Goal: Transaction & Acquisition: Purchase product/service

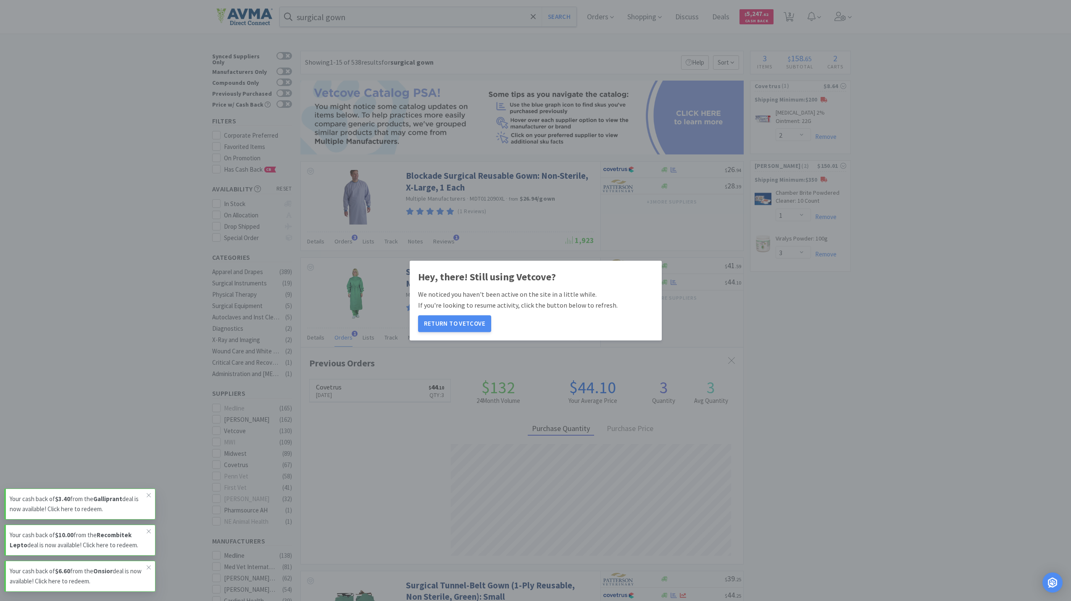
select select "2"
select select "1"
select select "3"
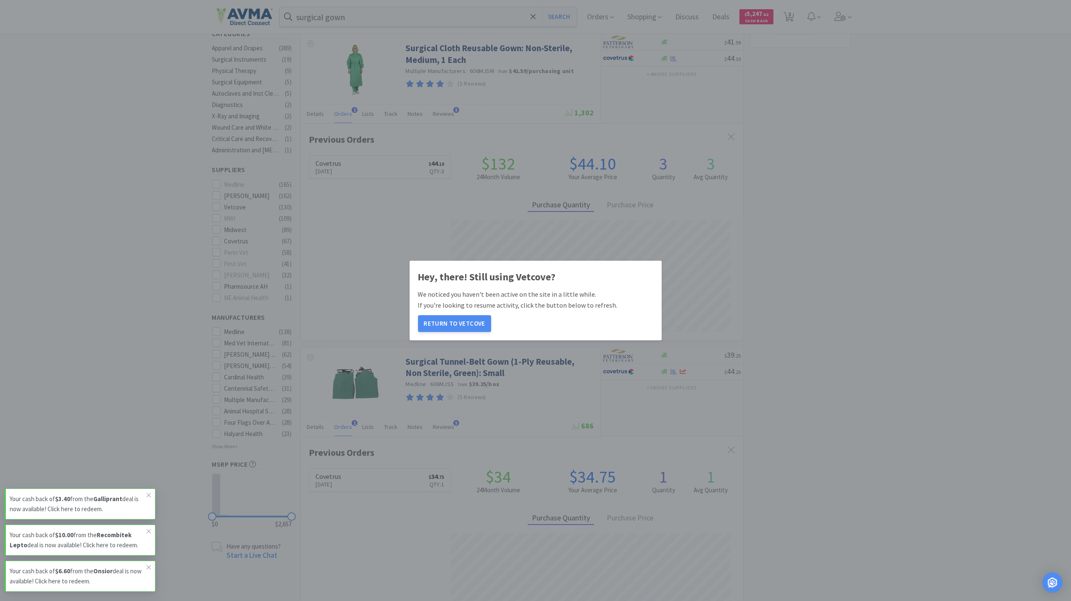
click at [471, 318] on button "Return to Vetcove" at bounding box center [454, 323] width 73 height 17
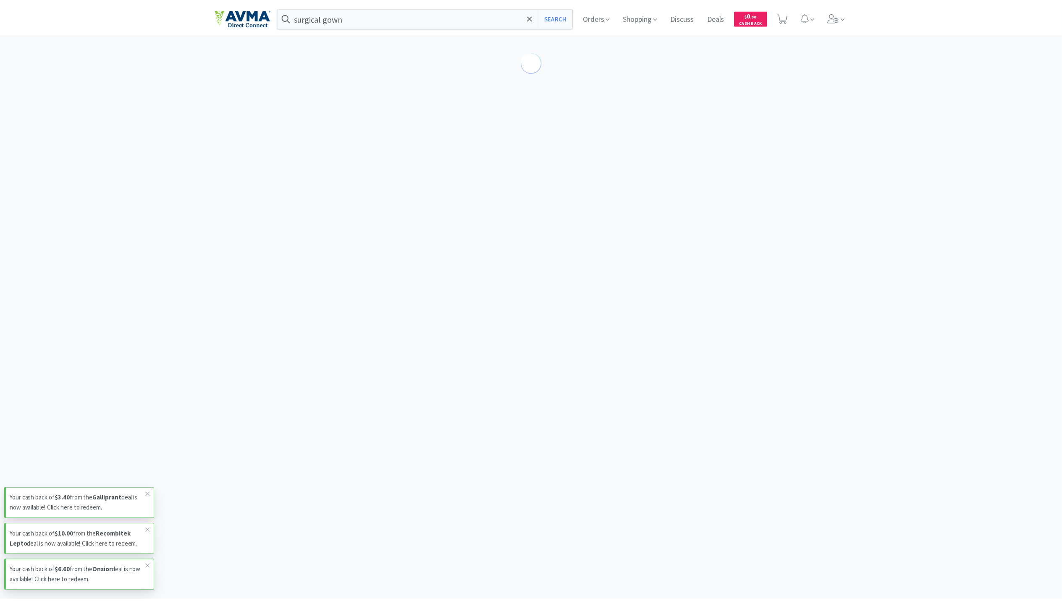
scroll to position [224, 0]
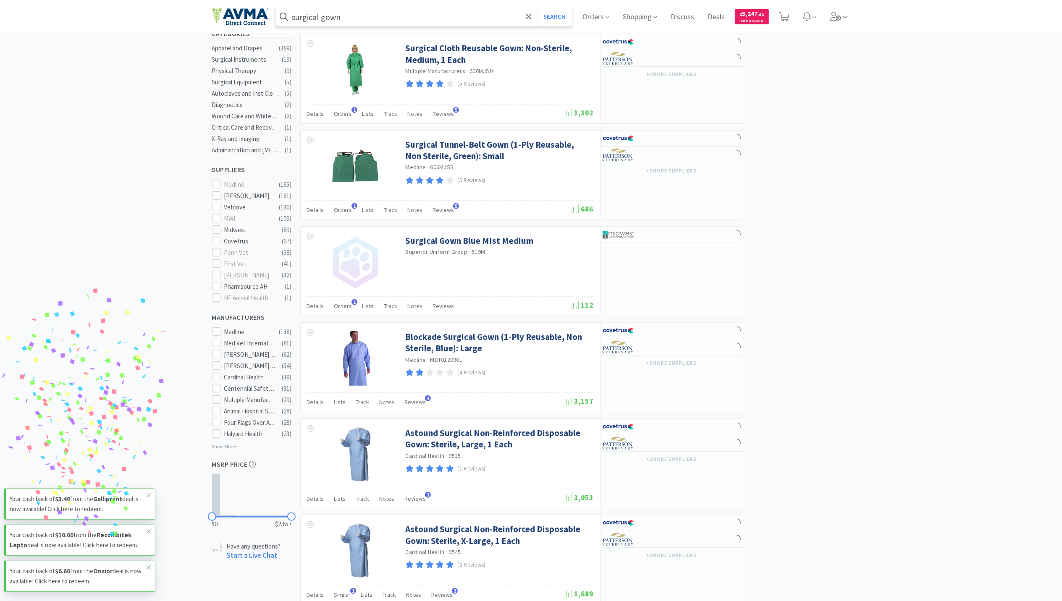
select select "1"
select select "3"
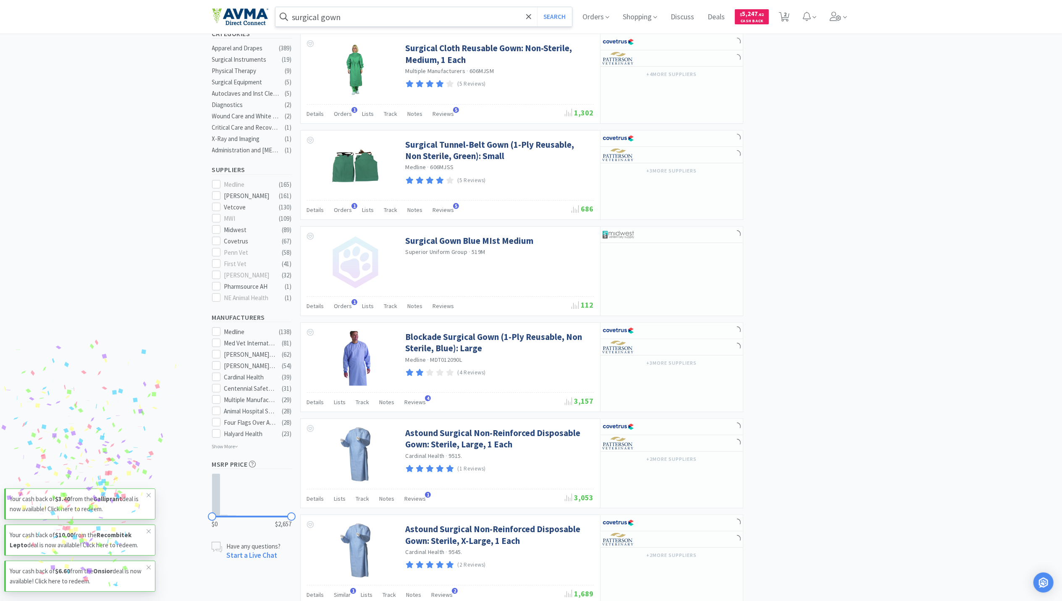
click at [367, 8] on input "surgical gown" at bounding box center [424, 16] width 297 height 19
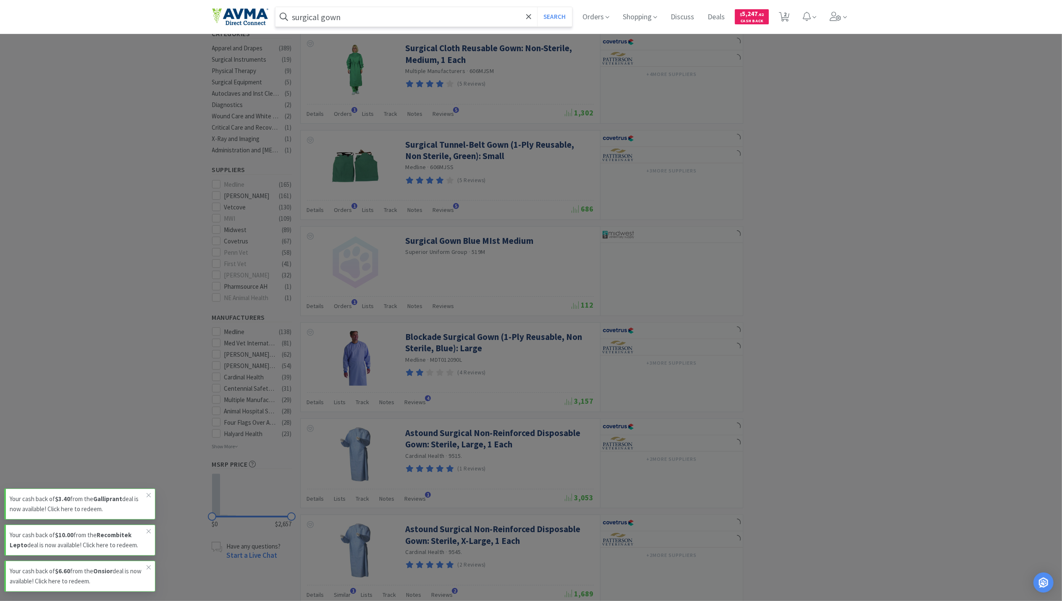
type input "c"
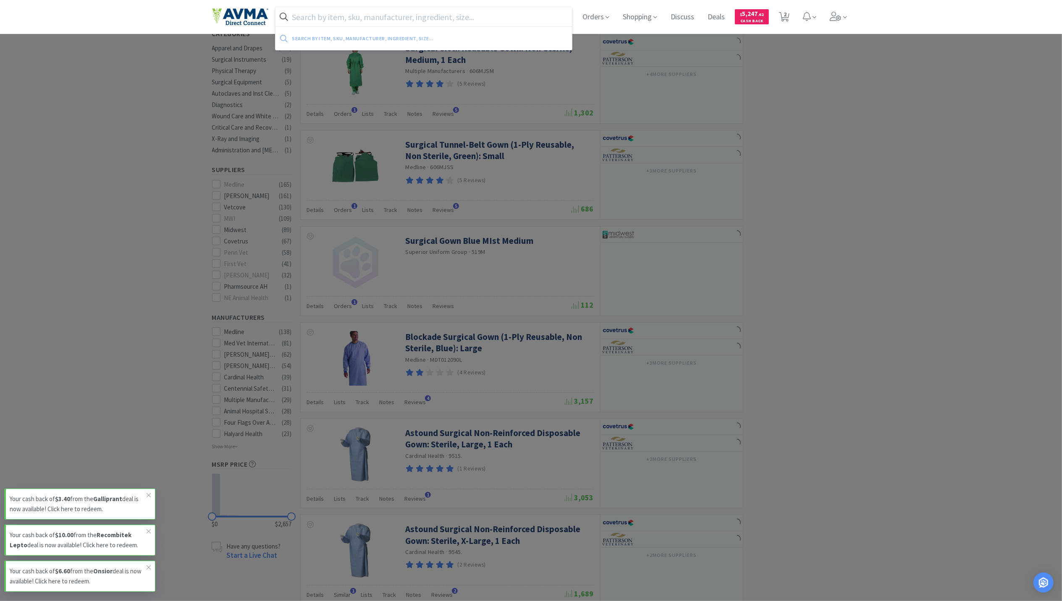
select select "2"
click at [847, 20] on span at bounding box center [839, 17] width 24 height 34
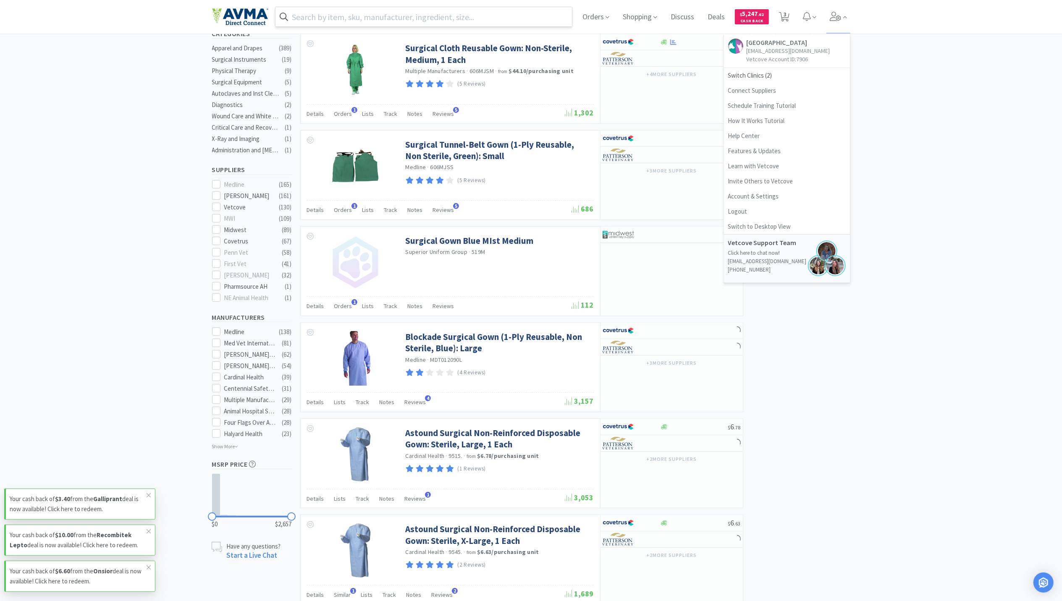
click at [401, 18] on input "text" at bounding box center [424, 16] width 297 height 19
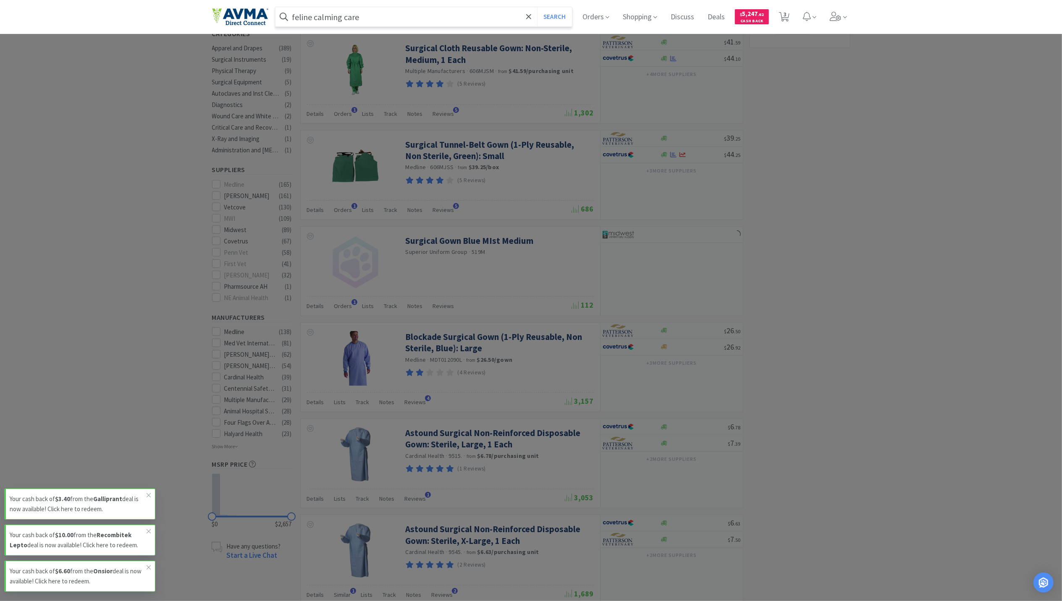
click at [537, 7] on button "Search" at bounding box center [554, 16] width 35 height 19
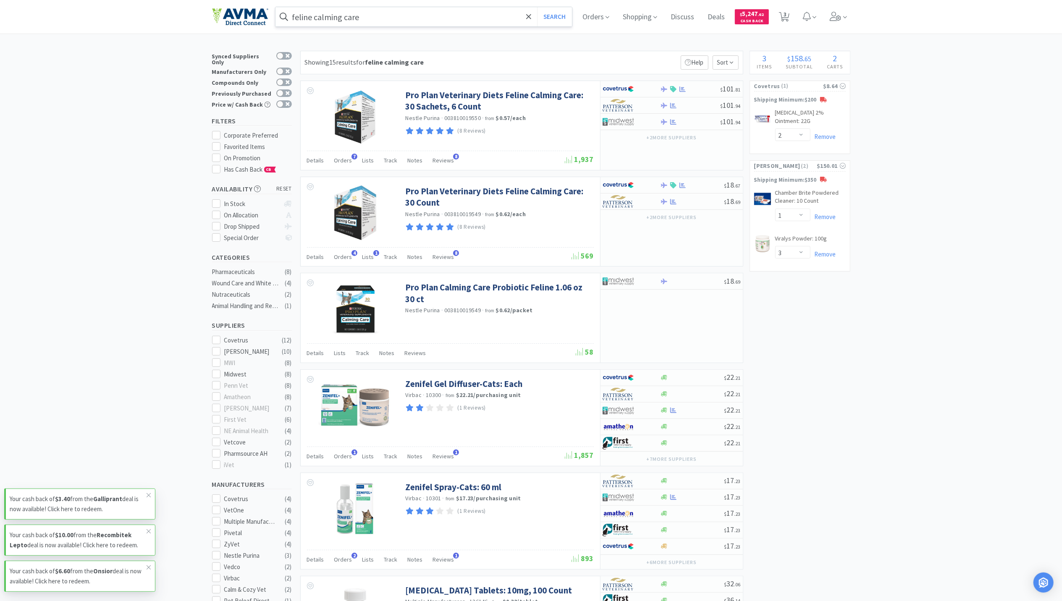
click at [358, 15] on input "feline calming care" at bounding box center [424, 16] width 297 height 19
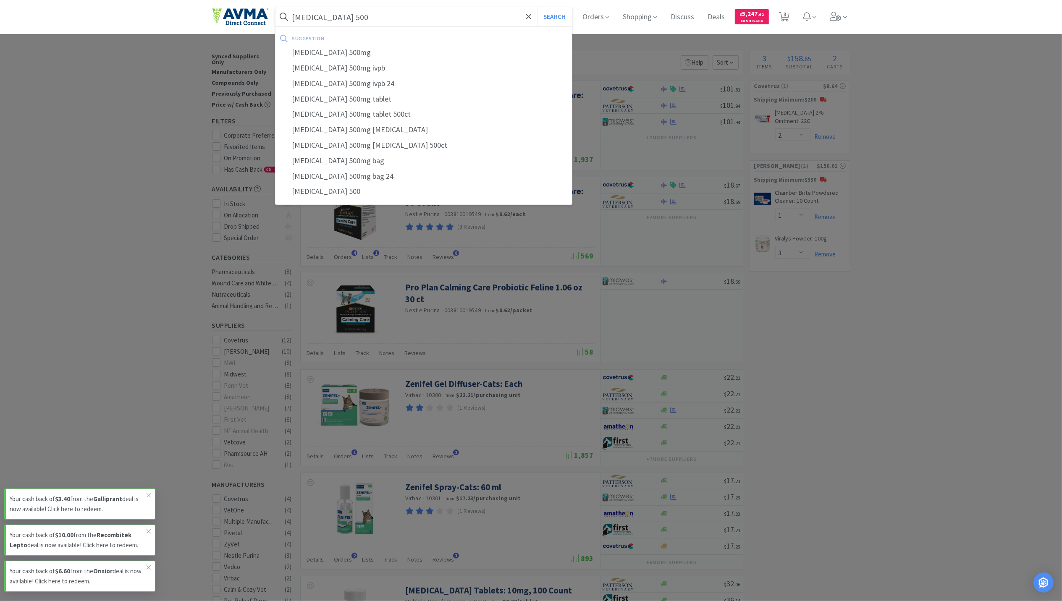
type input "[MEDICAL_DATA] 500"
click at [537, 7] on button "Search" at bounding box center [554, 16] width 35 height 19
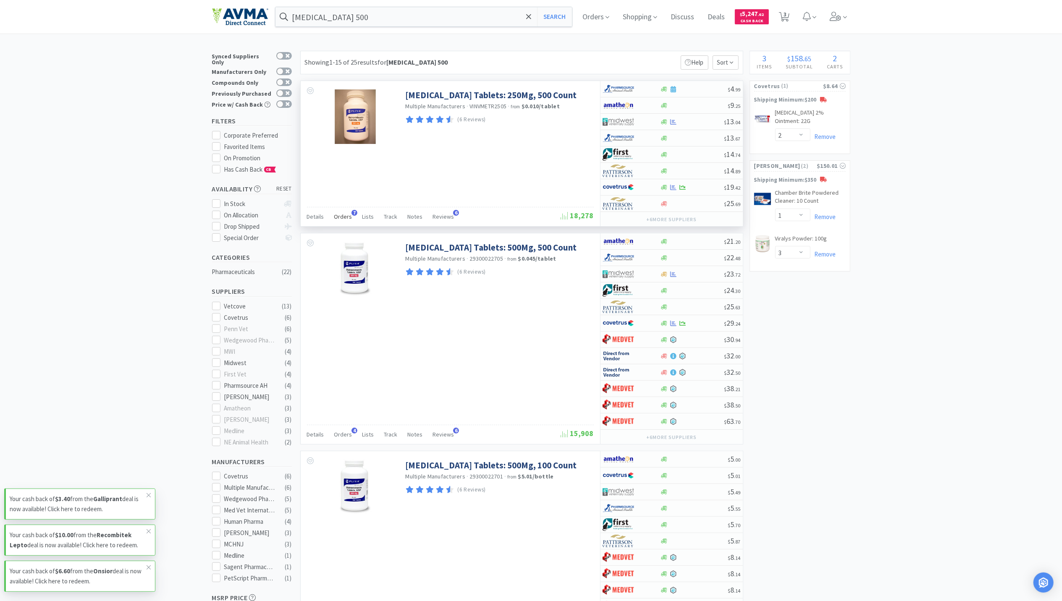
click at [344, 223] on div "Orders 7" at bounding box center [343, 218] width 18 height 16
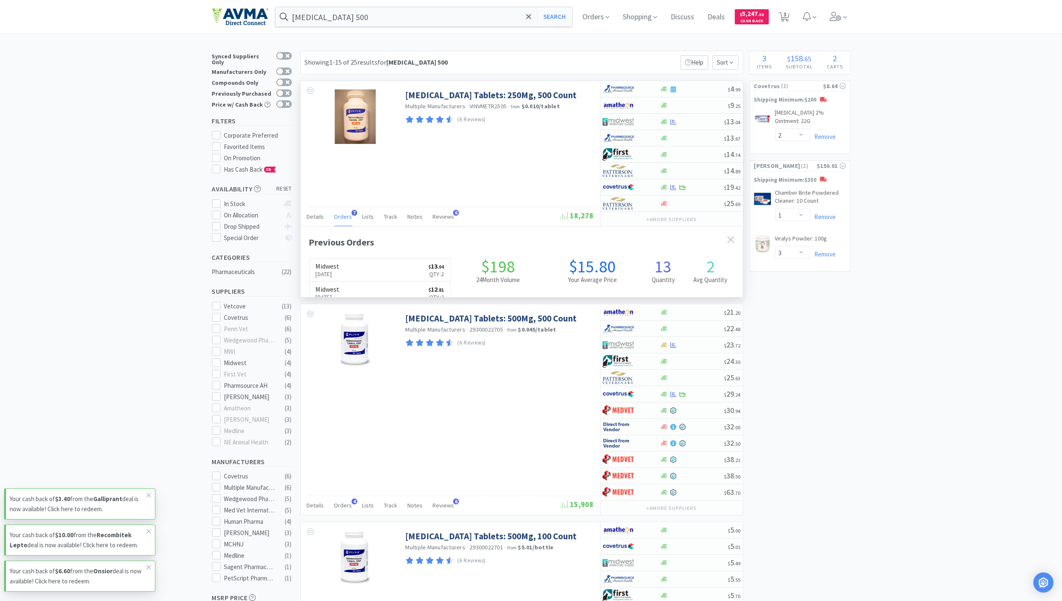
scroll to position [217, 442]
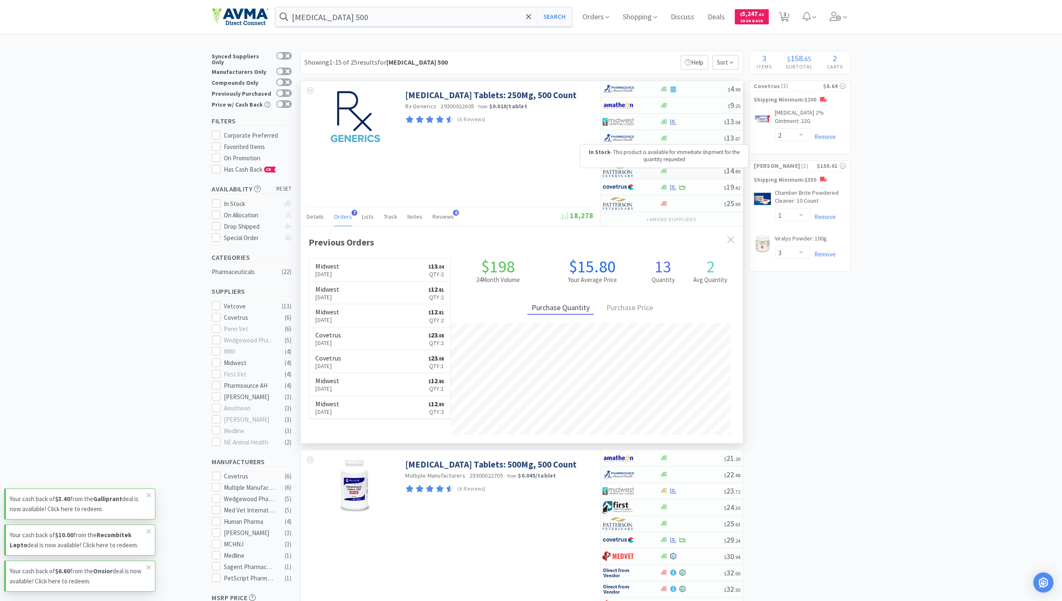
click at [664, 171] on icon at bounding box center [664, 170] width 6 height 5
select select "1"
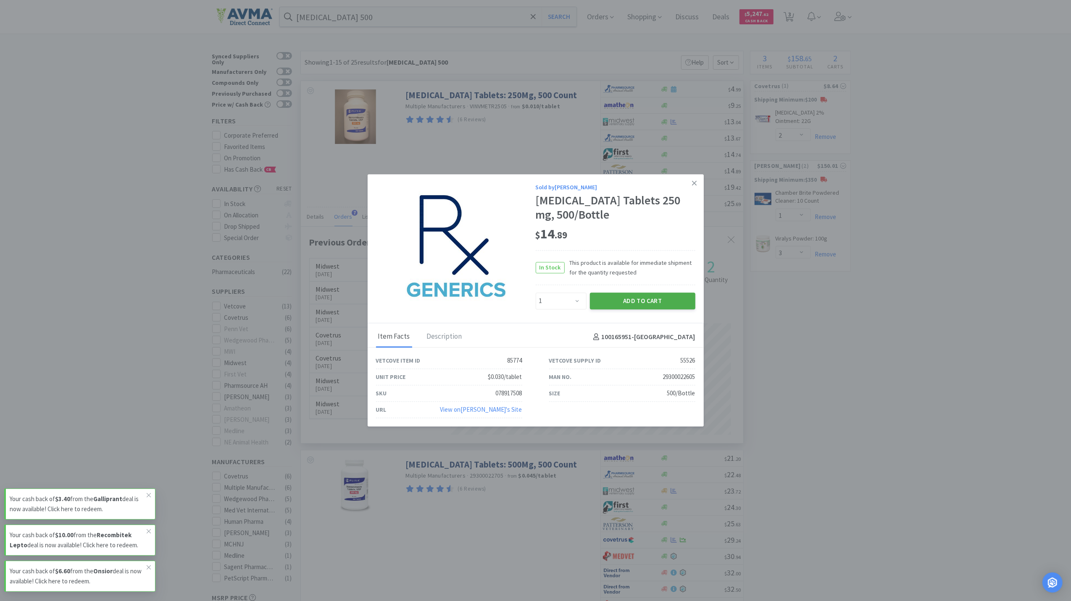
click at [648, 302] on button "Add to Cart" at bounding box center [642, 301] width 105 height 17
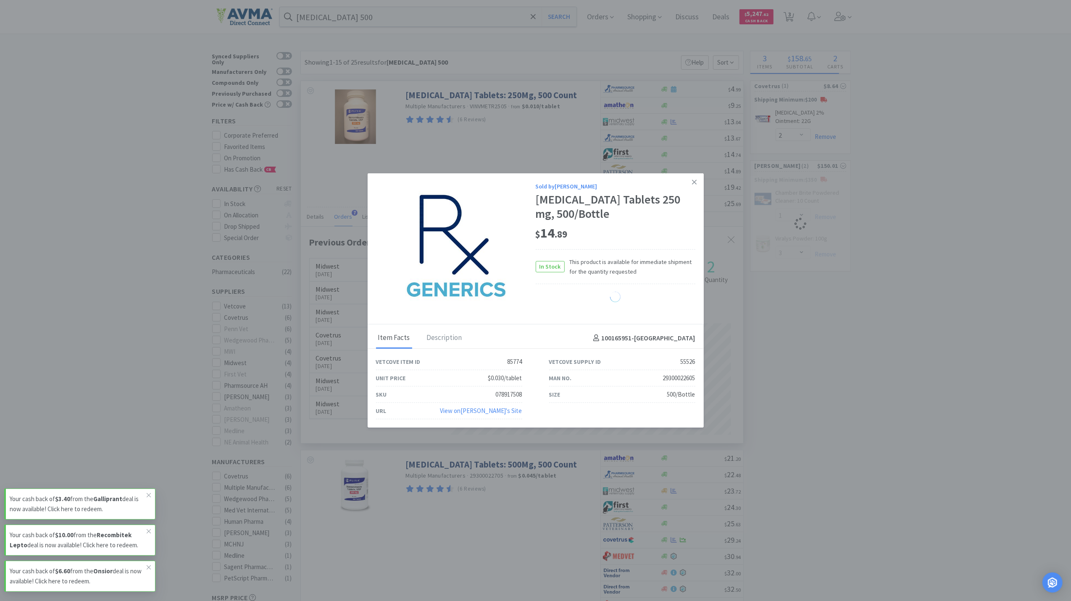
select select "1"
select select "3"
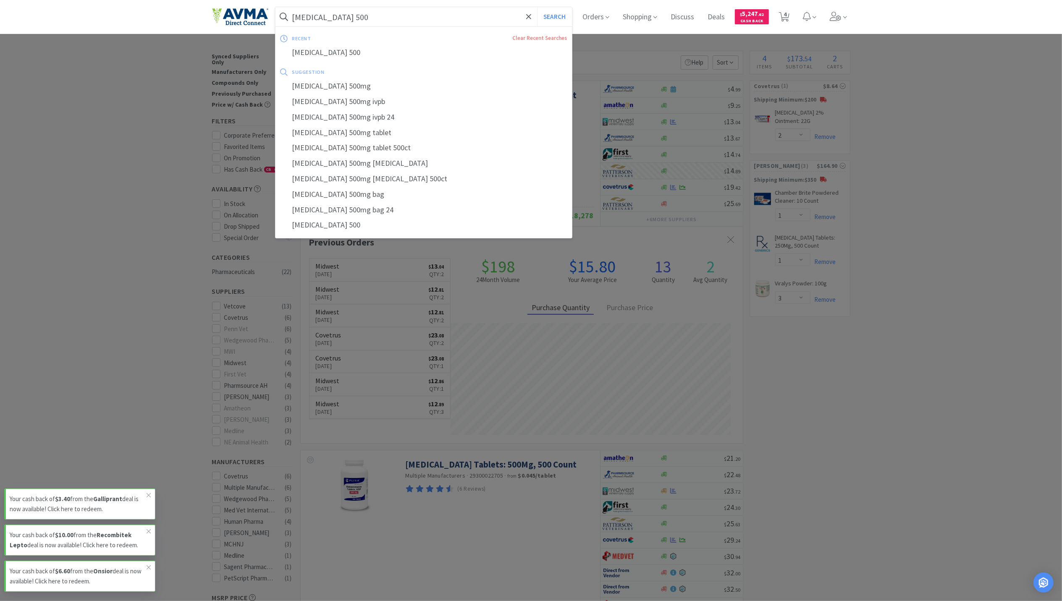
click at [385, 24] on input "[MEDICAL_DATA] 500" at bounding box center [424, 16] width 297 height 19
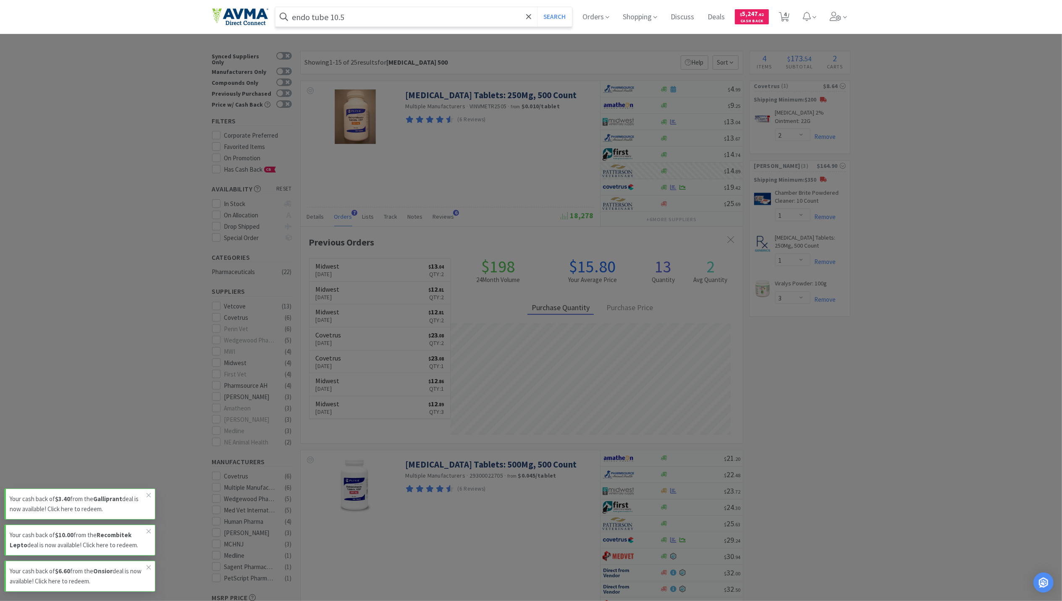
type input "endo tube 10.5"
click at [537, 7] on button "Search" at bounding box center [554, 16] width 35 height 19
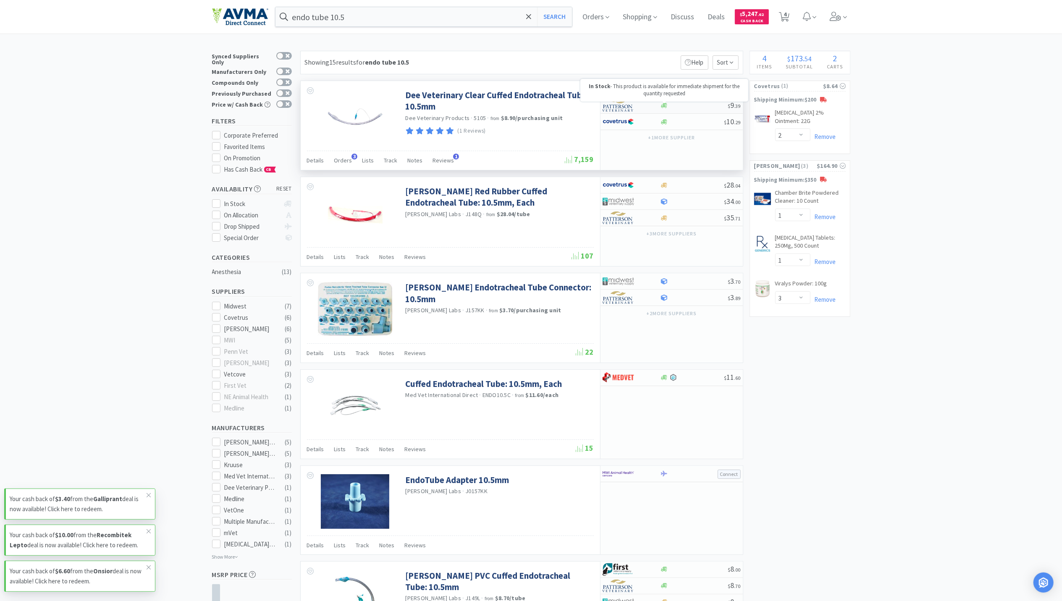
click at [662, 106] on icon at bounding box center [664, 105] width 6 height 5
select select "1"
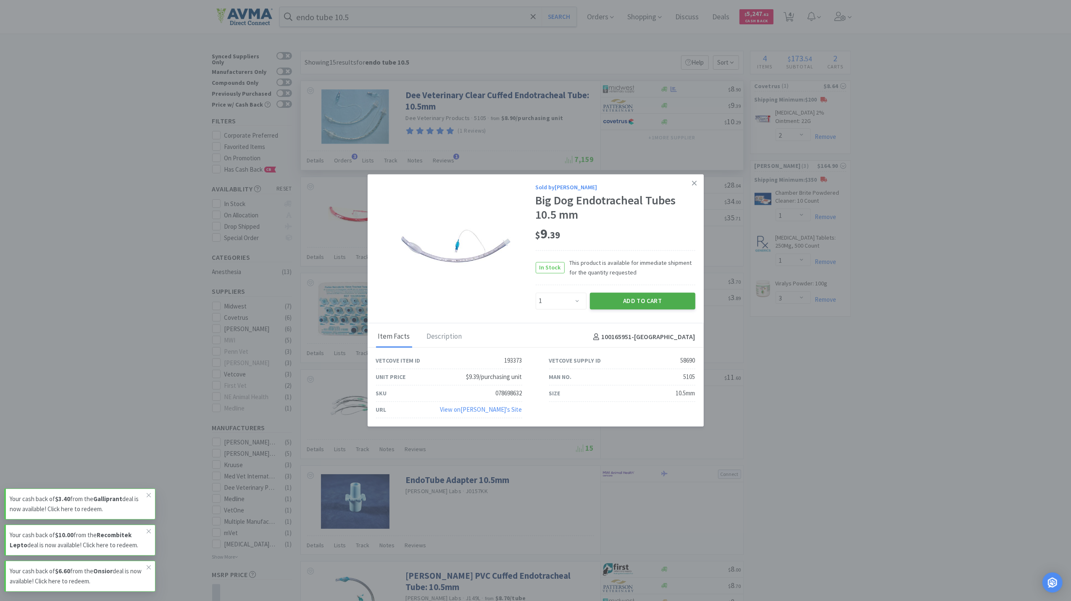
click at [667, 298] on button "Add to Cart" at bounding box center [642, 301] width 105 height 17
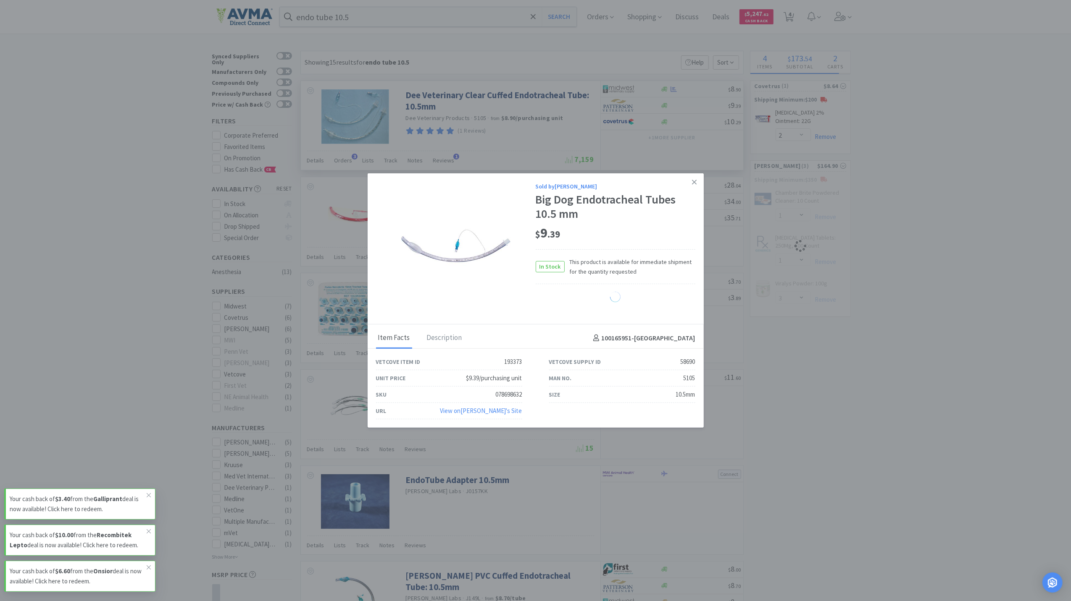
select select "1"
select select "3"
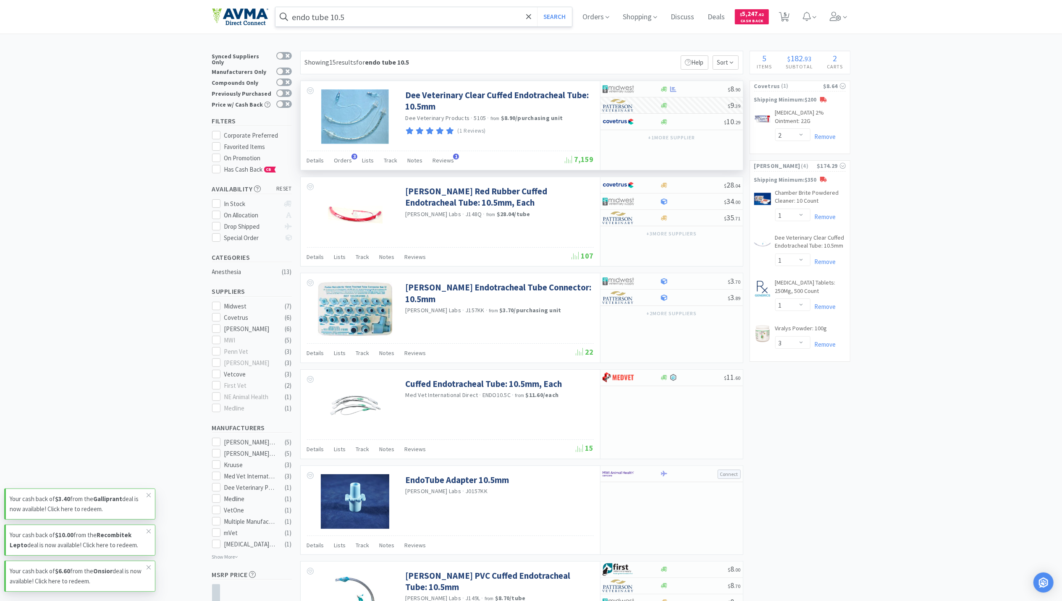
click at [381, 19] on input "endo tube 10.5" at bounding box center [424, 16] width 297 height 19
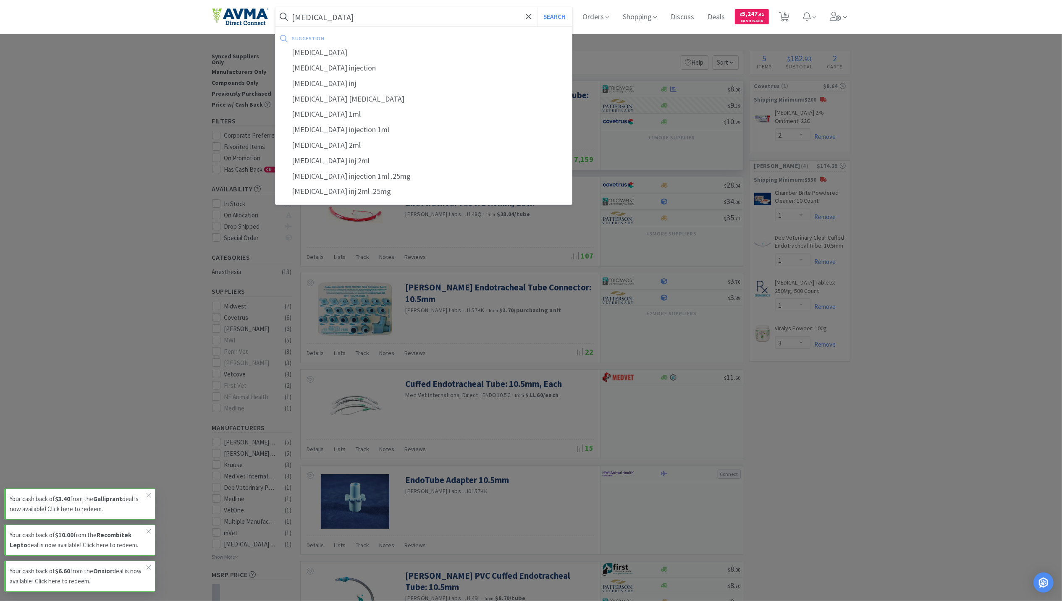
type input "[MEDICAL_DATA]"
click at [537, 7] on button "Search" at bounding box center [554, 16] width 35 height 19
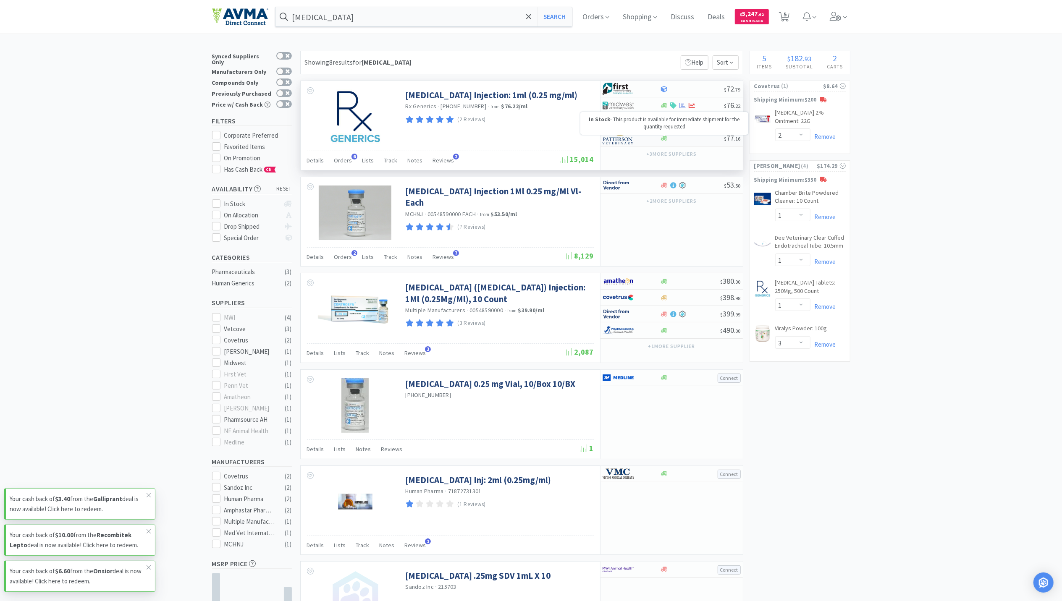
click at [664, 139] on icon at bounding box center [664, 138] width 6 height 5
select select "1"
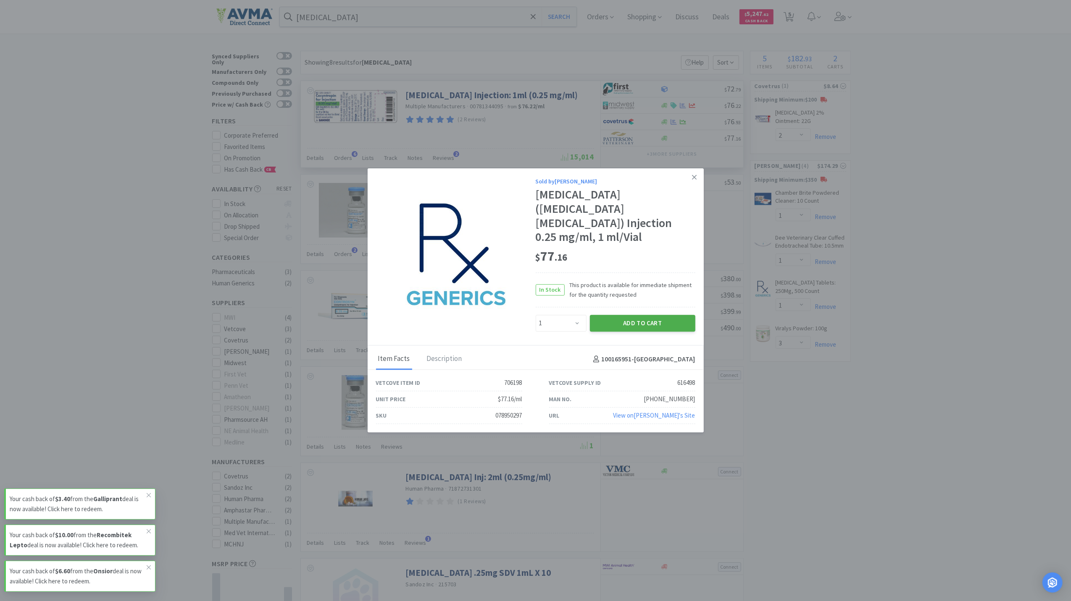
click at [617, 315] on button "Add to Cart" at bounding box center [642, 323] width 105 height 17
select select "1"
select select "3"
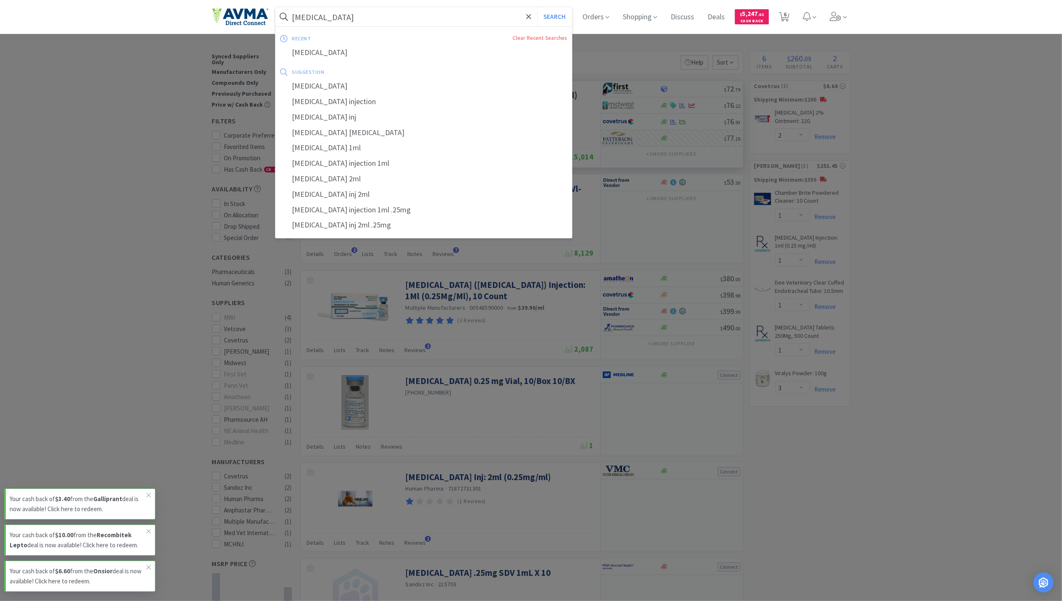
click at [395, 11] on input "[MEDICAL_DATA]" at bounding box center [424, 16] width 297 height 19
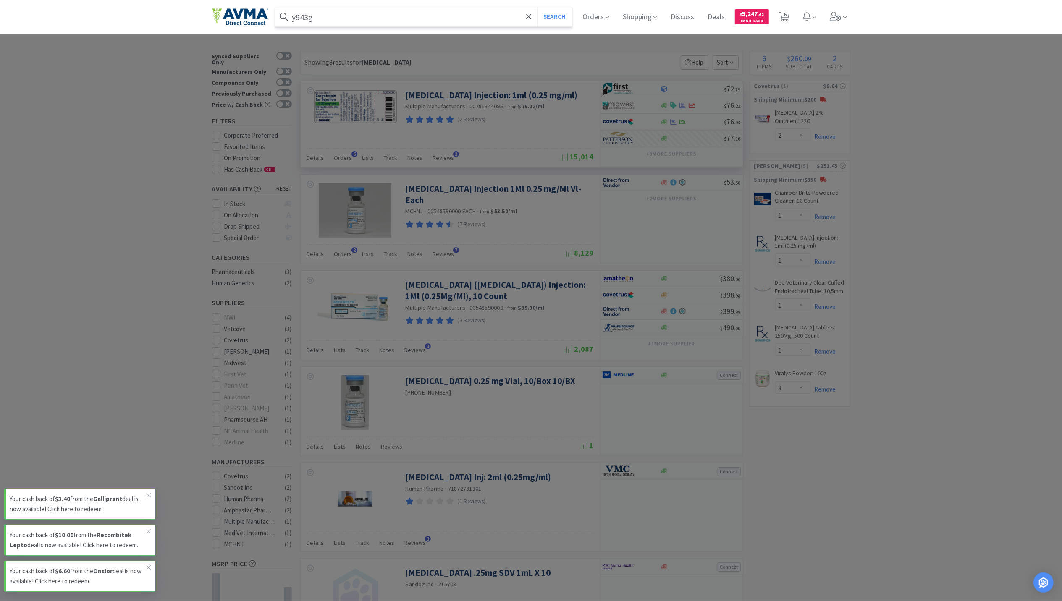
type input "y943g"
click at [537, 7] on button "Search" at bounding box center [554, 16] width 35 height 19
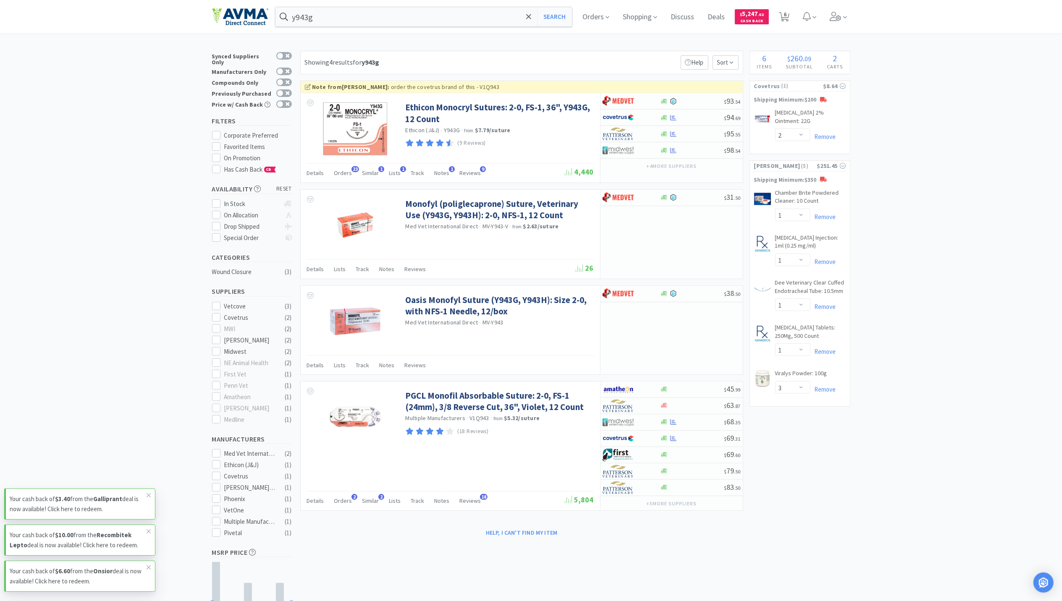
click at [989, 298] on div "× Filter Results Synced Suppliers Only Manufacturers Only Compounds Only Previo…" at bounding box center [531, 350] width 1062 height 598
click at [333, 171] on div "Details Orders 23 Similar 1 Lists 1 Track Notes 1 Reviews 9" at bounding box center [436, 174] width 258 height 16
click at [343, 174] on span "Orders" at bounding box center [343, 173] width 18 height 8
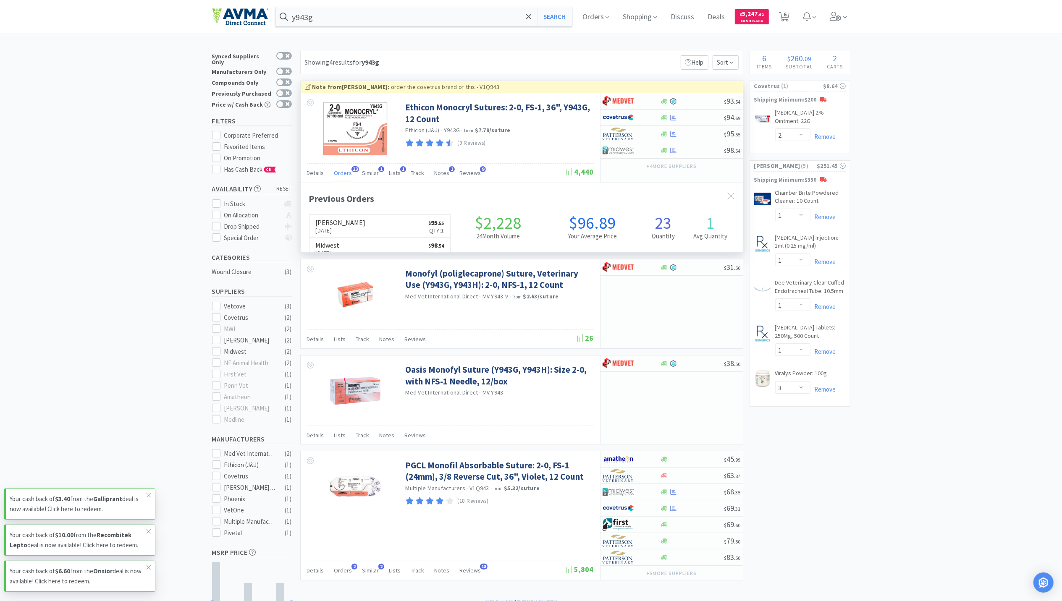
scroll to position [226, 442]
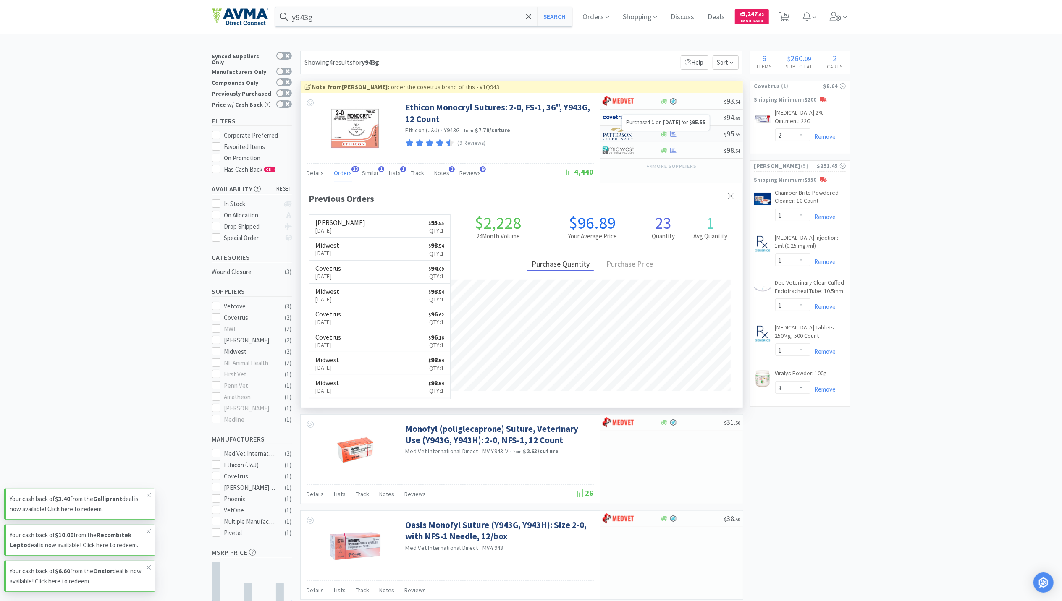
click at [671, 135] on icon at bounding box center [673, 134] width 6 height 6
select select "1"
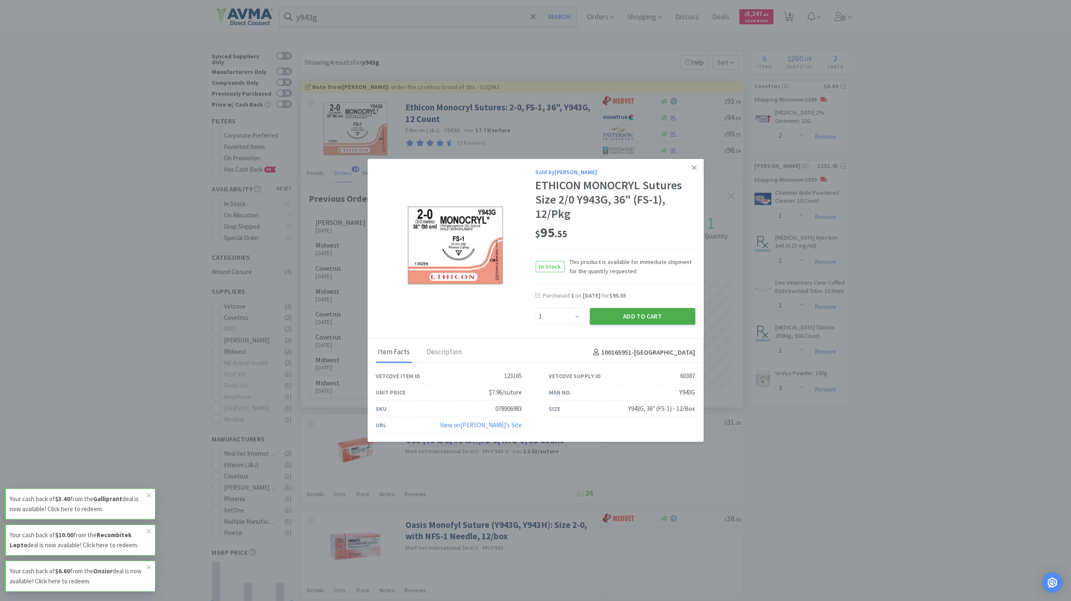
click at [643, 318] on button "Add to Cart" at bounding box center [642, 316] width 105 height 17
select select "1"
select select "3"
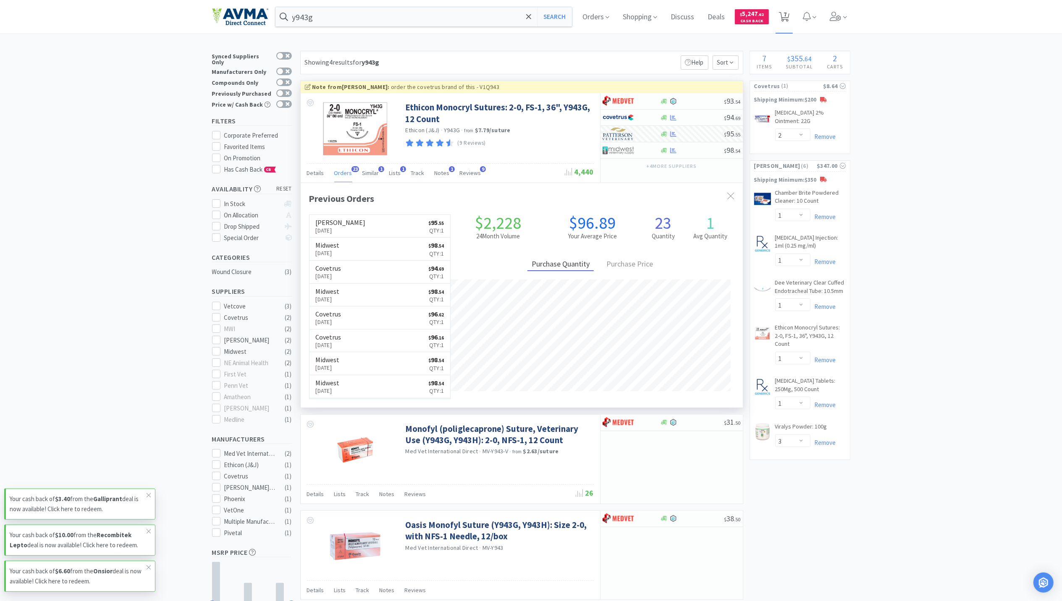
click at [782, 19] on span "7" at bounding box center [784, 17] width 17 height 34
select select "2"
select select "1"
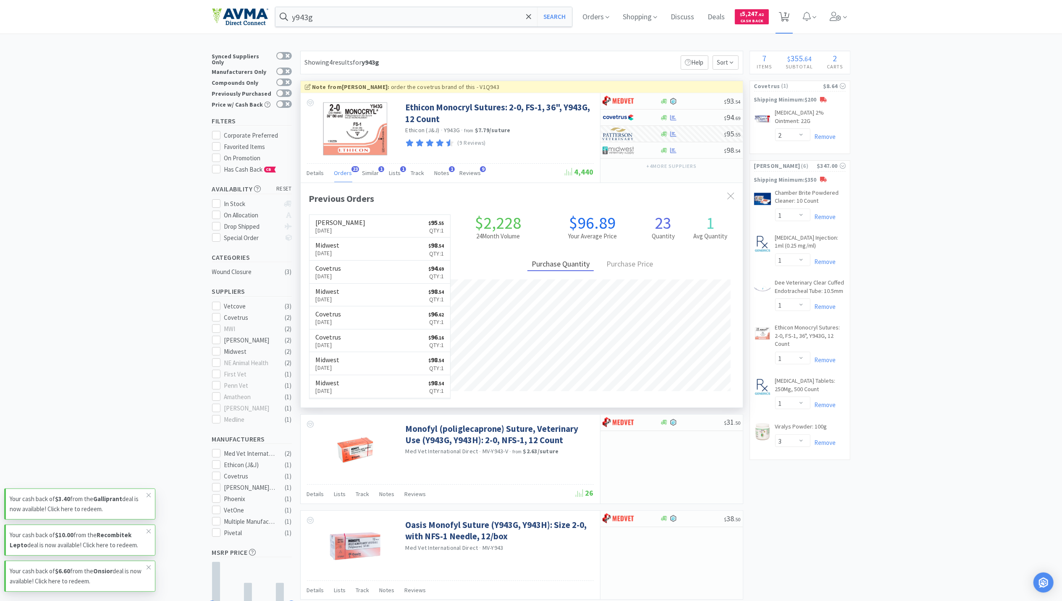
select select "1"
select select "3"
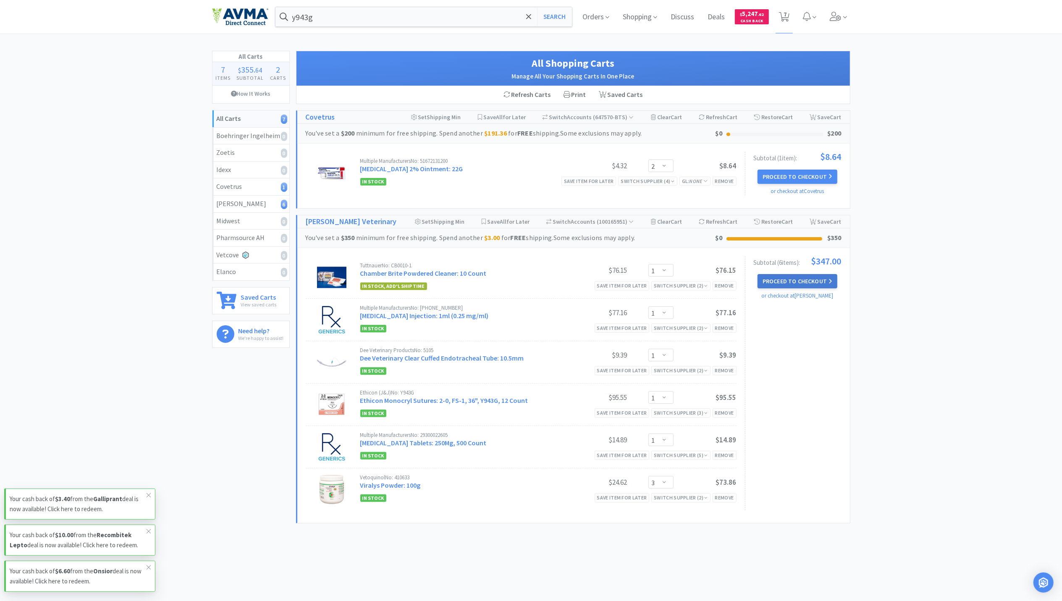
click at [770, 284] on button "Proceed to Checkout" at bounding box center [798, 281] width 80 height 14
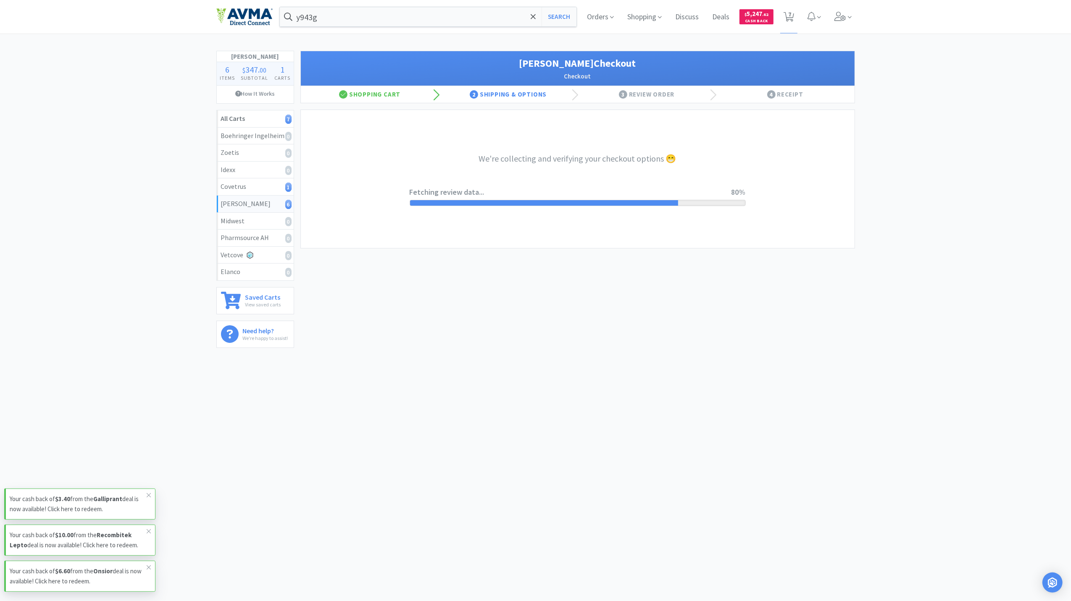
select select "1"
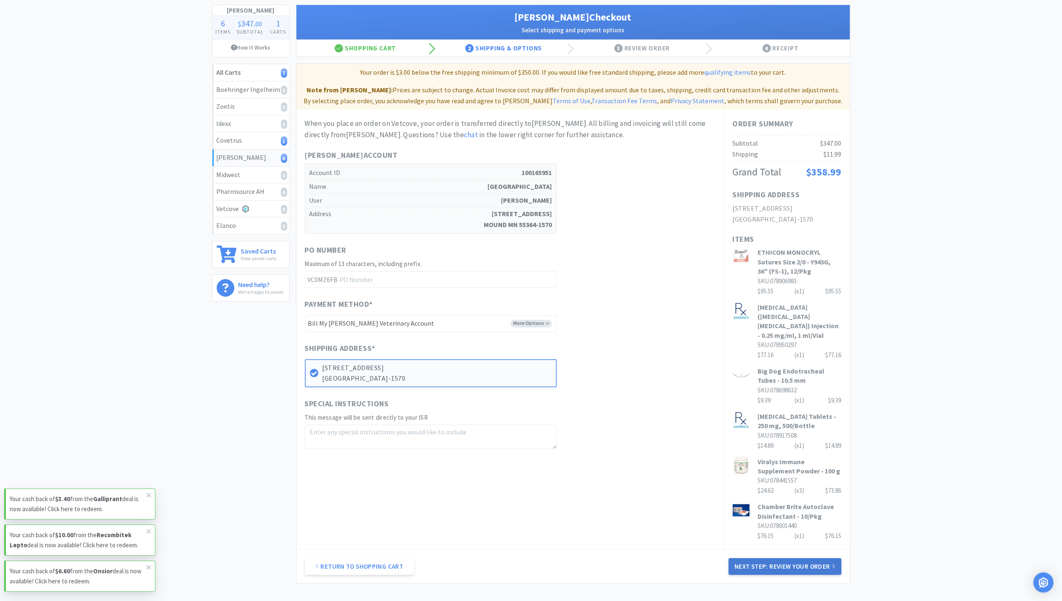
scroll to position [56, 0]
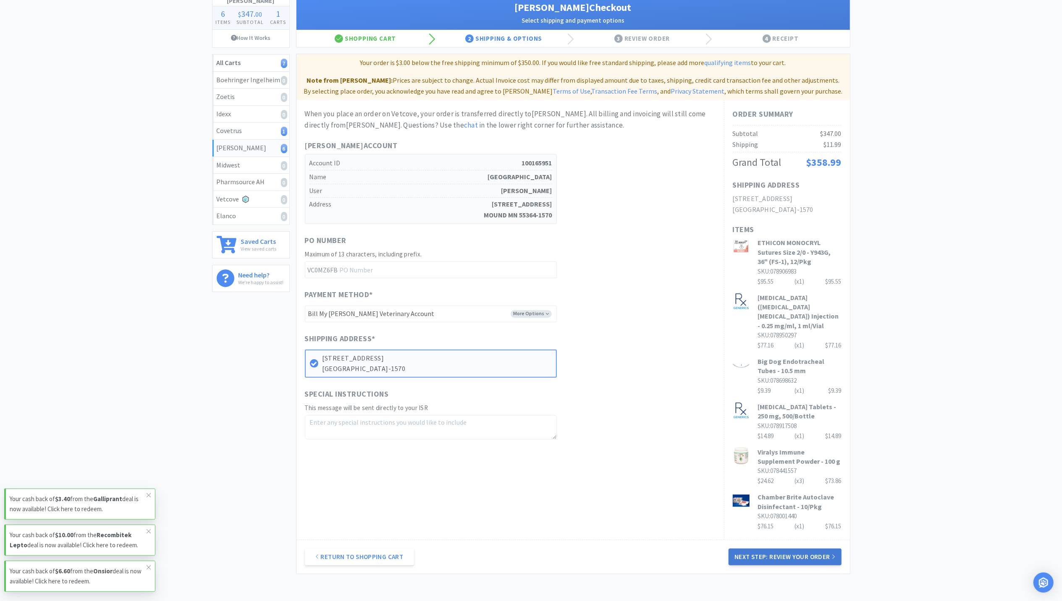
click at [769, 555] on button "Next Step: Review Your Order" at bounding box center [785, 557] width 113 height 17
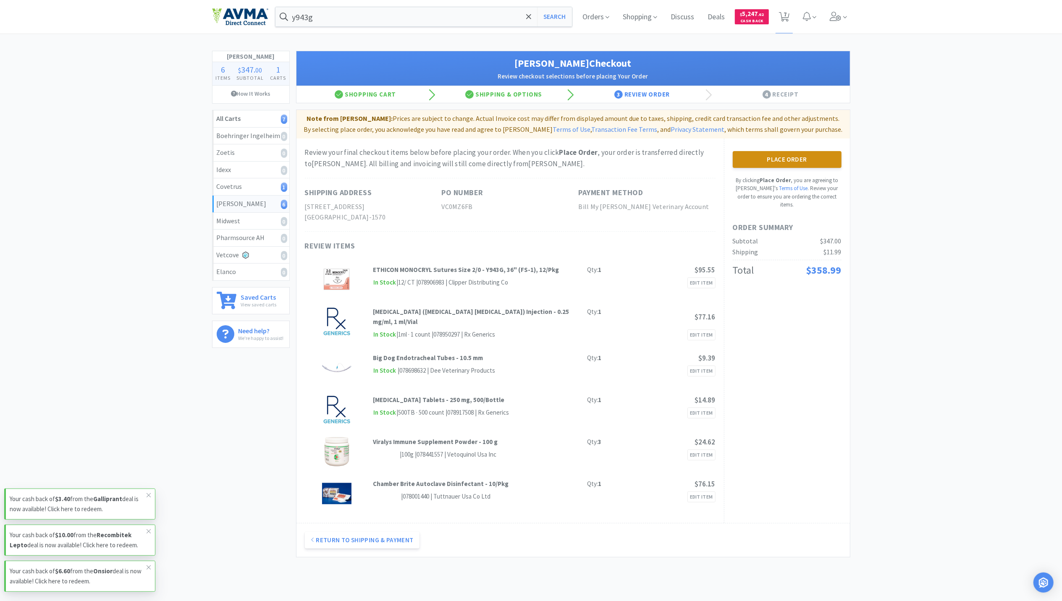
click at [780, 157] on button "Place Order" at bounding box center [787, 159] width 109 height 17
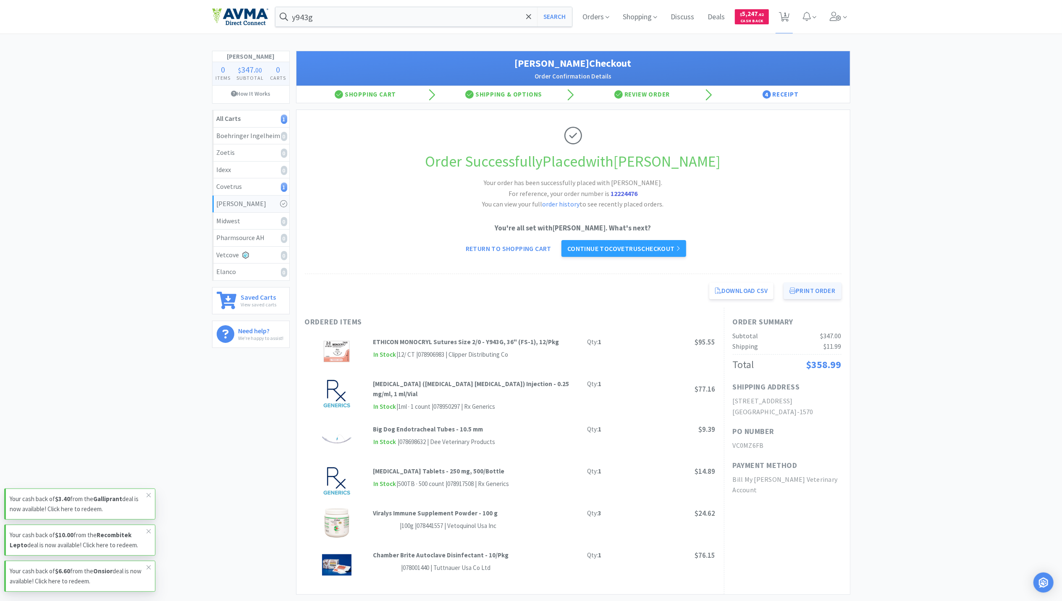
click at [806, 297] on button "Print Order" at bounding box center [813, 291] width 58 height 17
click at [784, 8] on span "1" at bounding box center [785, 14] width 3 height 34
select select "2"
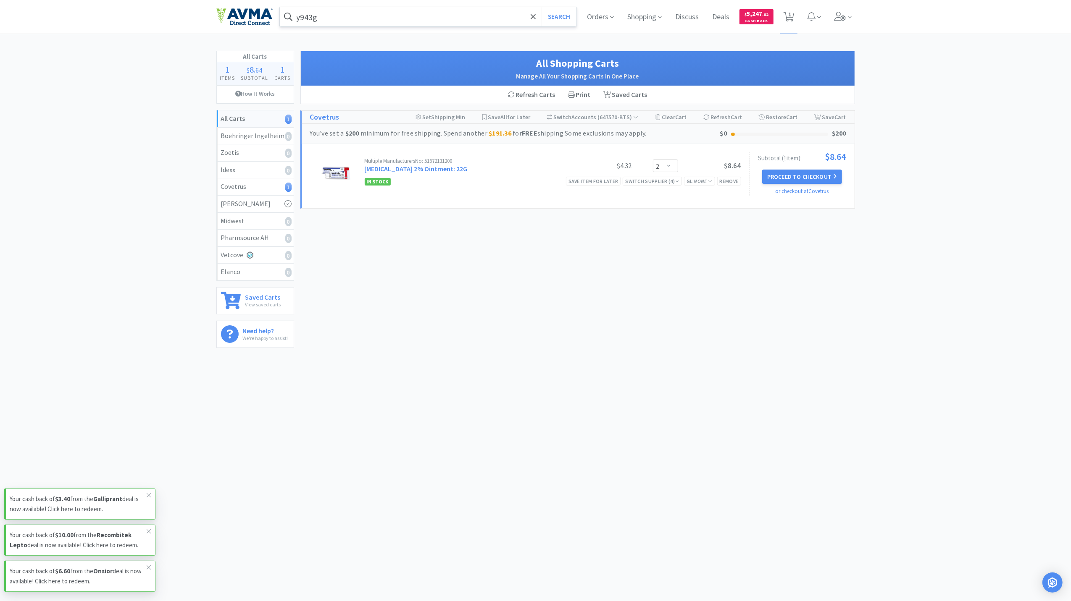
click at [339, 15] on input "y943g" at bounding box center [428, 16] width 297 height 19
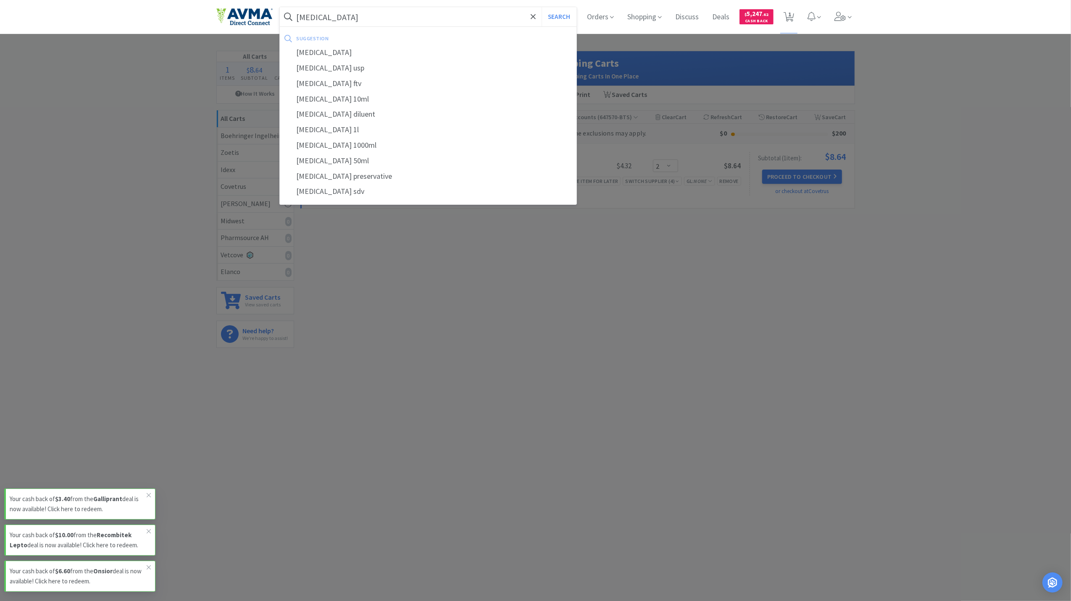
type input "[MEDICAL_DATA]"
click at [541, 7] on button "Search" at bounding box center [558, 16] width 35 height 19
select select "2"
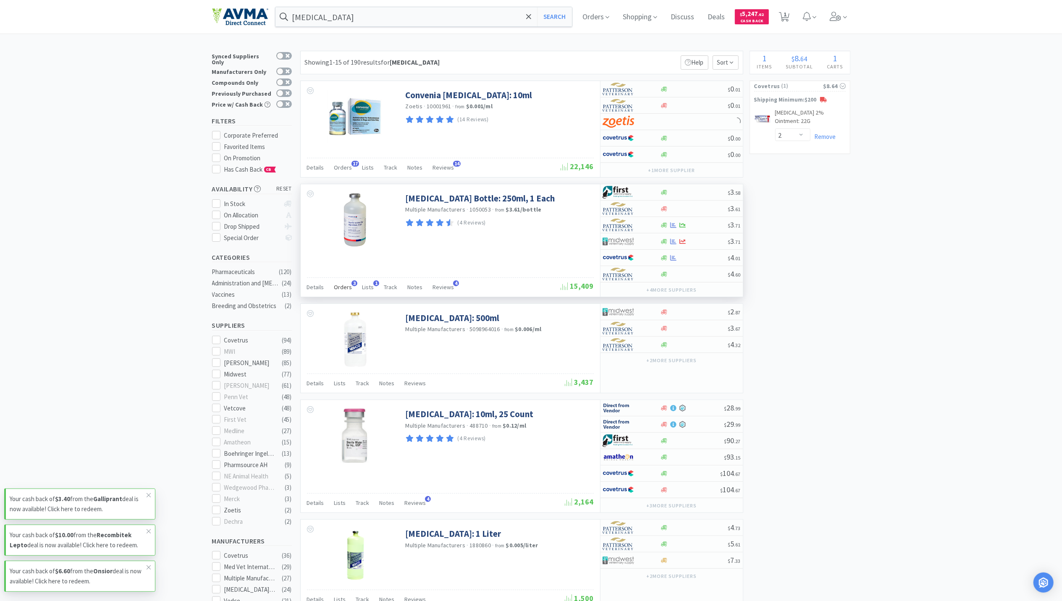
click at [338, 291] on span "Orders" at bounding box center [343, 287] width 18 height 8
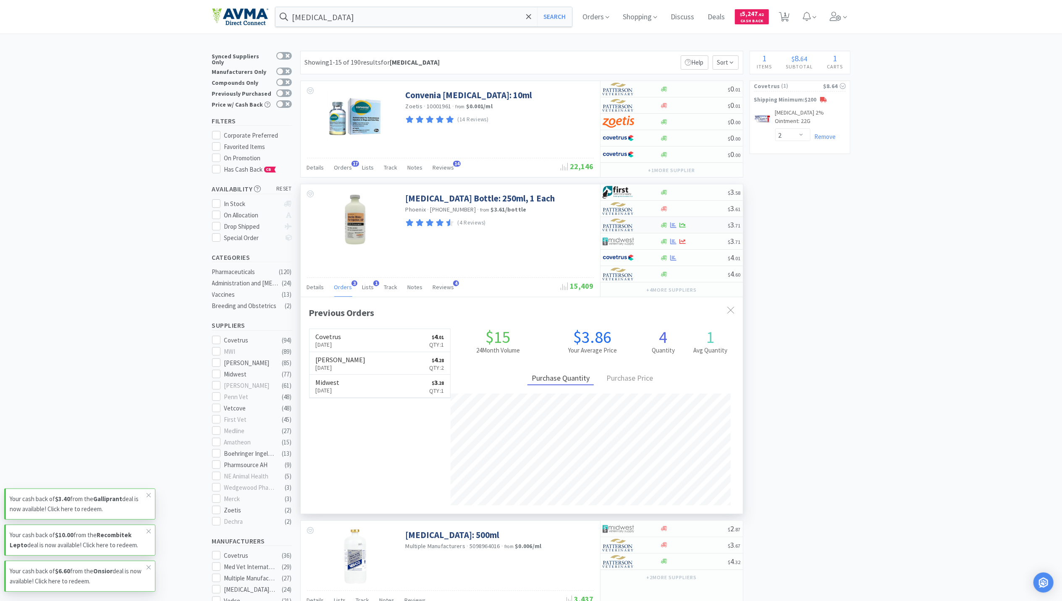
scroll to position [217, 442]
click at [674, 259] on icon at bounding box center [673, 258] width 6 height 6
select select "1"
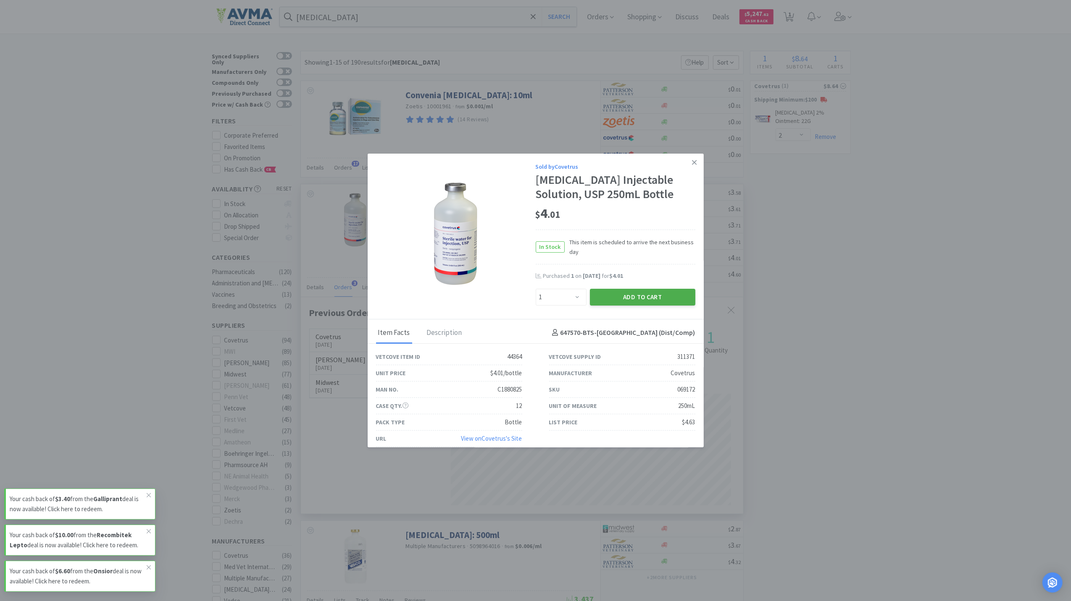
click at [631, 294] on button "Add to Cart" at bounding box center [642, 297] width 105 height 17
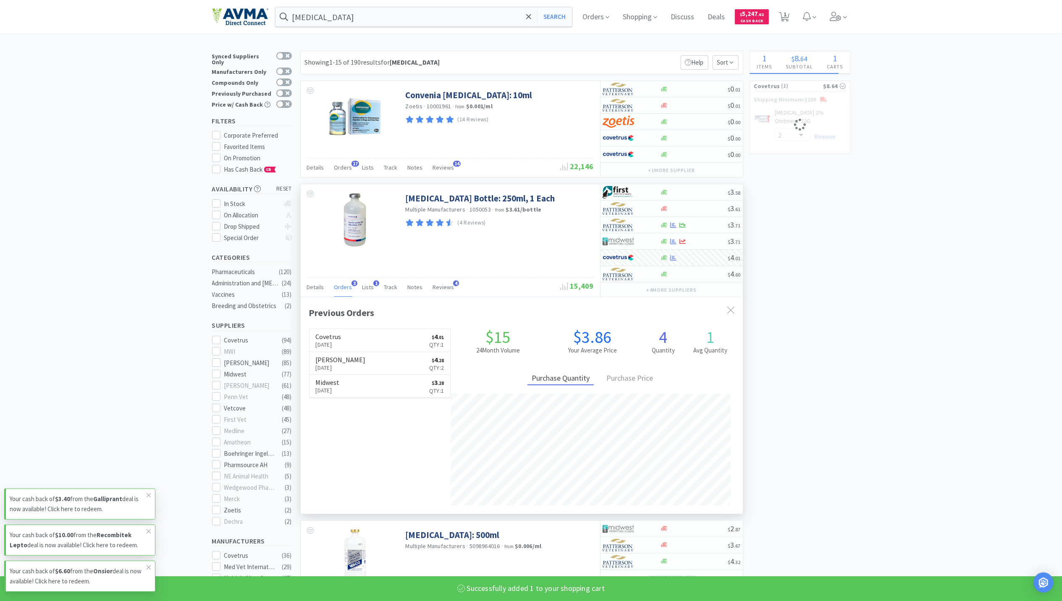
select select "1"
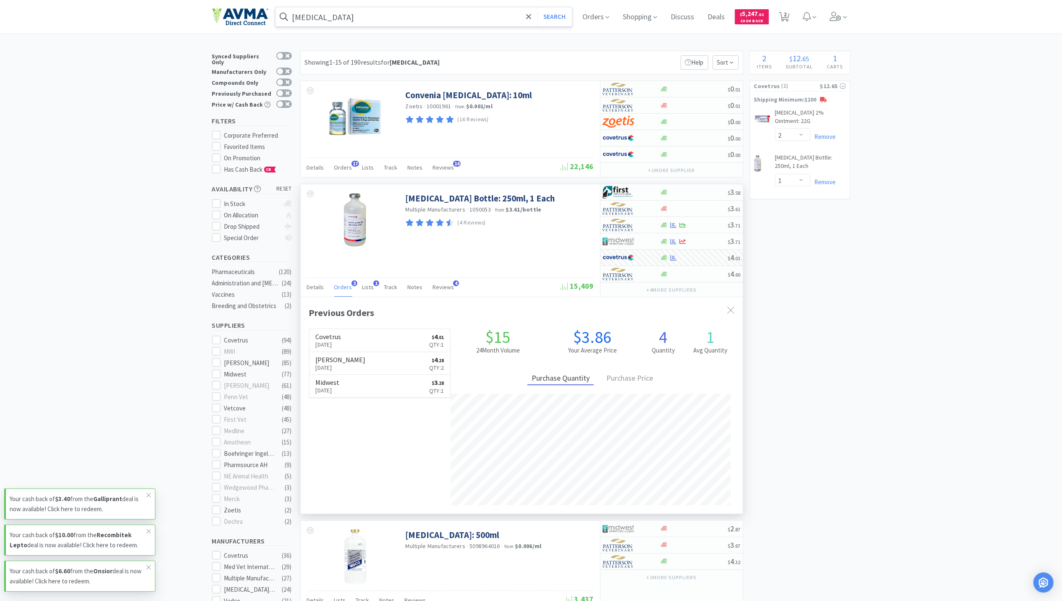
click at [407, 22] on input "[MEDICAL_DATA]" at bounding box center [424, 16] width 297 height 19
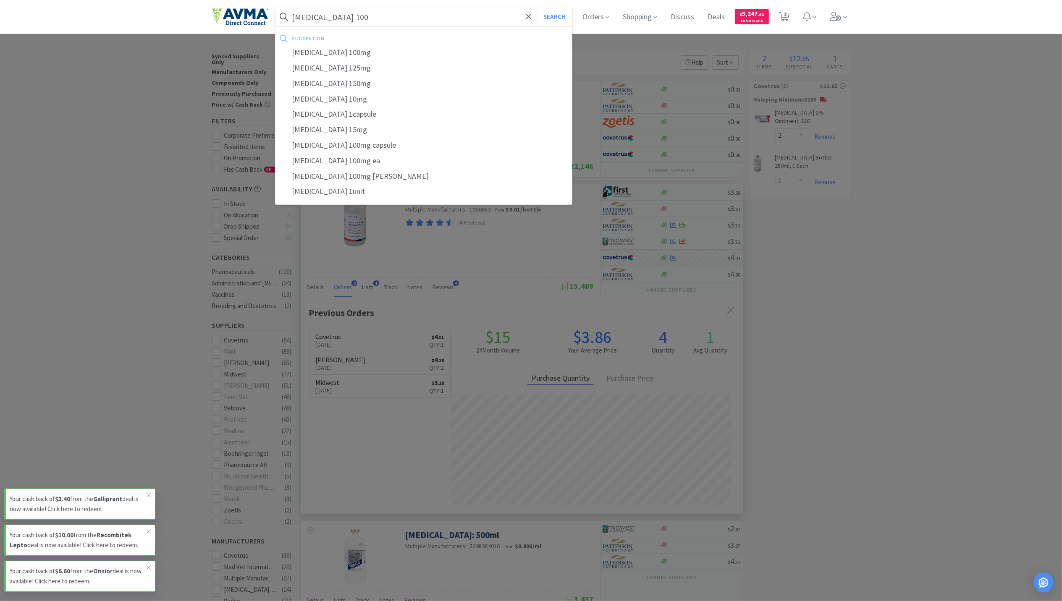
type input "[MEDICAL_DATA] 100"
click at [537, 7] on button "Search" at bounding box center [554, 16] width 35 height 19
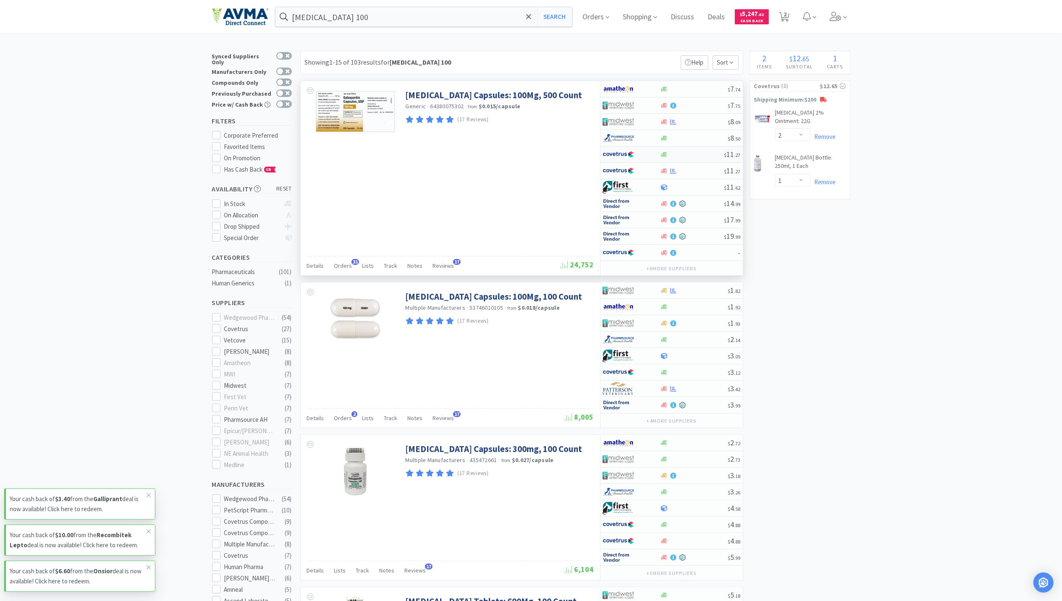
click at [670, 154] on div at bounding box center [692, 155] width 64 height 6
select select "1"
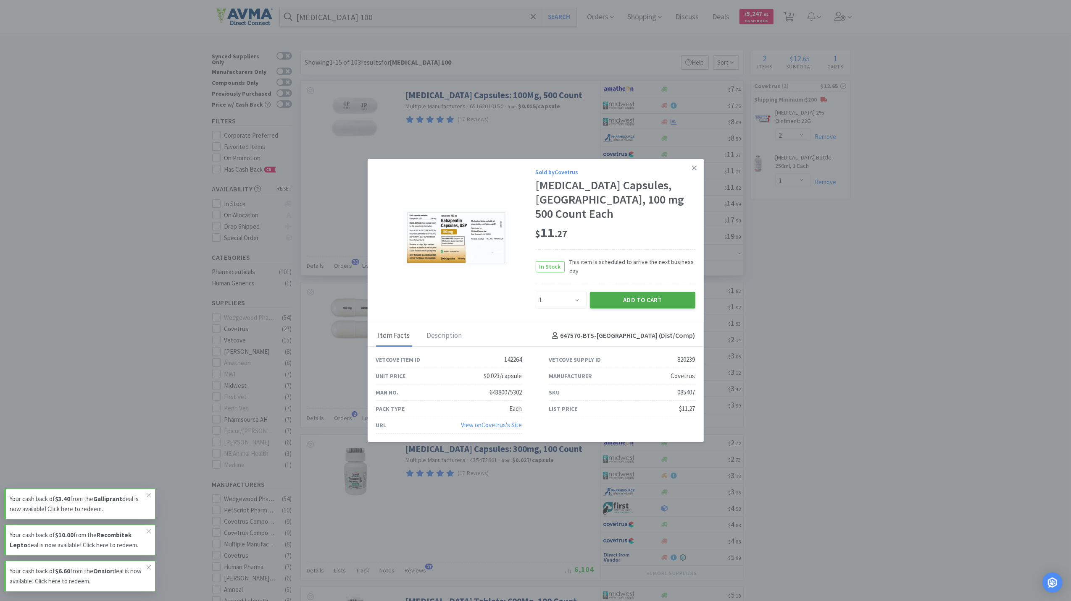
click at [638, 294] on button "Add to Cart" at bounding box center [642, 300] width 105 height 17
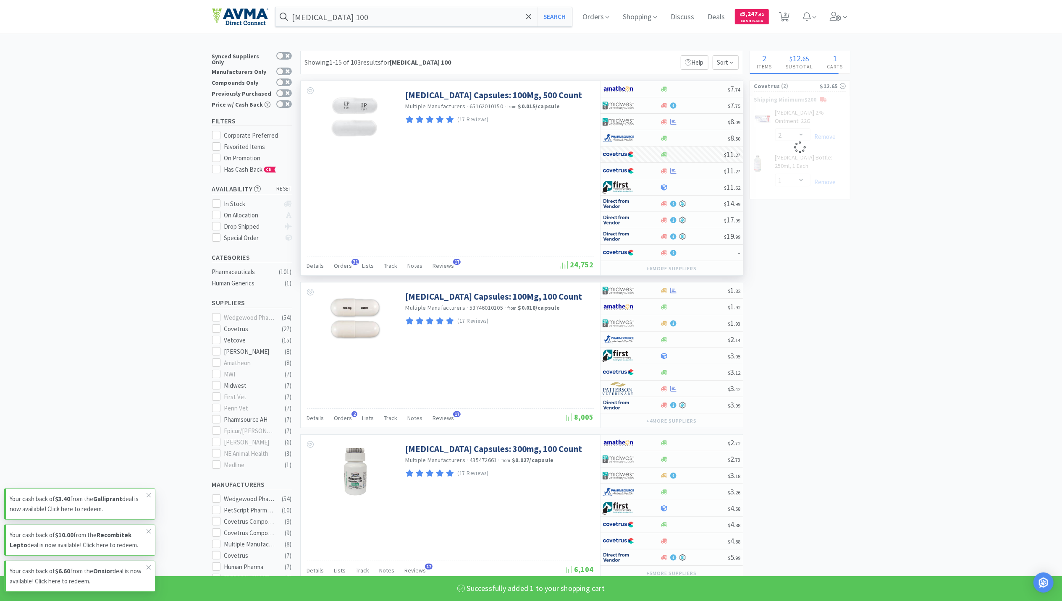
select select "1"
select select "2"
select select "1"
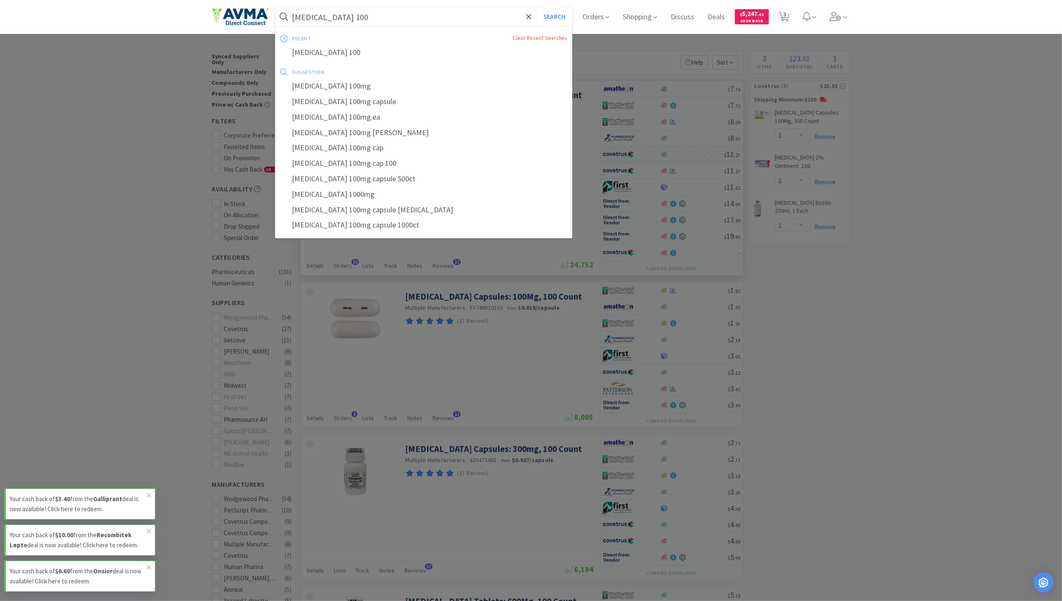
click at [379, 17] on input "[MEDICAL_DATA] 100" at bounding box center [424, 16] width 297 height 19
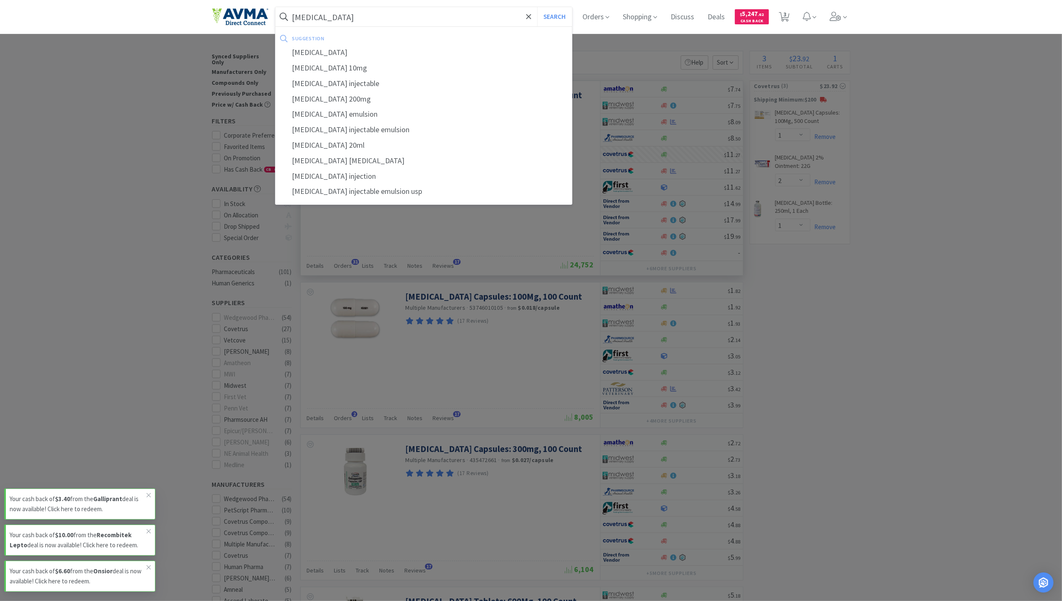
type input "[MEDICAL_DATA]"
click at [537, 7] on button "Search" at bounding box center [554, 16] width 35 height 19
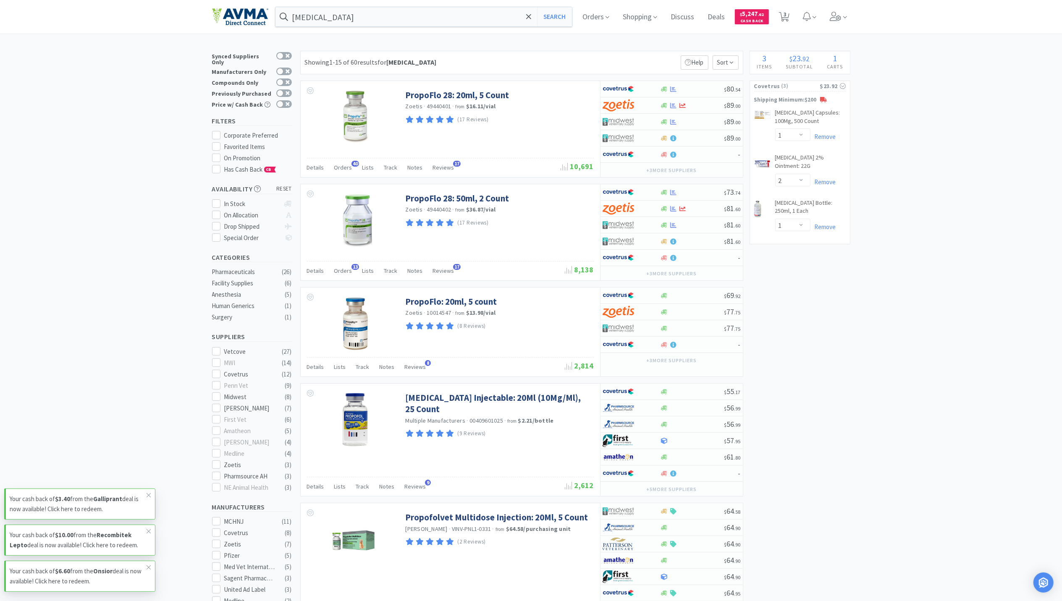
click at [549, 118] on div "(17 Reviews)" at bounding box center [499, 119] width 186 height 11
click at [344, 164] on div "Orders 40" at bounding box center [343, 169] width 18 height 16
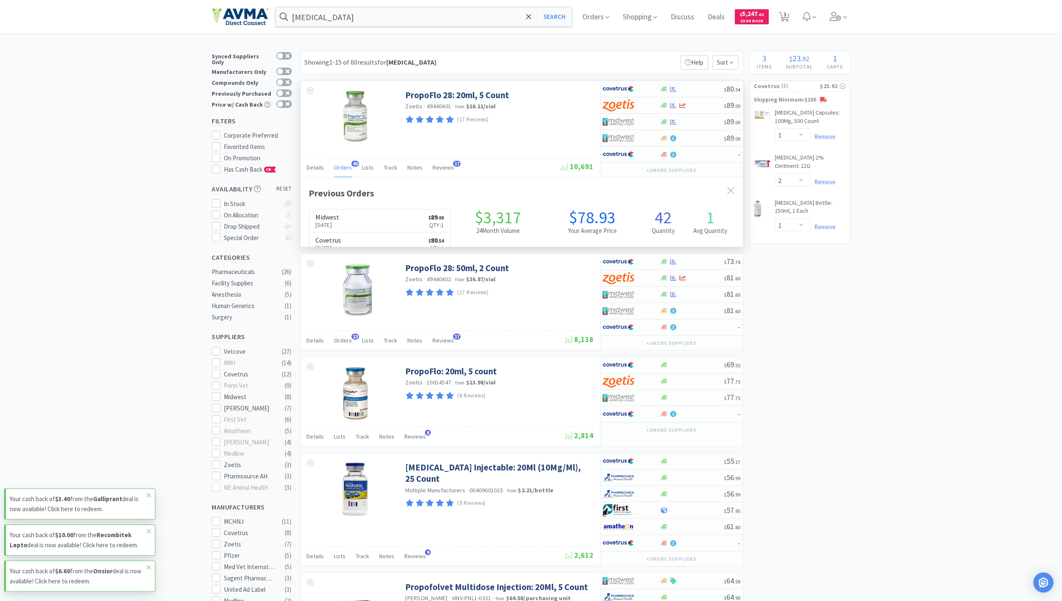
scroll to position [226, 442]
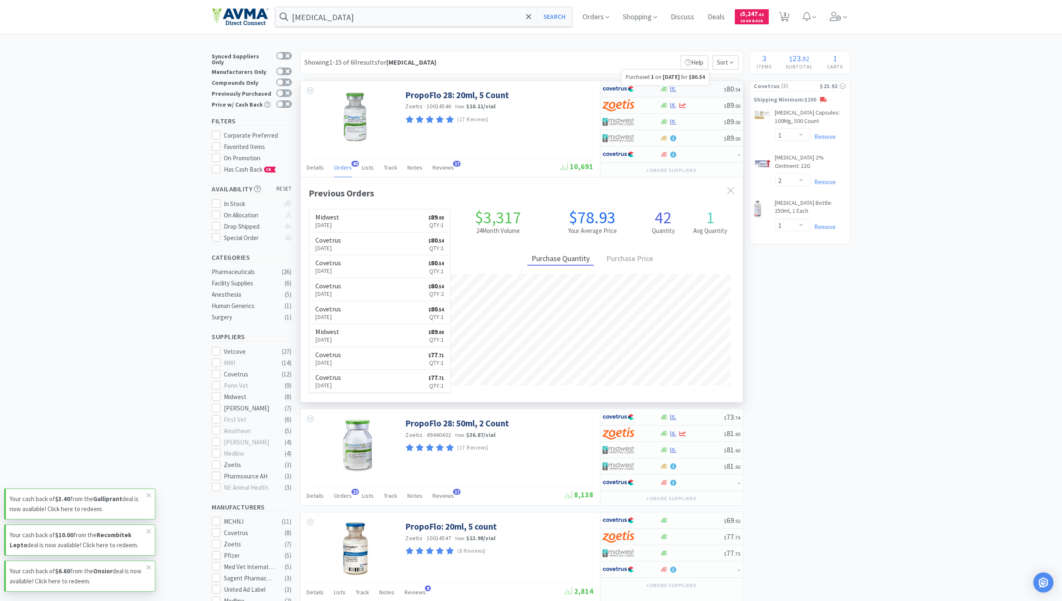
click at [675, 91] on icon at bounding box center [673, 88] width 6 height 5
select select "1"
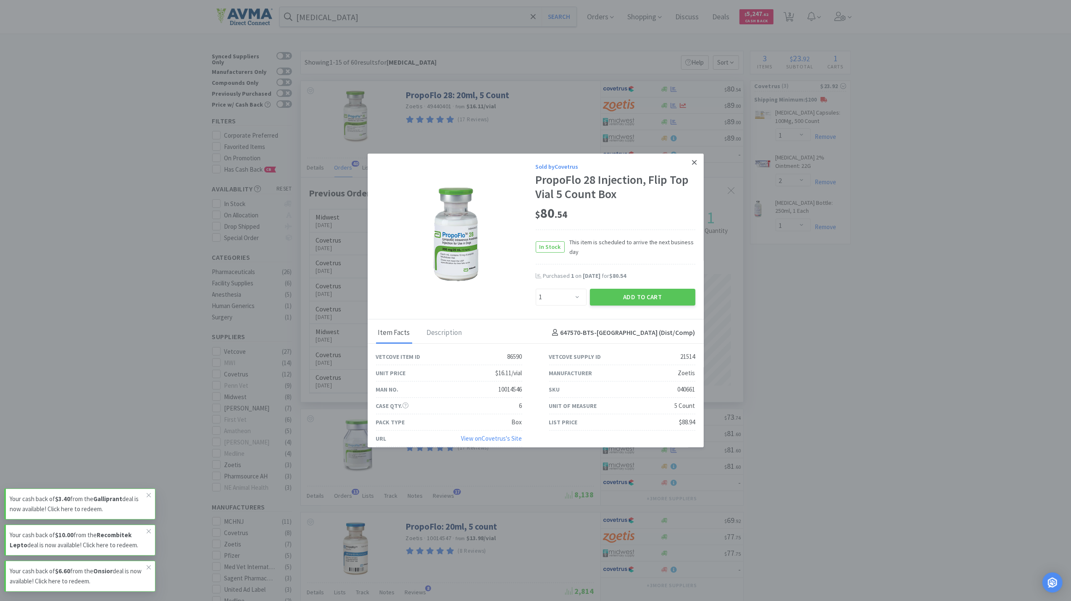
click at [692, 160] on icon at bounding box center [694, 162] width 5 height 5
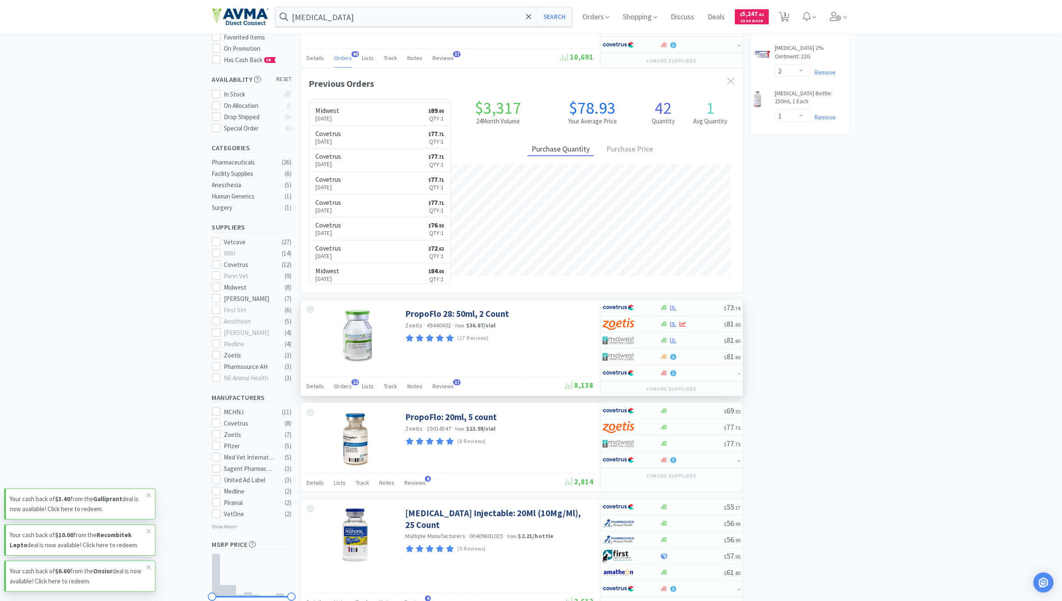
scroll to position [112, 0]
click at [341, 387] on span "Orders" at bounding box center [343, 385] width 18 height 8
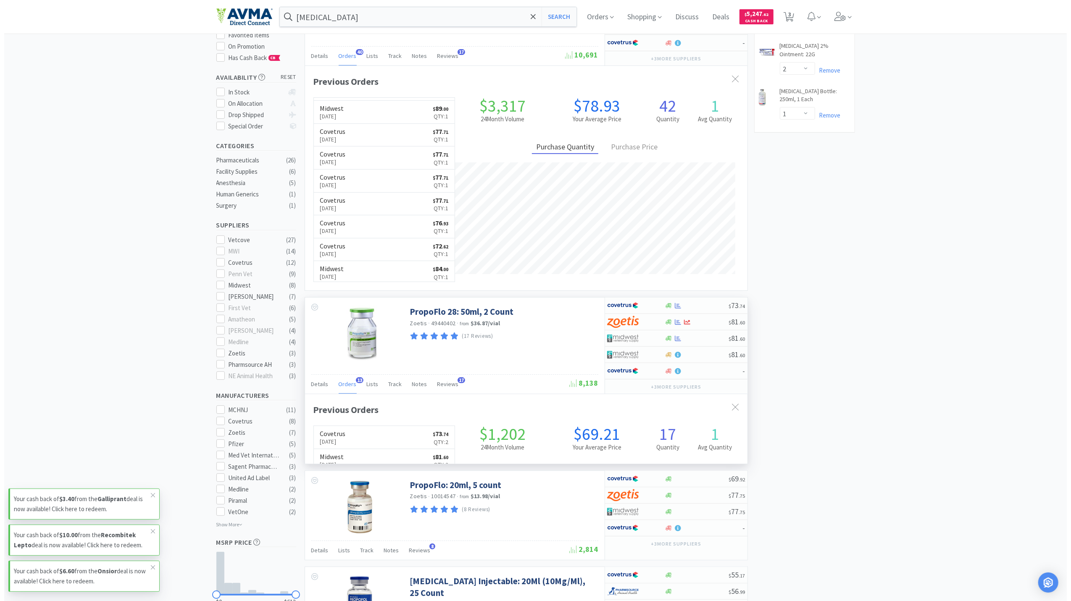
scroll to position [226, 442]
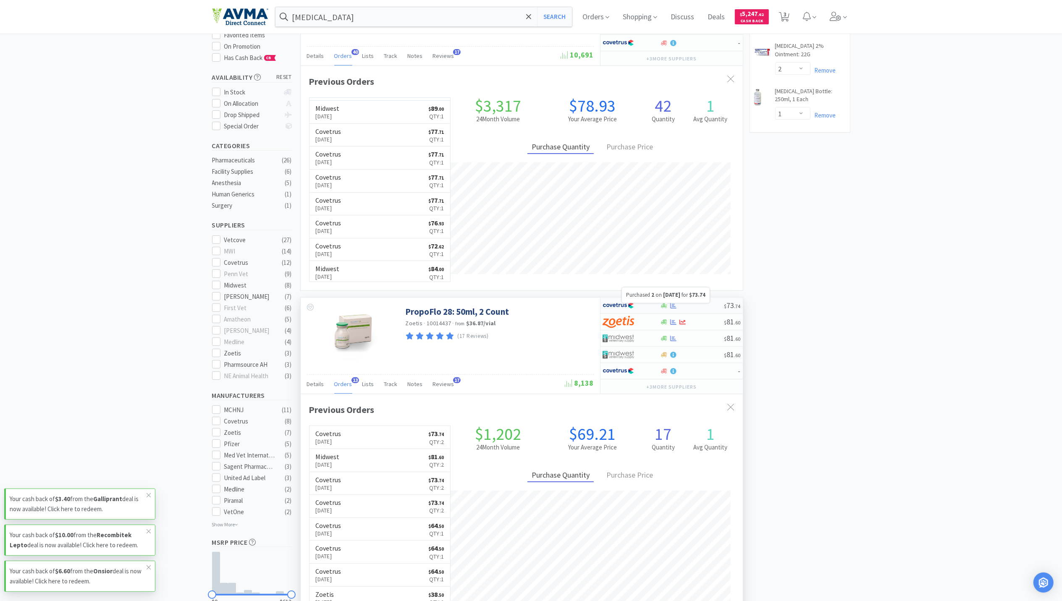
click at [670, 308] on icon at bounding box center [673, 306] width 6 height 6
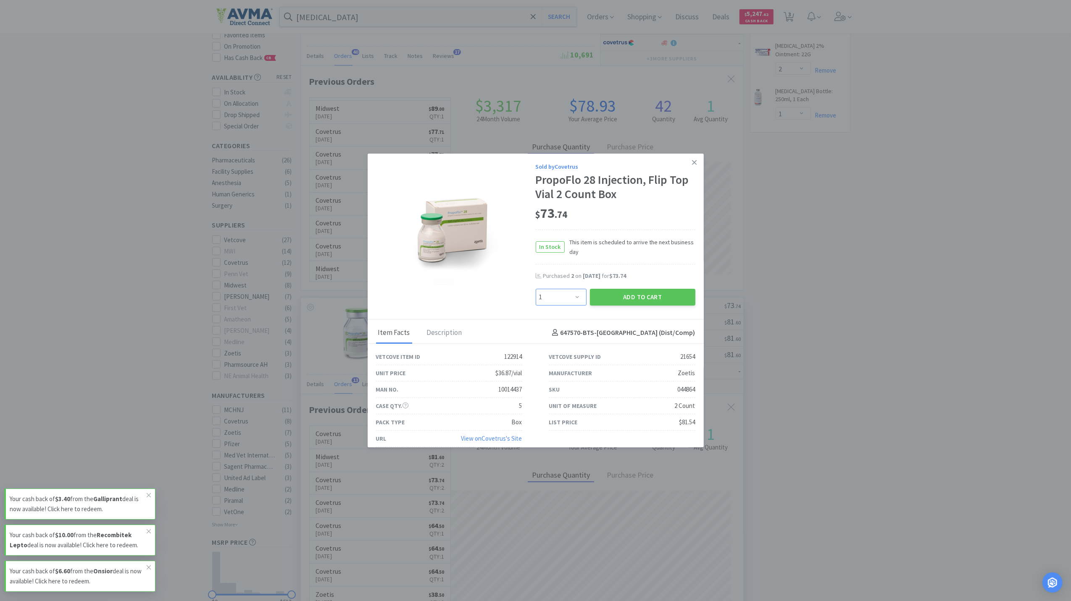
click at [557, 297] on select "Enter Quantity 1 2 3 4 5 6 7 8 9 10 11 12 13 14 15 16 17 18 19 20 Enter Quantity" at bounding box center [560, 297] width 51 height 17
select select "2"
click at [535, 289] on select "Enter Quantity 1 2 3 4 5 6 7 8 9 10 11 12 13 14 15 16 17 18 19 20 Enter Quantity" at bounding box center [560, 297] width 51 height 17
click at [632, 307] on div "Add to Cart" at bounding box center [642, 297] width 109 height 20
click at [632, 301] on button "Add to Cart" at bounding box center [642, 297] width 105 height 17
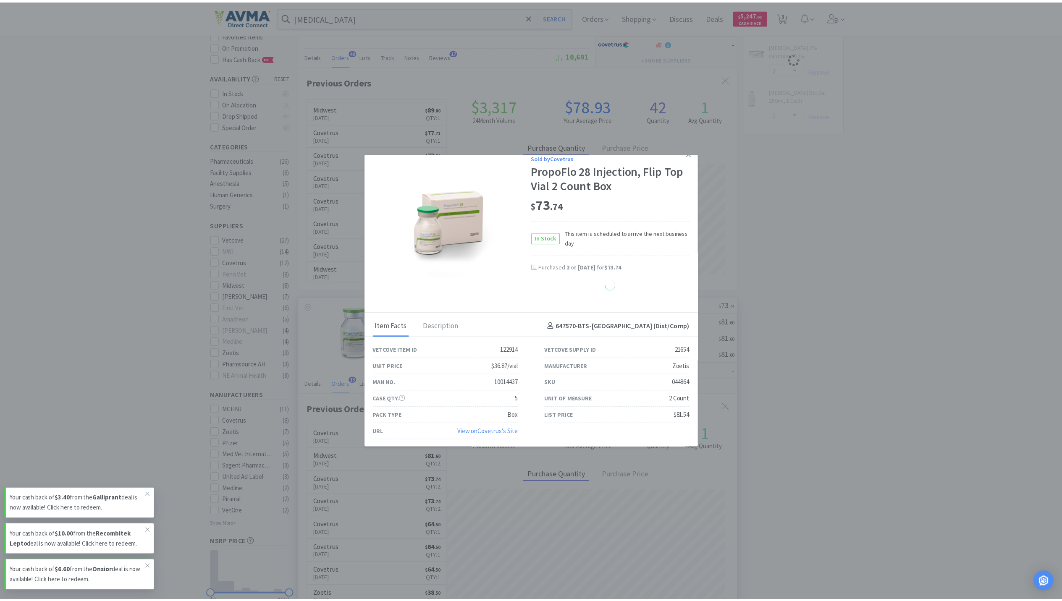
scroll to position [11, 0]
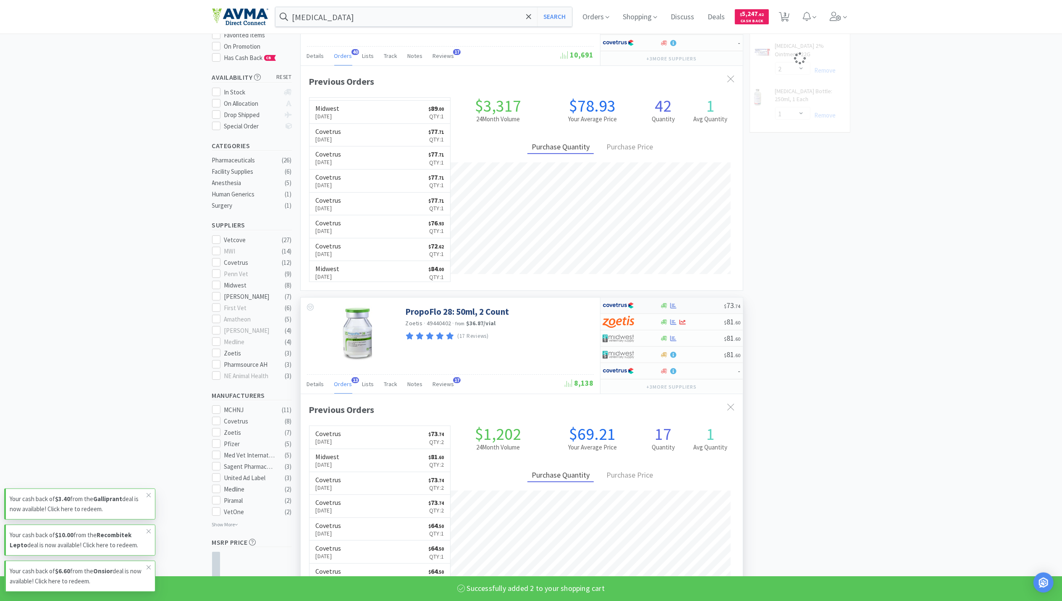
select select "2"
select select "1"
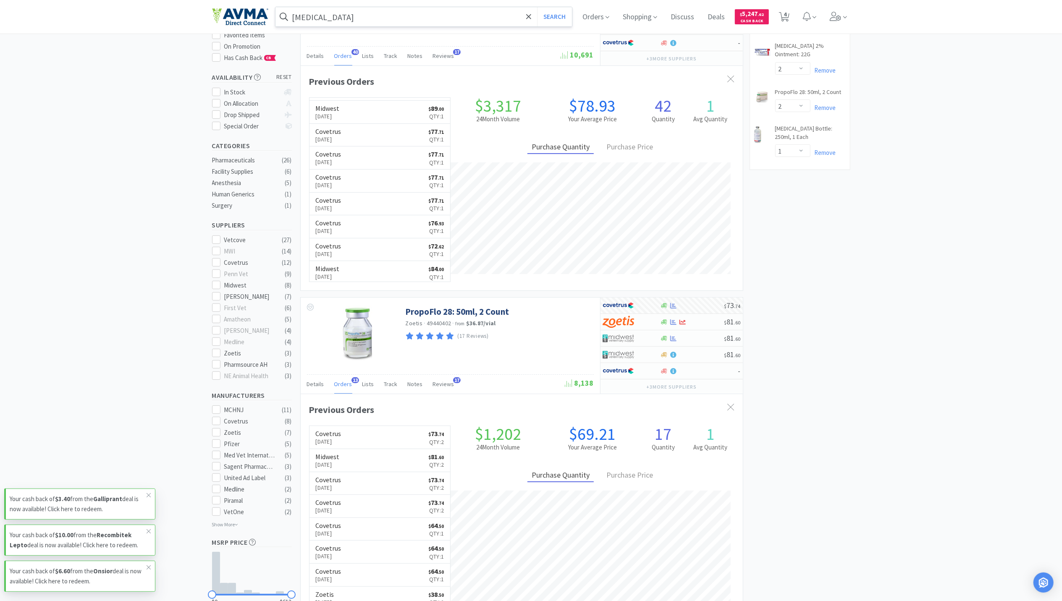
click at [390, 10] on input "[MEDICAL_DATA]" at bounding box center [424, 16] width 297 height 19
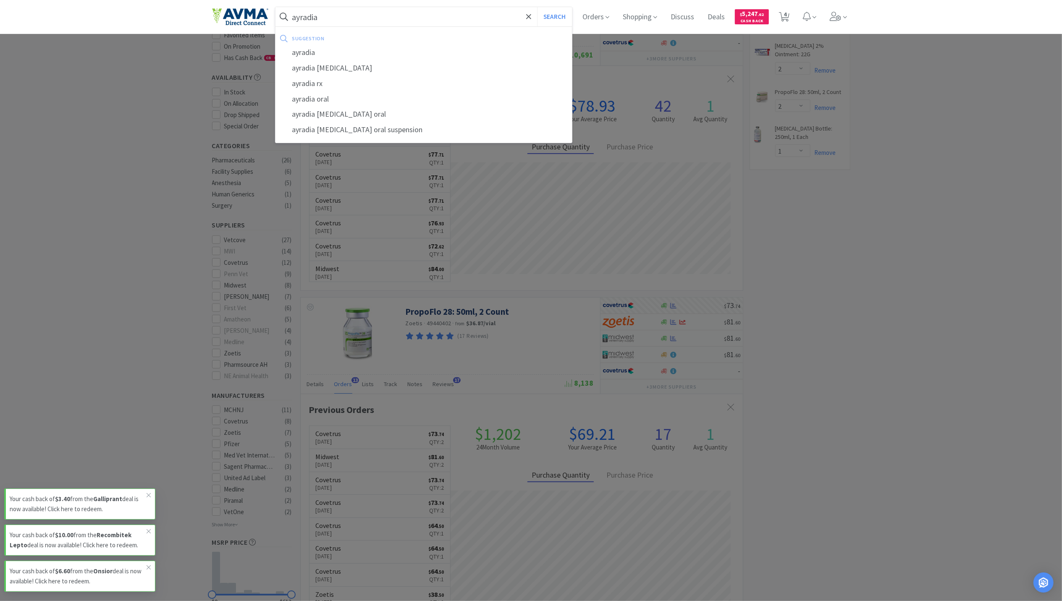
type input "ayradia"
click at [537, 7] on button "Search" at bounding box center [554, 16] width 35 height 19
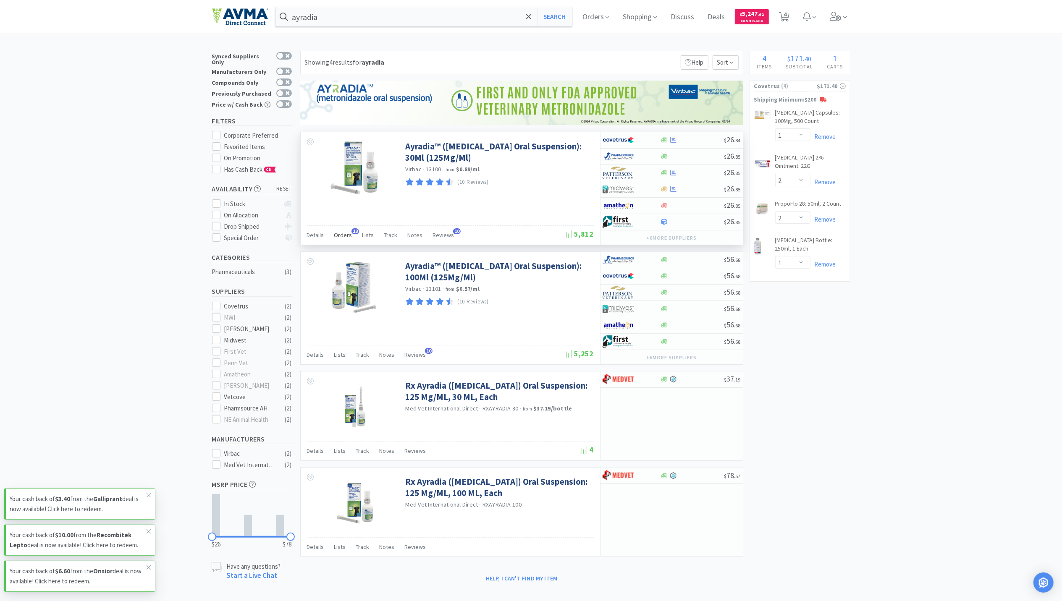
click at [341, 236] on span "Orders" at bounding box center [343, 235] width 18 height 8
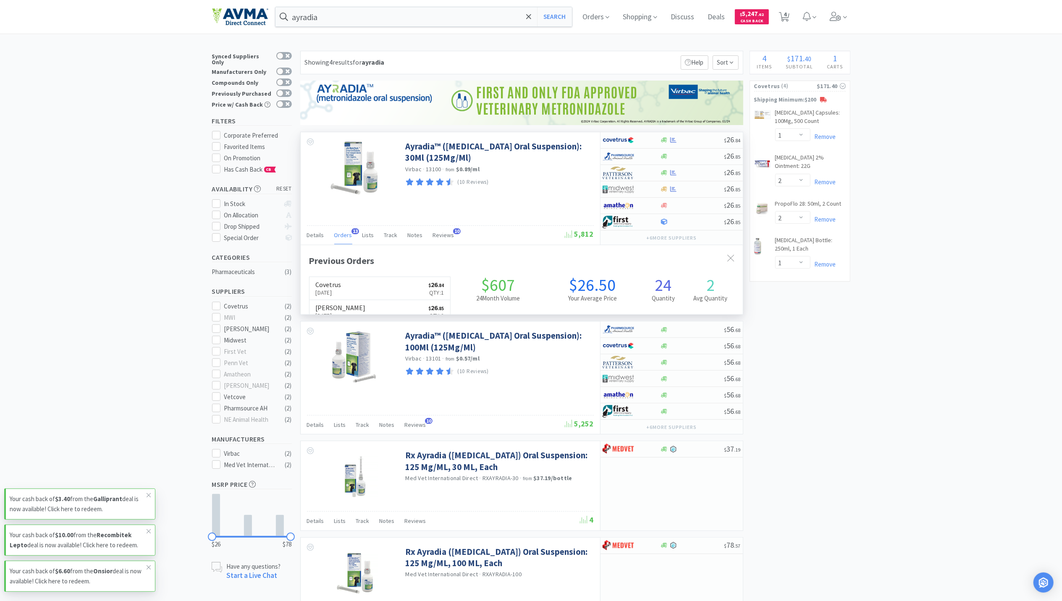
scroll to position [226, 442]
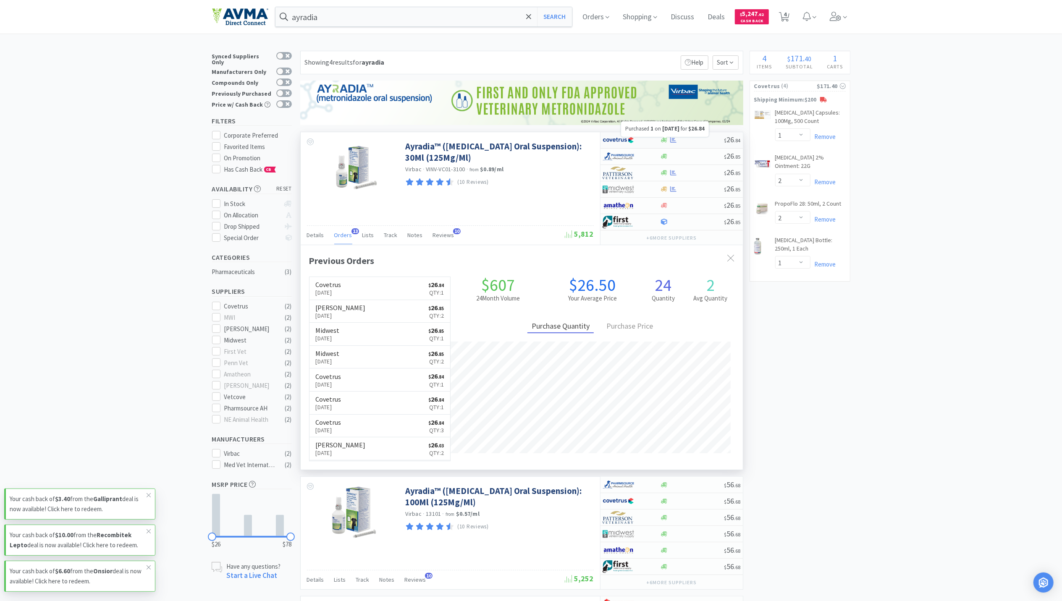
click at [673, 143] on icon at bounding box center [673, 140] width 6 height 6
select select "1"
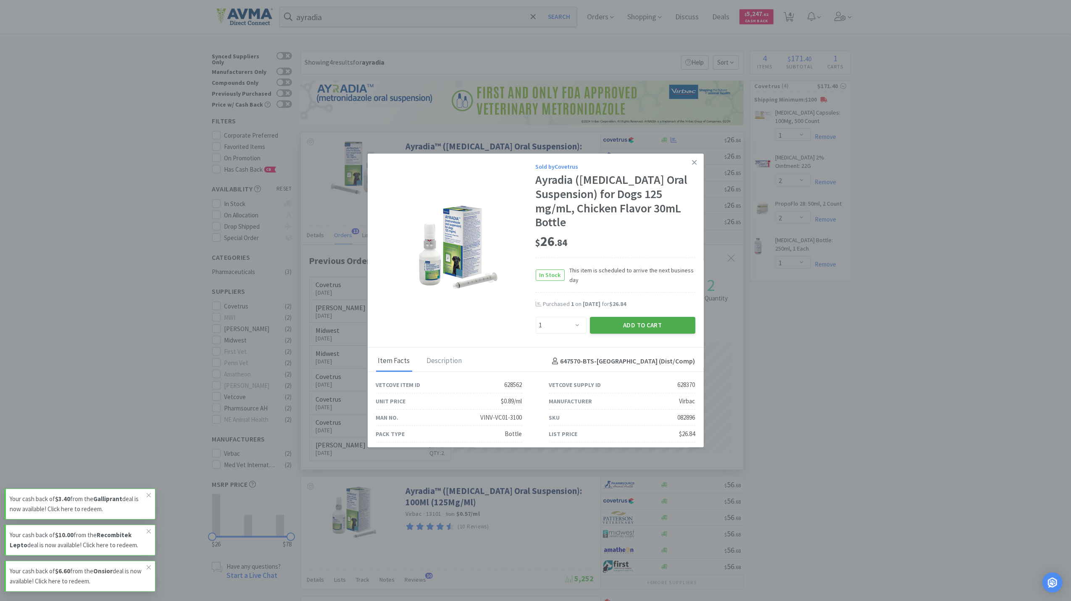
click at [649, 328] on button "Add to Cart" at bounding box center [642, 325] width 105 height 17
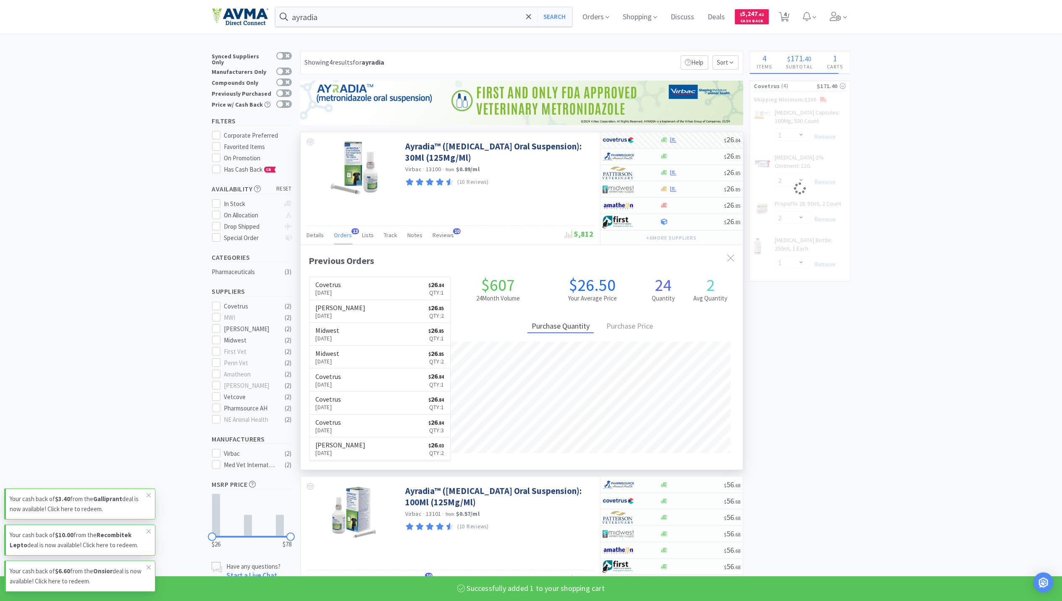
select select "1"
select select "2"
select select "1"
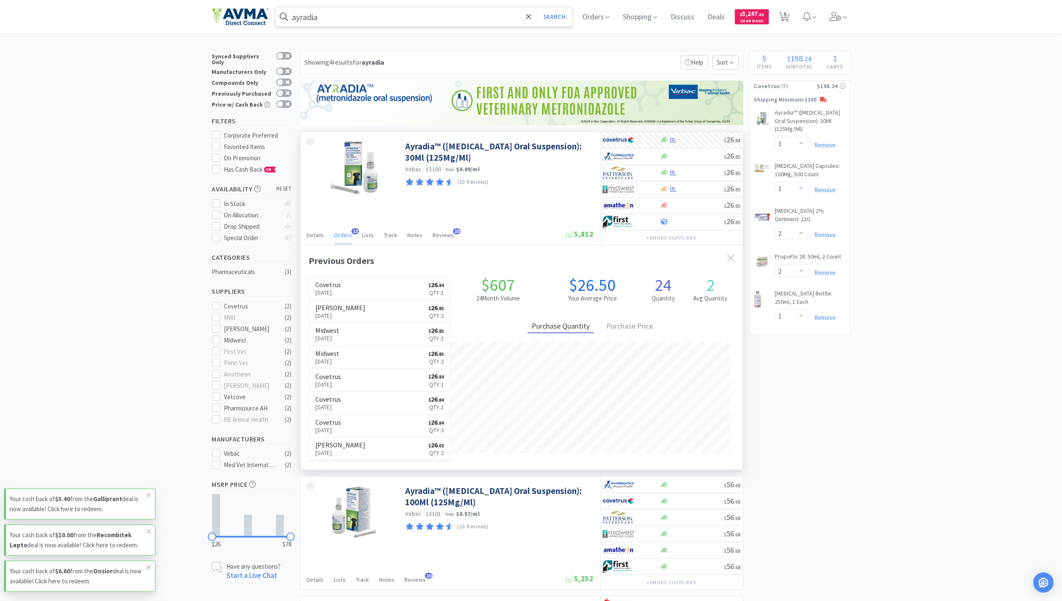
click at [360, 22] on input "ayradia" at bounding box center [424, 16] width 297 height 19
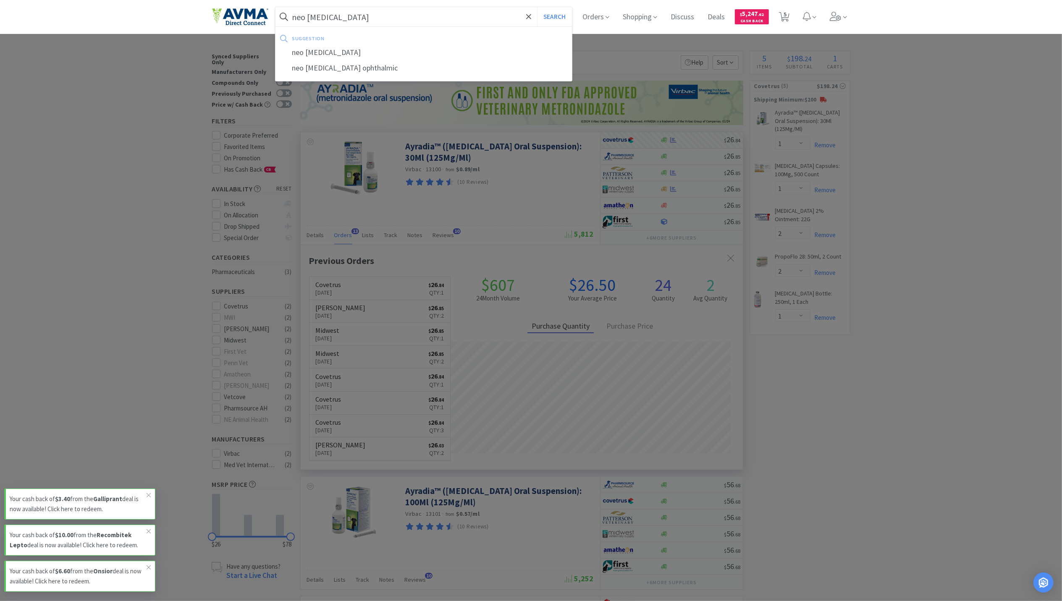
type input "neo [MEDICAL_DATA]"
click at [537, 7] on button "Search" at bounding box center [554, 16] width 35 height 19
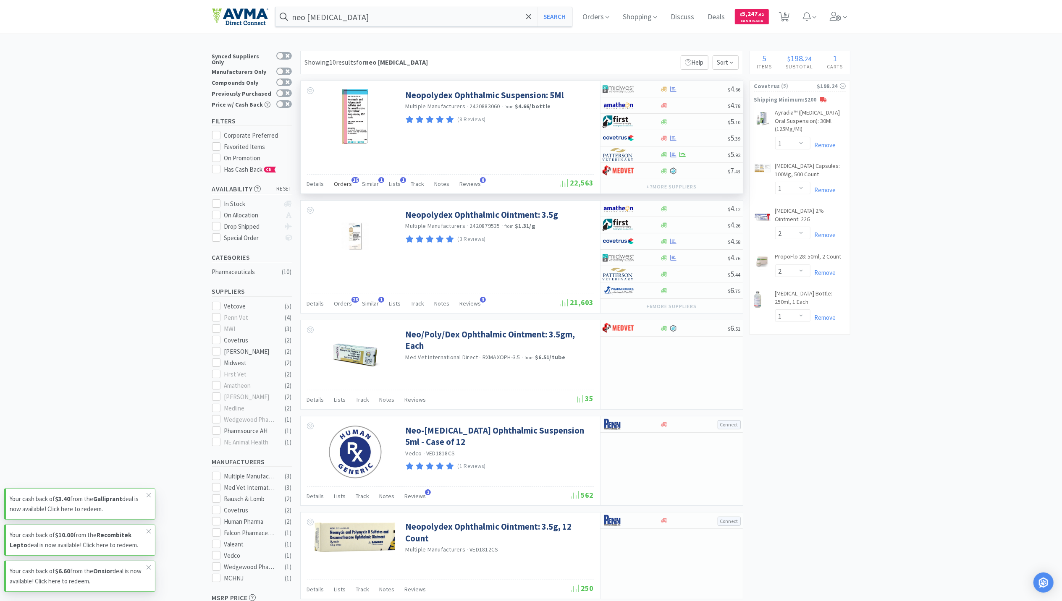
click at [340, 182] on span "Orders" at bounding box center [343, 184] width 18 height 8
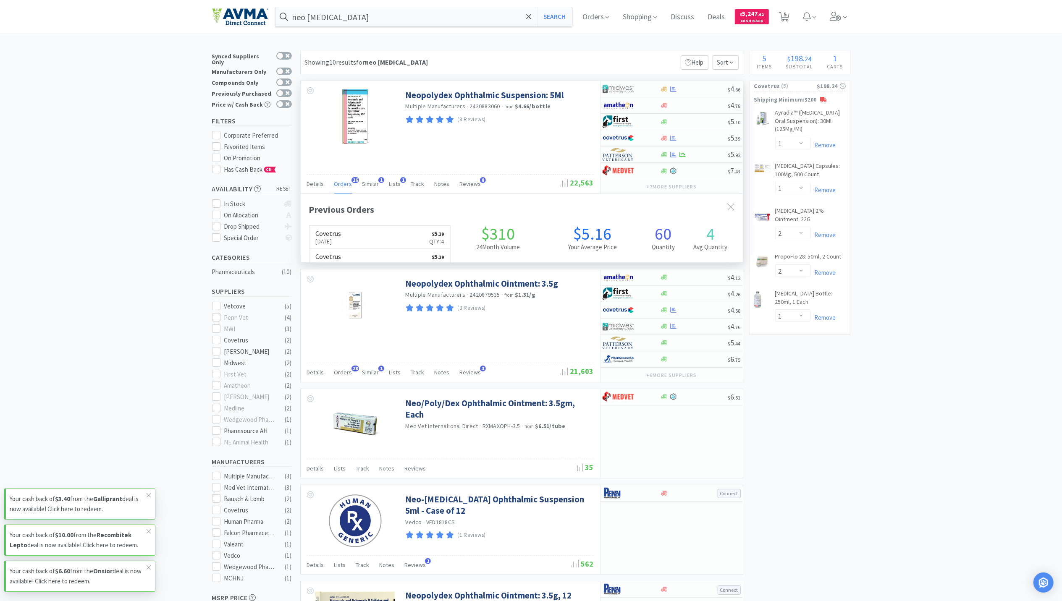
scroll to position [226, 442]
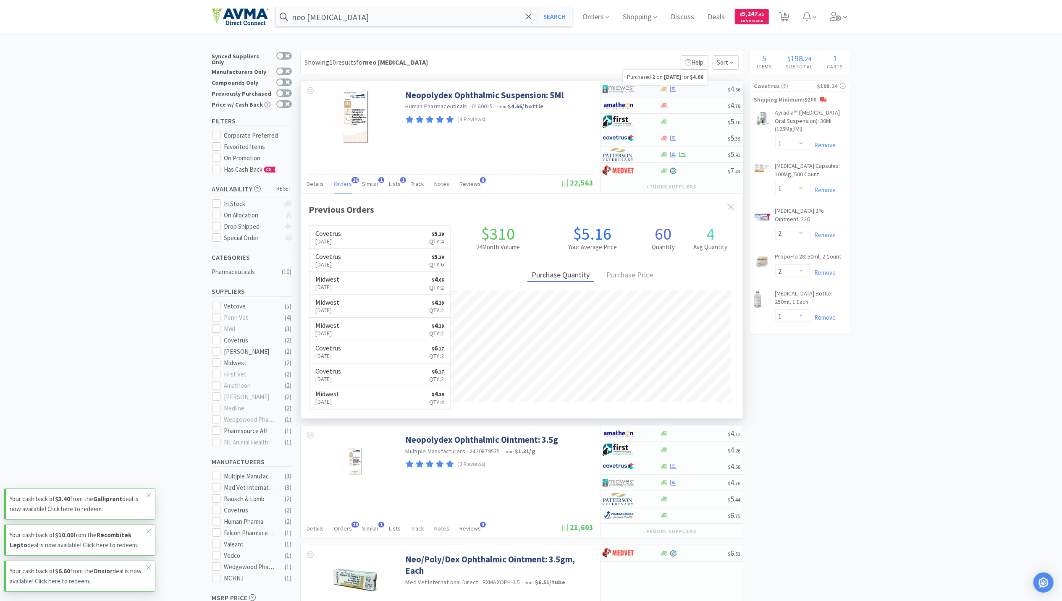
click at [674, 89] on icon at bounding box center [673, 89] width 6 height 6
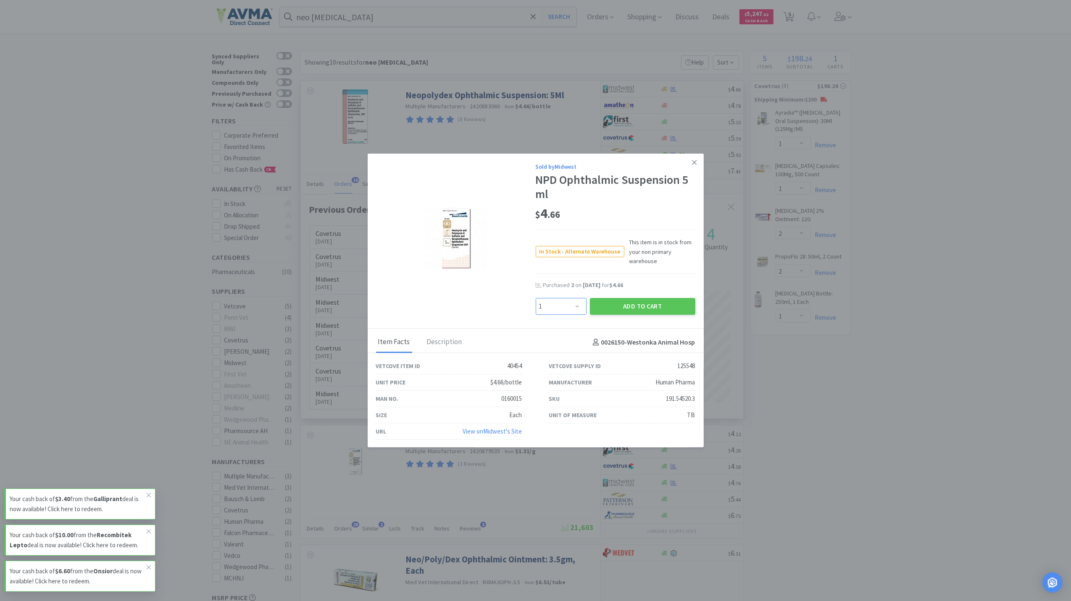
click at [570, 308] on select "Enter Quantity 1 2 3 4 5 6 7 8 9 10 11 12 13 14 15 16 17 18 19 20 Enter Quantity" at bounding box center [560, 306] width 51 height 17
select select "6"
click at [535, 298] on select "Enter Quantity 1 2 3 4 5 6 7 8 9 10 11 12 13 14 15 16 17 18 19 20 Enter Quantity" at bounding box center [560, 306] width 51 height 17
click at [620, 312] on button "Add to Cart" at bounding box center [642, 306] width 105 height 17
select select "6"
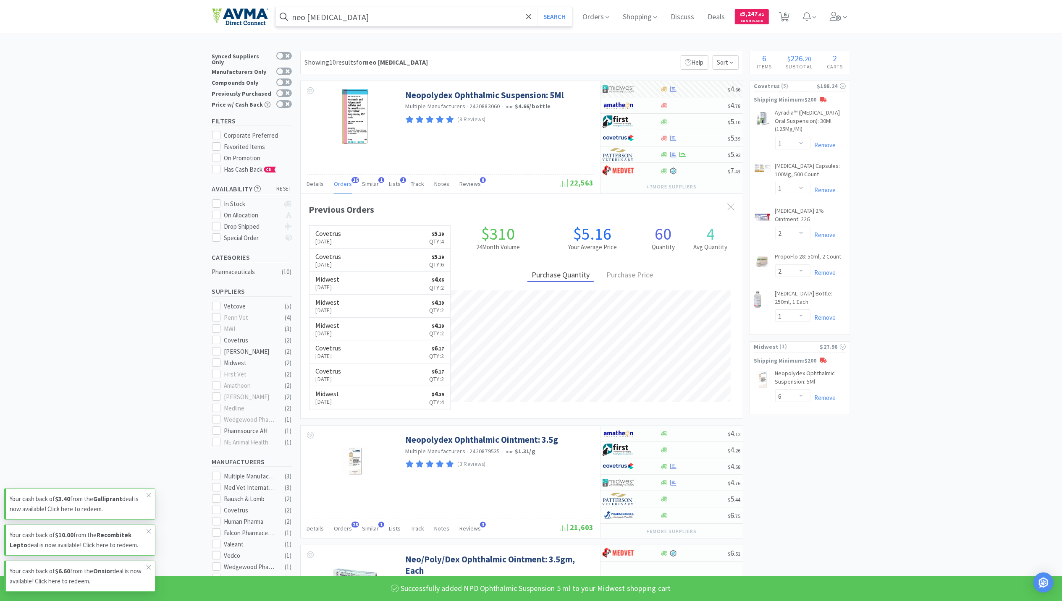
click at [394, 21] on input "neo [MEDICAL_DATA]" at bounding box center [424, 16] width 297 height 19
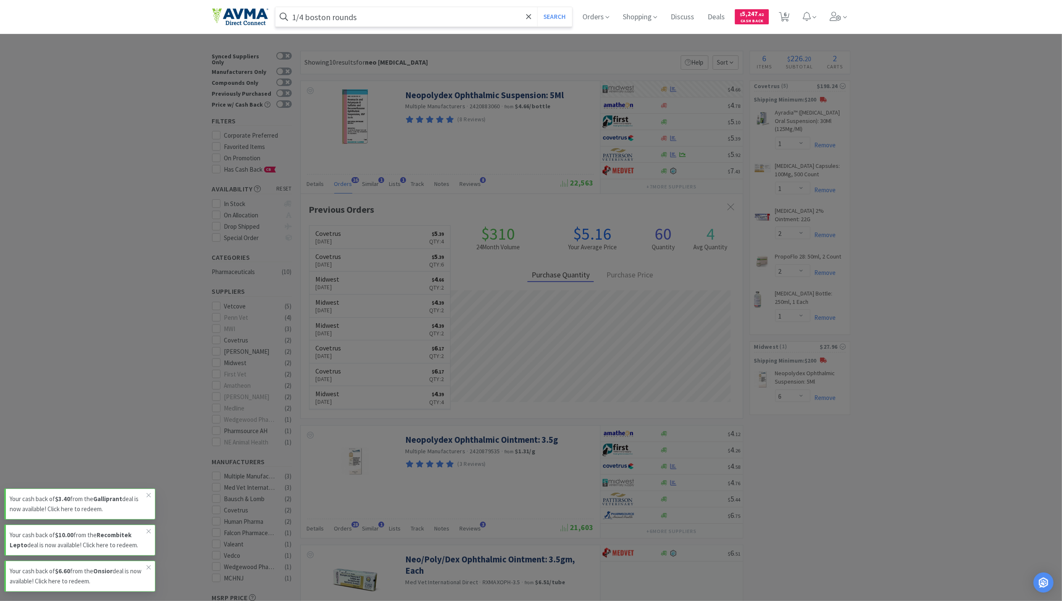
type input "1/4 boston rounds"
click at [537, 7] on button "Search" at bounding box center [554, 16] width 35 height 19
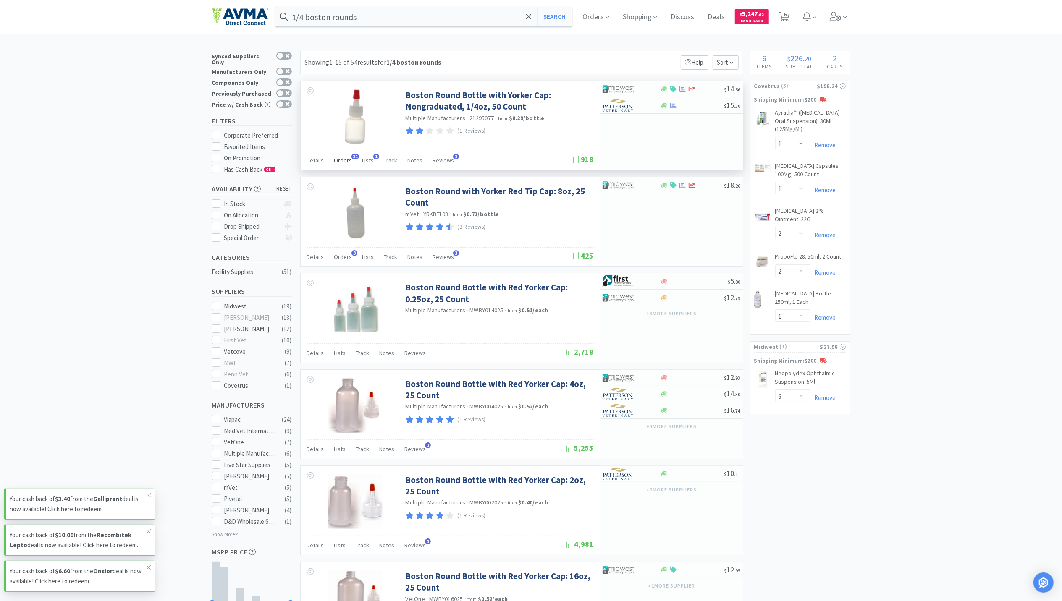
click at [344, 162] on span "Orders" at bounding box center [343, 161] width 18 height 8
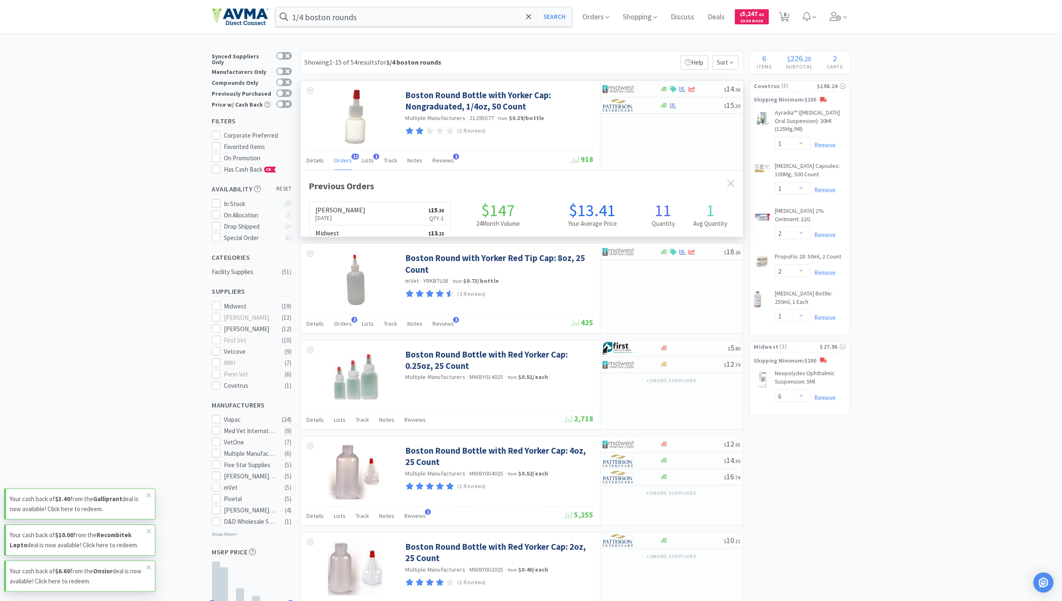
scroll to position [226, 442]
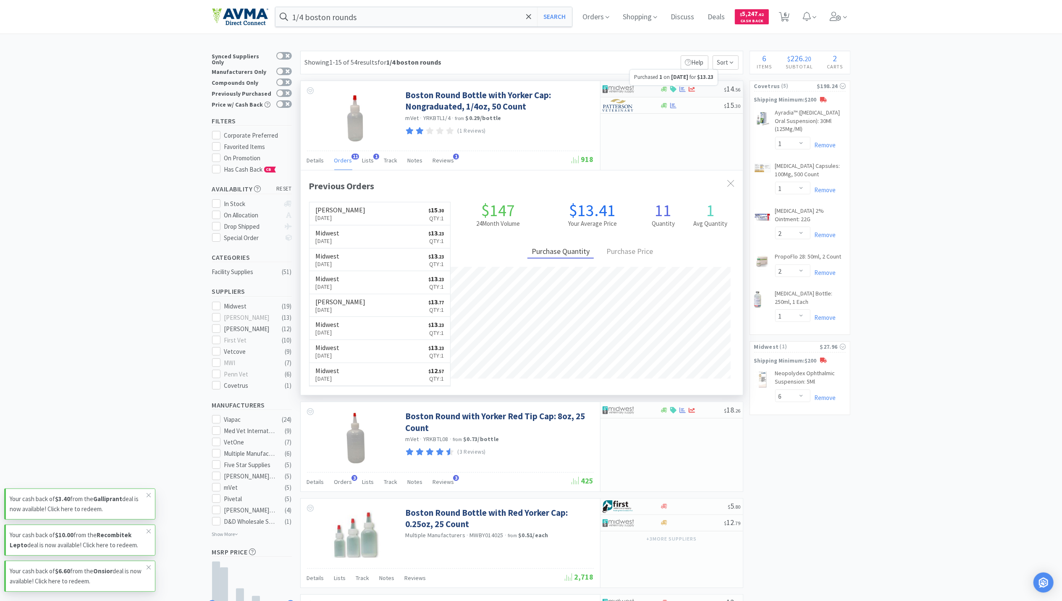
click at [684, 91] on icon at bounding box center [683, 88] width 6 height 5
select select "1"
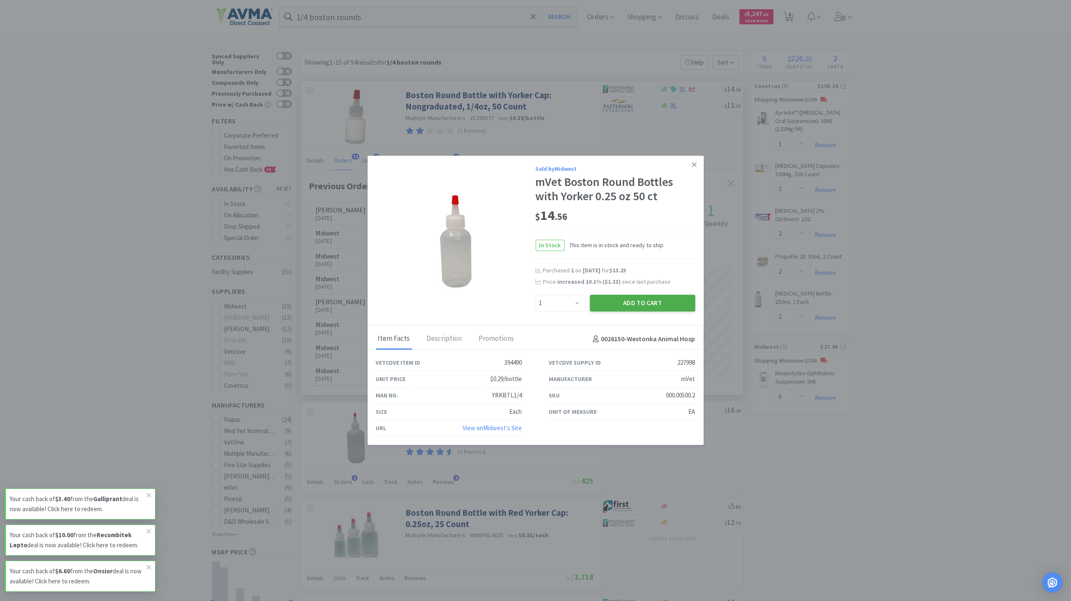
click at [638, 302] on button "Add to Cart" at bounding box center [642, 303] width 105 height 17
select select "1"
select select "6"
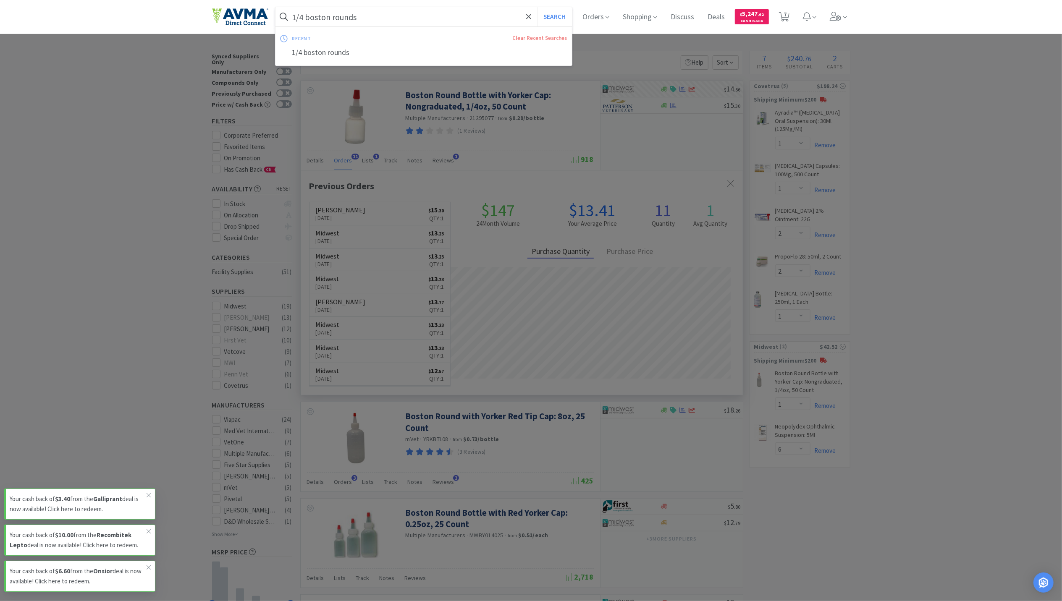
click at [396, 20] on input "1/4 boston rounds" at bounding box center [424, 16] width 297 height 19
paste input "Maropitant 160mg Box of 4 tabs."
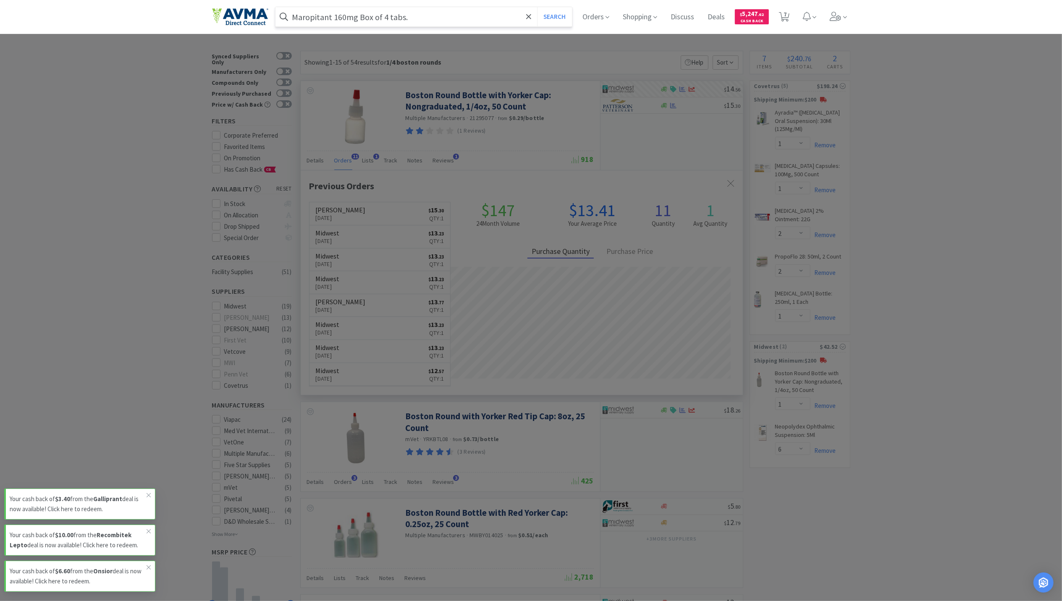
click at [537, 7] on button "Search" at bounding box center [554, 16] width 35 height 19
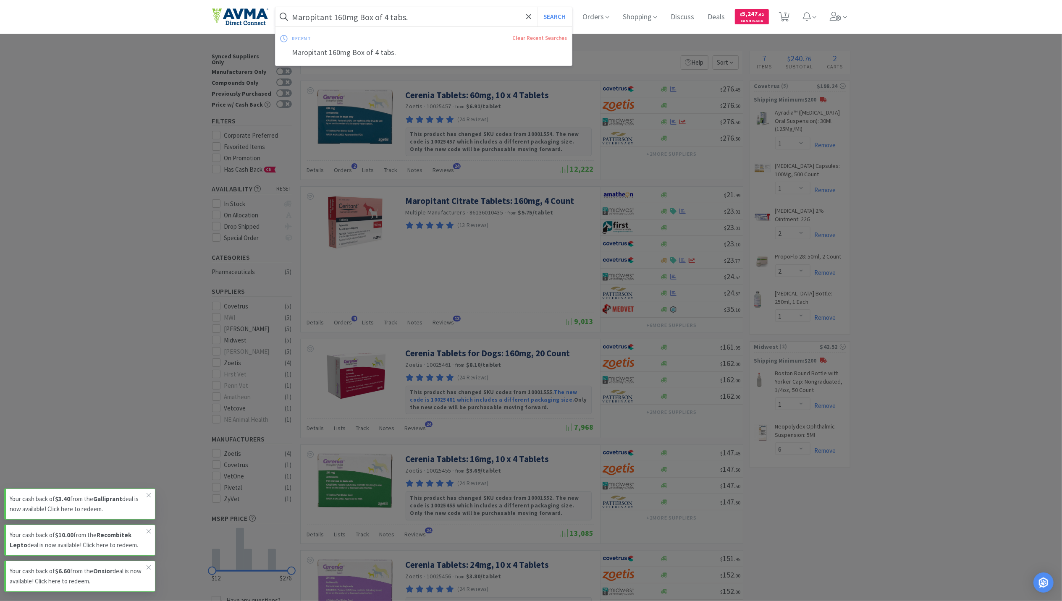
click at [353, 17] on input "Maropitant 160mg Box of 4 tabs." at bounding box center [424, 16] width 297 height 19
click at [350, 17] on input "Maropitant 160mg Box of 4 tabs." at bounding box center [424, 16] width 297 height 19
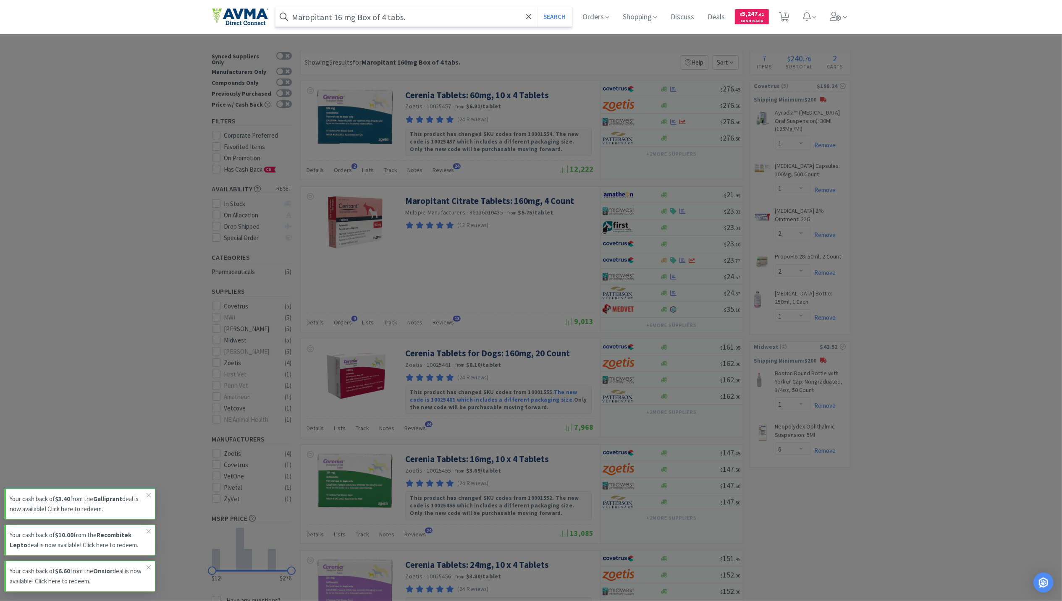
click at [537, 7] on button "Search" at bounding box center [554, 16] width 35 height 19
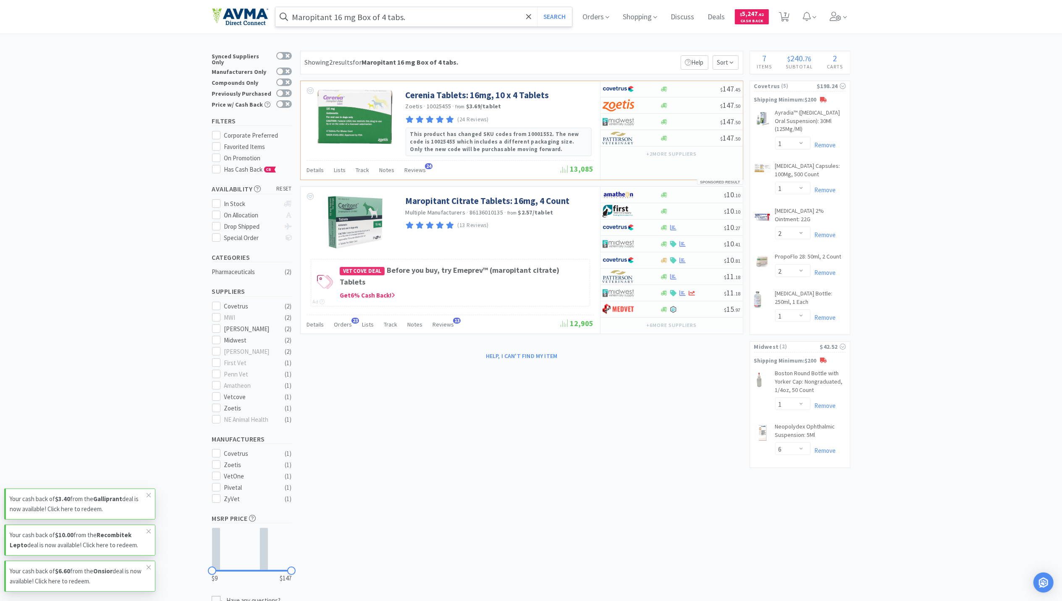
click at [339, 15] on input "Maropitant 16 mg Box of 4 tabs." at bounding box center [424, 16] width 297 height 19
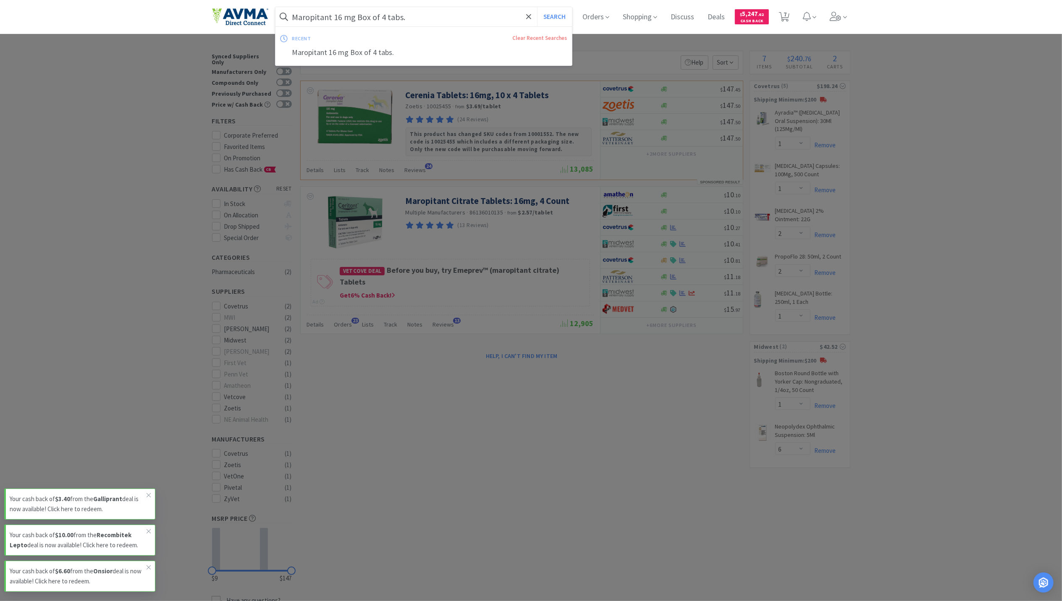
click at [346, 17] on input "Maropitant 16 mg Box of 4 tabs." at bounding box center [424, 16] width 297 height 19
drag, startPoint x: 346, startPoint y: 17, endPoint x: 338, endPoint y: 17, distance: 8.0
click at [338, 17] on input "Maropitant 16 mg Box of 4 tabs." at bounding box center [424, 16] width 297 height 19
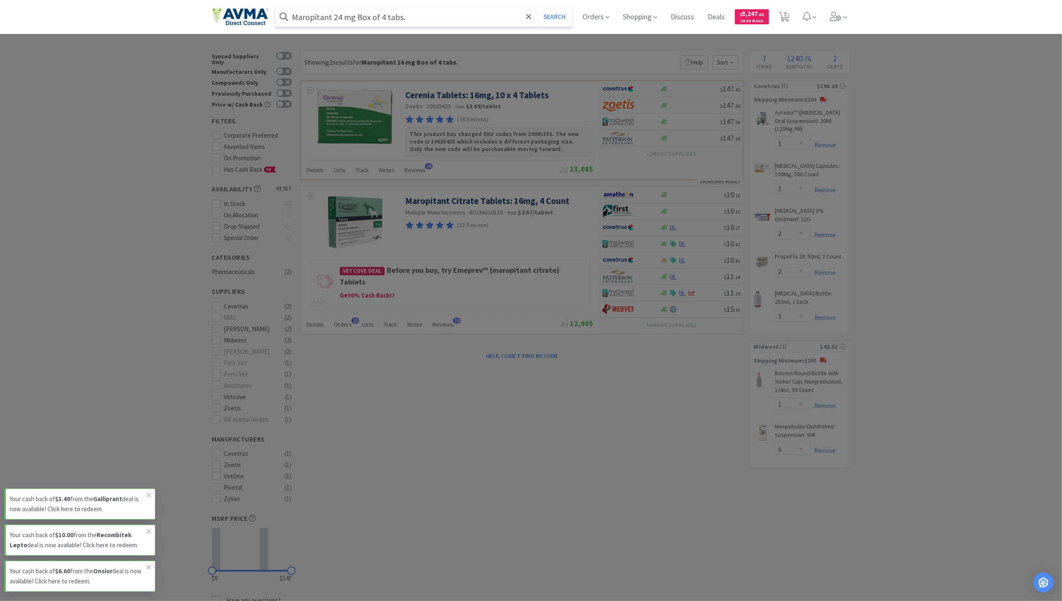
click at [537, 7] on button "Search" at bounding box center [554, 16] width 35 height 19
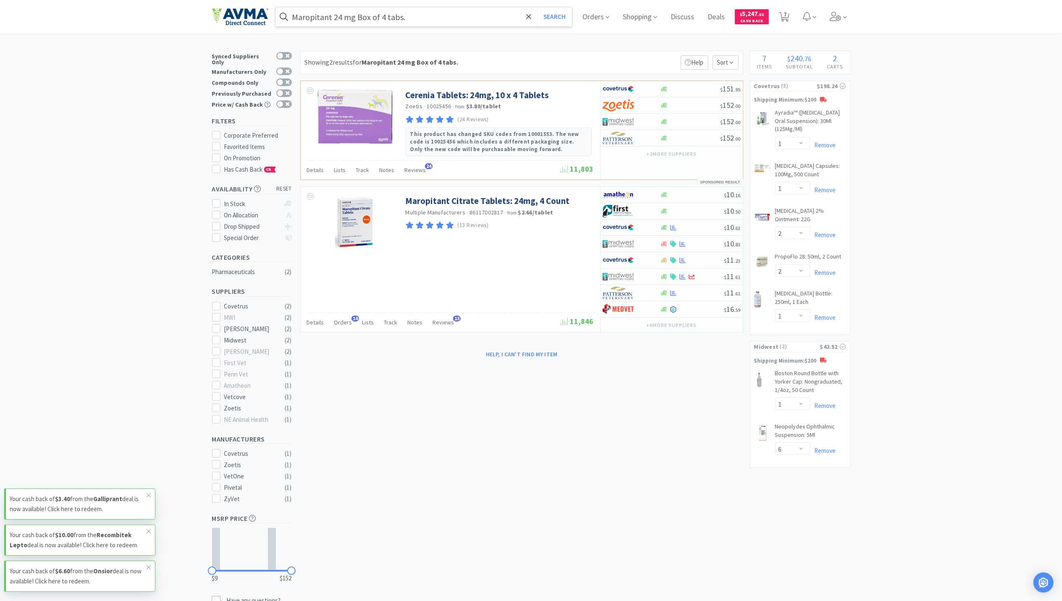
click at [428, 24] on input "Maropitant 24 mg Box of 4 tabs." at bounding box center [424, 16] width 297 height 19
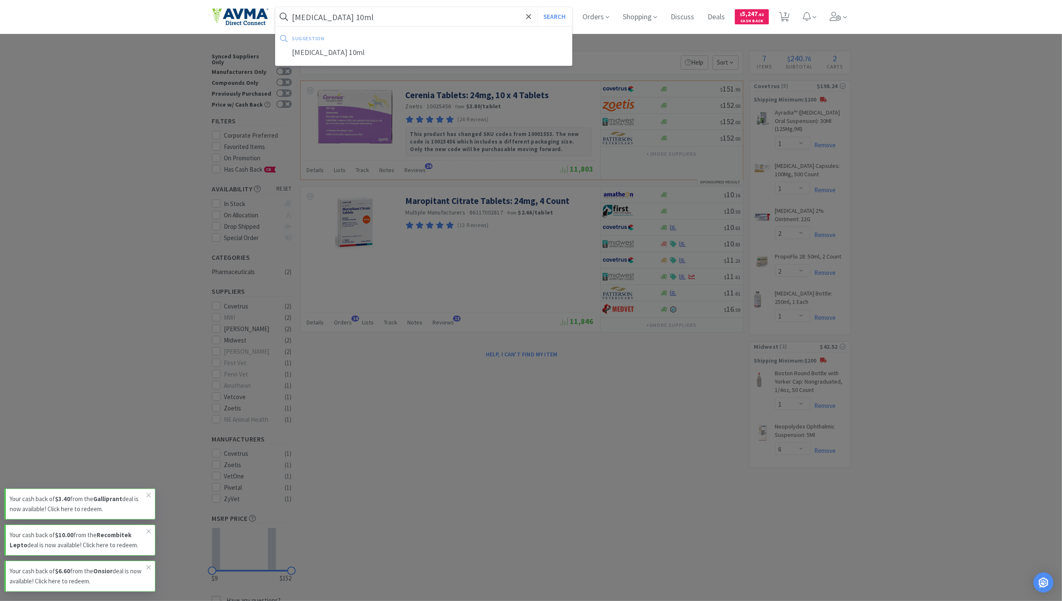
click at [537, 7] on button "Search" at bounding box center [554, 16] width 35 height 19
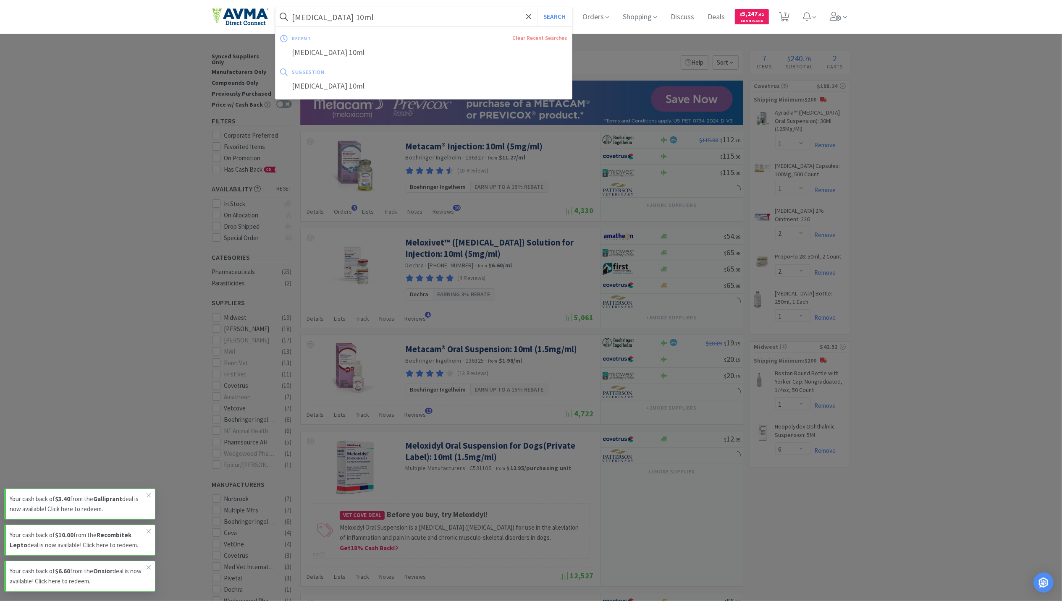
click at [338, 19] on input "[MEDICAL_DATA] 10ml" at bounding box center [424, 16] width 297 height 19
click at [336, 17] on input "[MEDICAL_DATA] 10ml" at bounding box center [424, 16] width 297 height 19
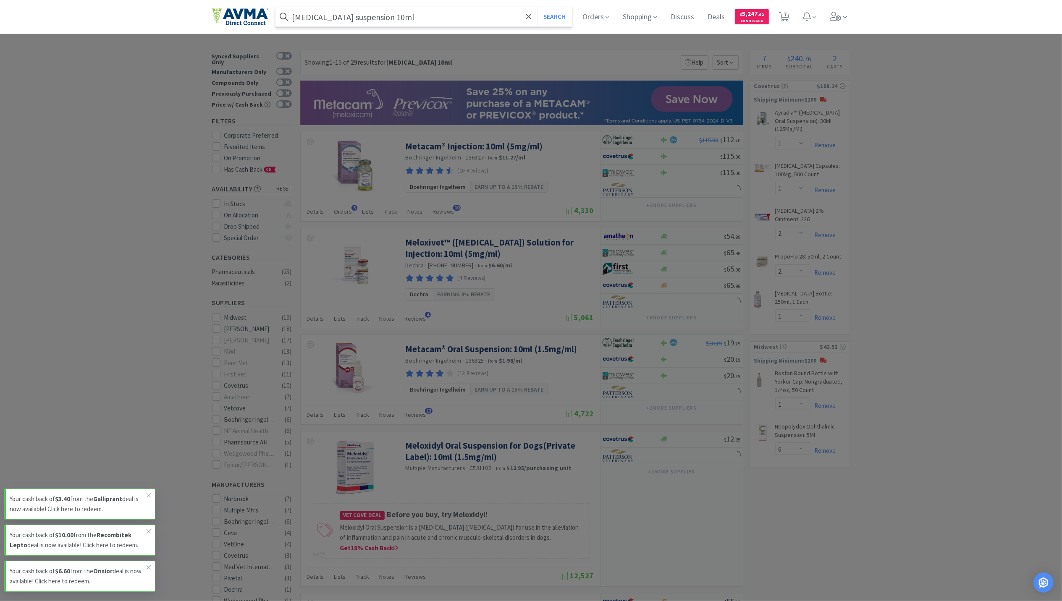
click at [537, 7] on button "Search" at bounding box center [554, 16] width 35 height 19
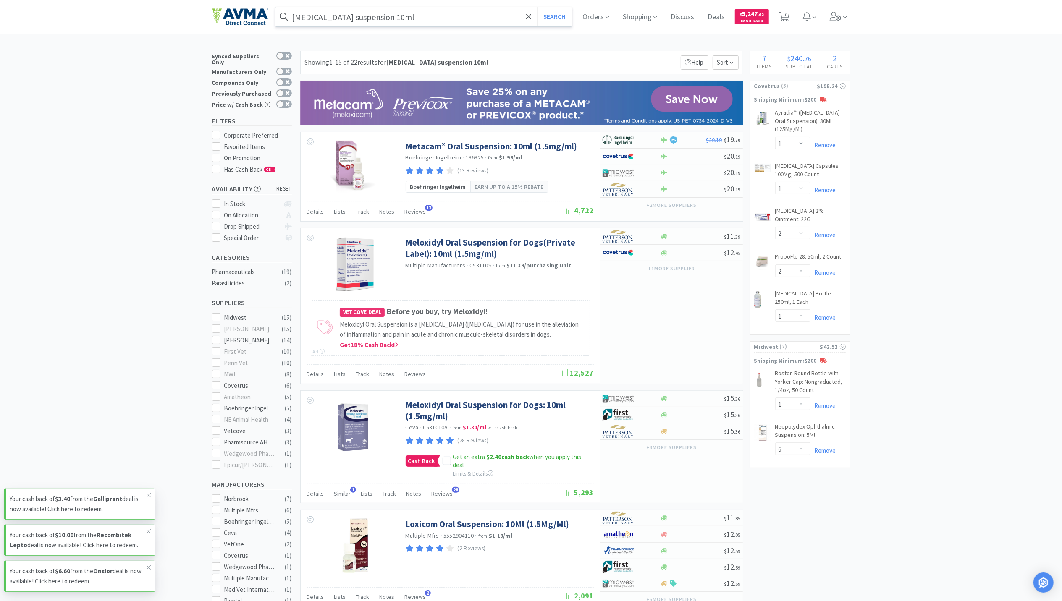
click at [385, 14] on input "[MEDICAL_DATA] suspension 10ml" at bounding box center [424, 16] width 297 height 19
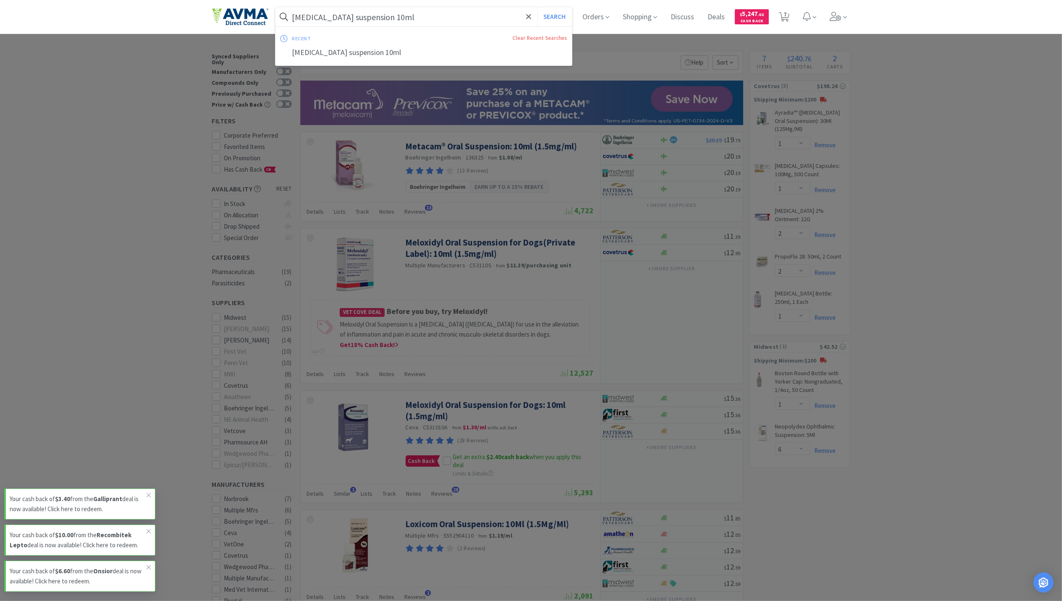
click at [385, 14] on input "[MEDICAL_DATA] suspension 10ml" at bounding box center [424, 16] width 297 height 19
click at [385, 18] on input "[MEDICAL_DATA] suspension 10ml" at bounding box center [424, 16] width 297 height 19
click at [537, 7] on button "Search" at bounding box center [554, 16] width 35 height 19
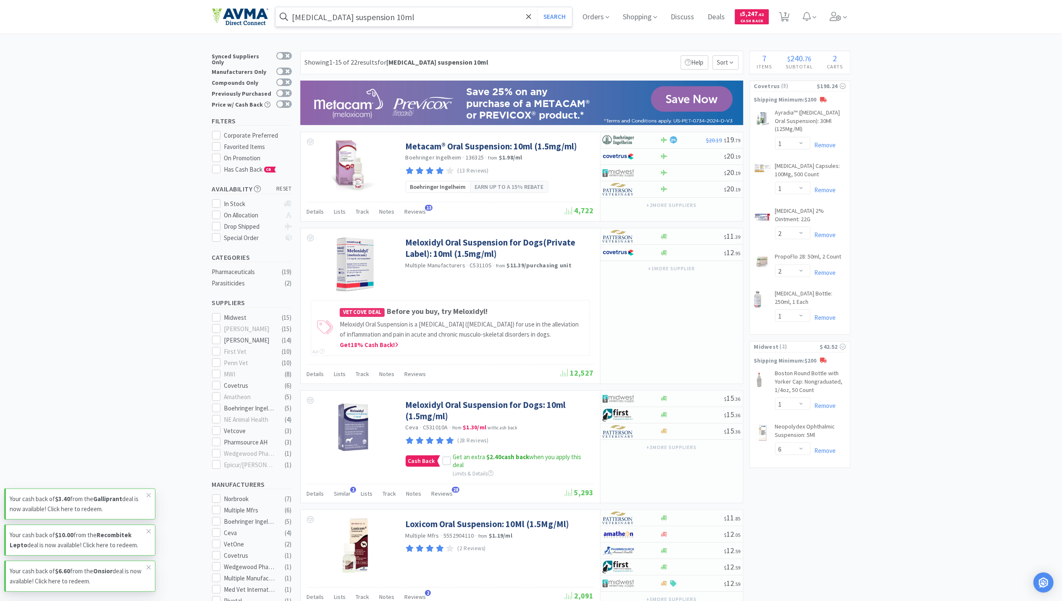
click at [385, 18] on input "[MEDICAL_DATA] suspension 10ml" at bounding box center [424, 16] width 297 height 19
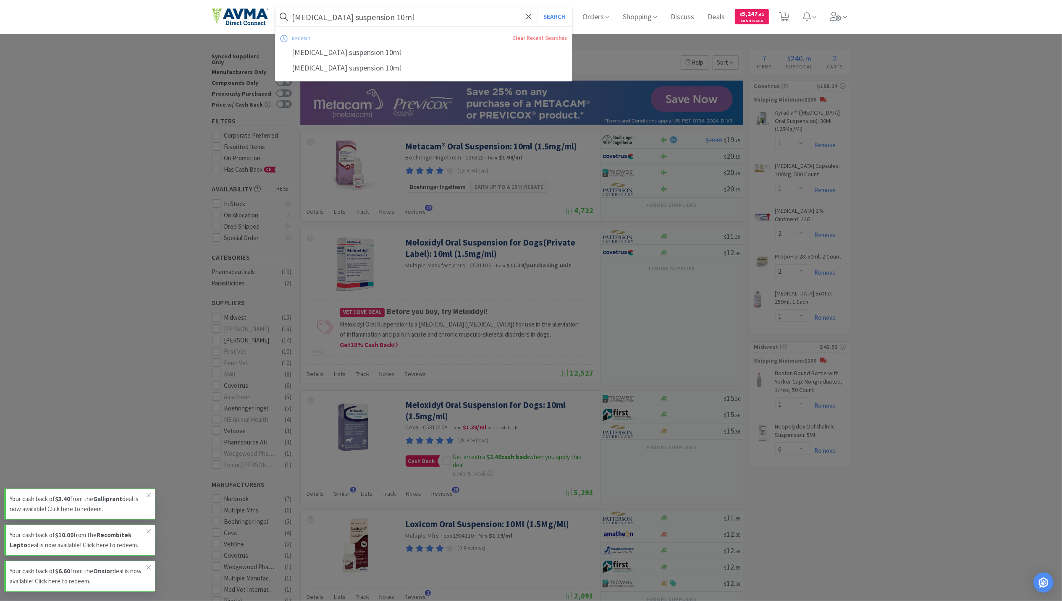
click at [385, 9] on input "[MEDICAL_DATA] suspension 10ml" at bounding box center [424, 16] width 297 height 19
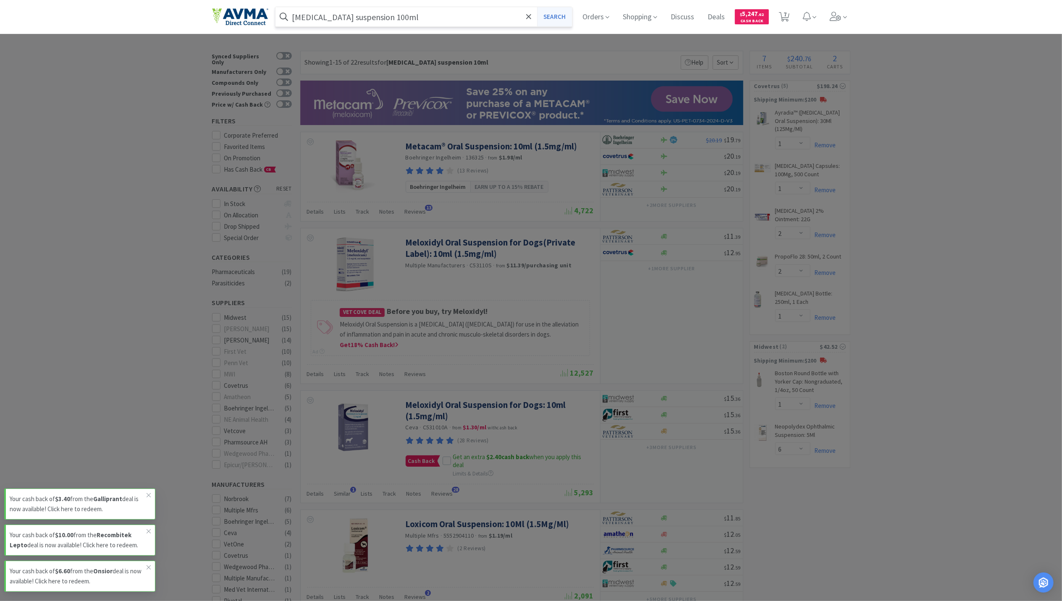
click at [550, 18] on button "Search" at bounding box center [554, 16] width 35 height 19
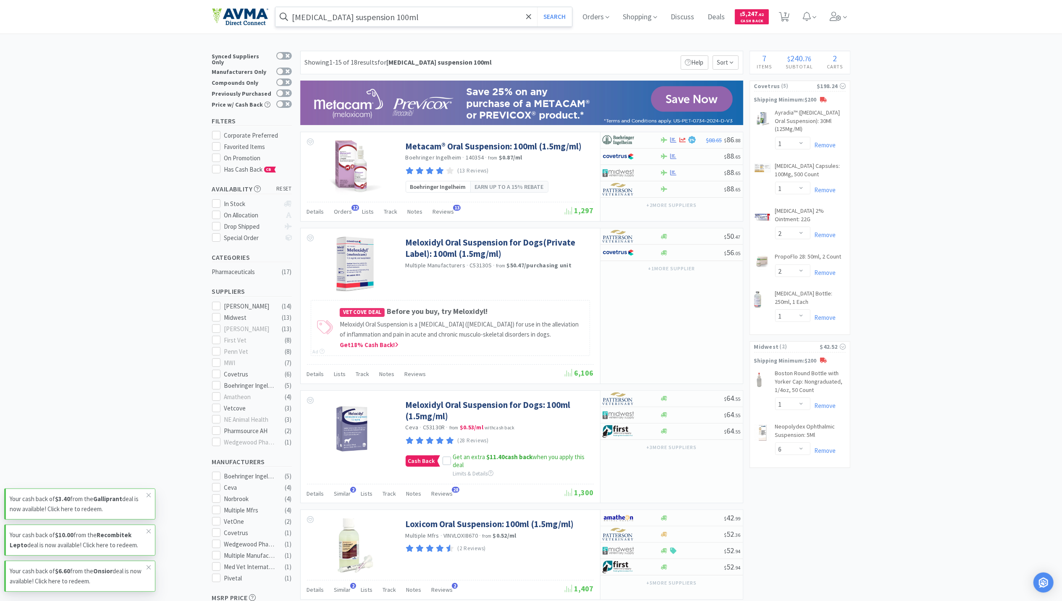
click at [387, 18] on input "[MEDICAL_DATA] suspension 100ml" at bounding box center [424, 16] width 297 height 19
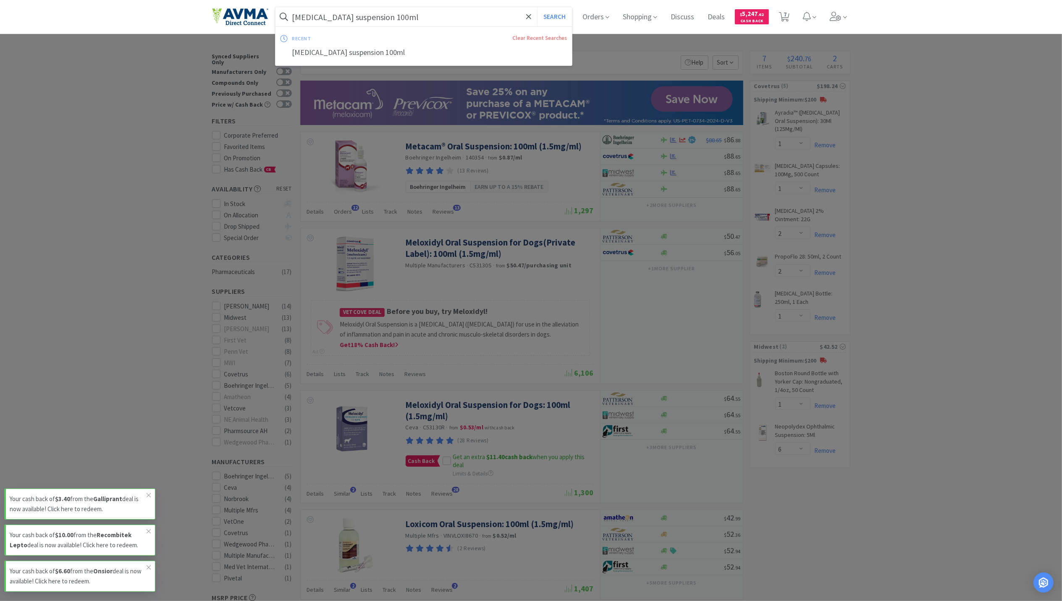
click at [387, 18] on input "[MEDICAL_DATA] suspension 100ml" at bounding box center [424, 16] width 297 height 19
click at [388, 17] on input "[MEDICAL_DATA] suspension 100ml" at bounding box center [424, 16] width 297 height 19
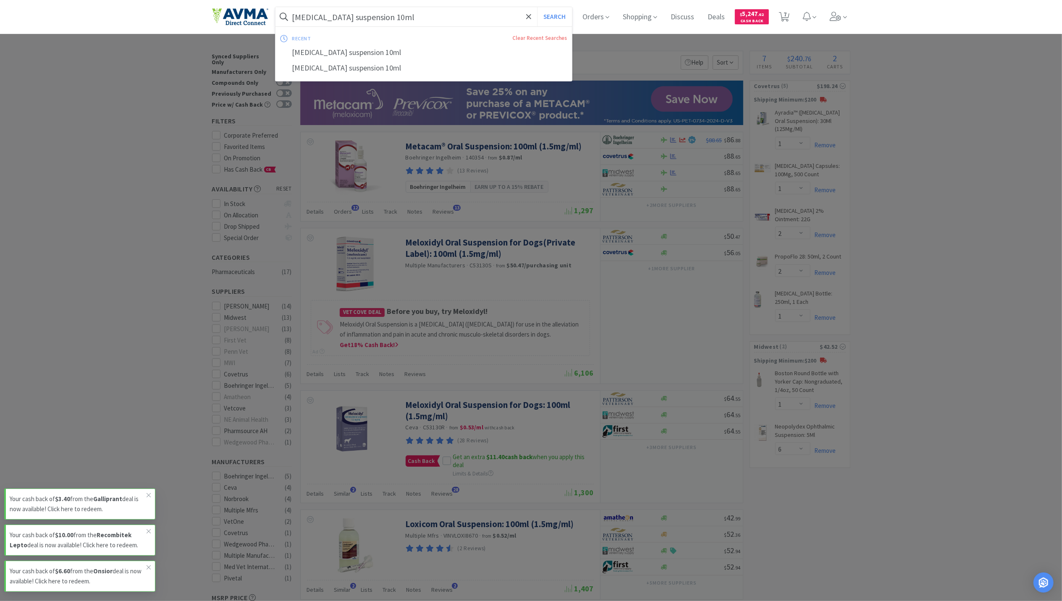
click at [537, 7] on button "Search" at bounding box center [554, 16] width 35 height 19
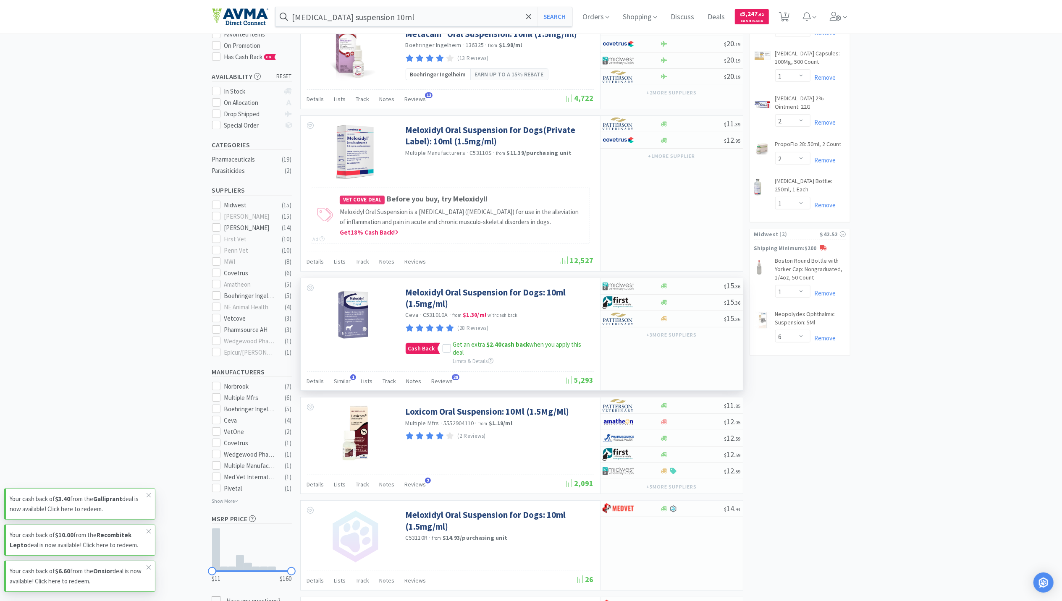
scroll to position [112, 0]
click at [499, 15] on input "[MEDICAL_DATA] suspension 10ml" at bounding box center [424, 16] width 297 height 19
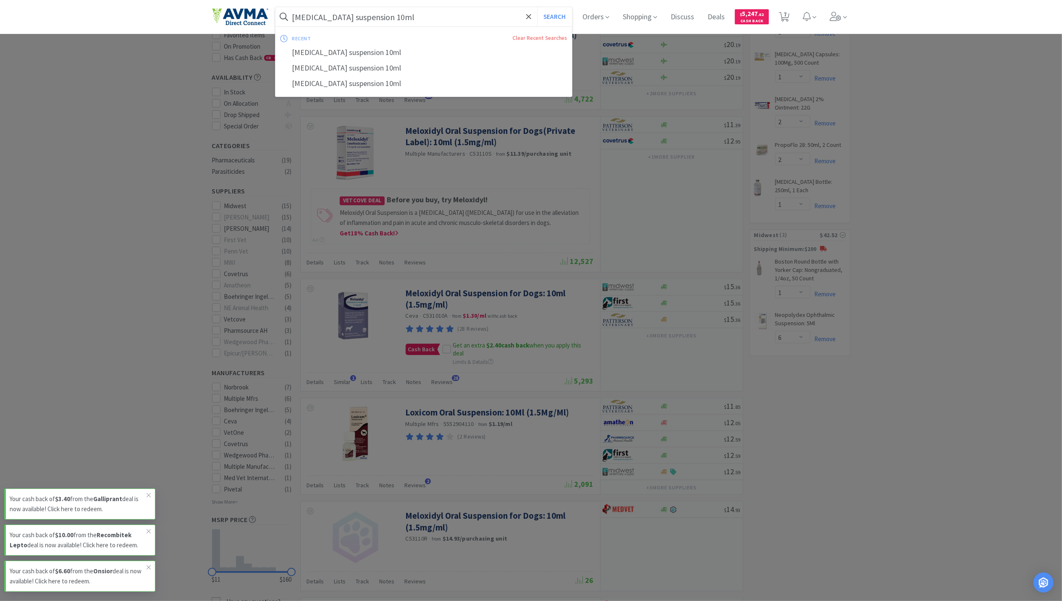
paste input "Purina Multi Care Canine 30 Count"
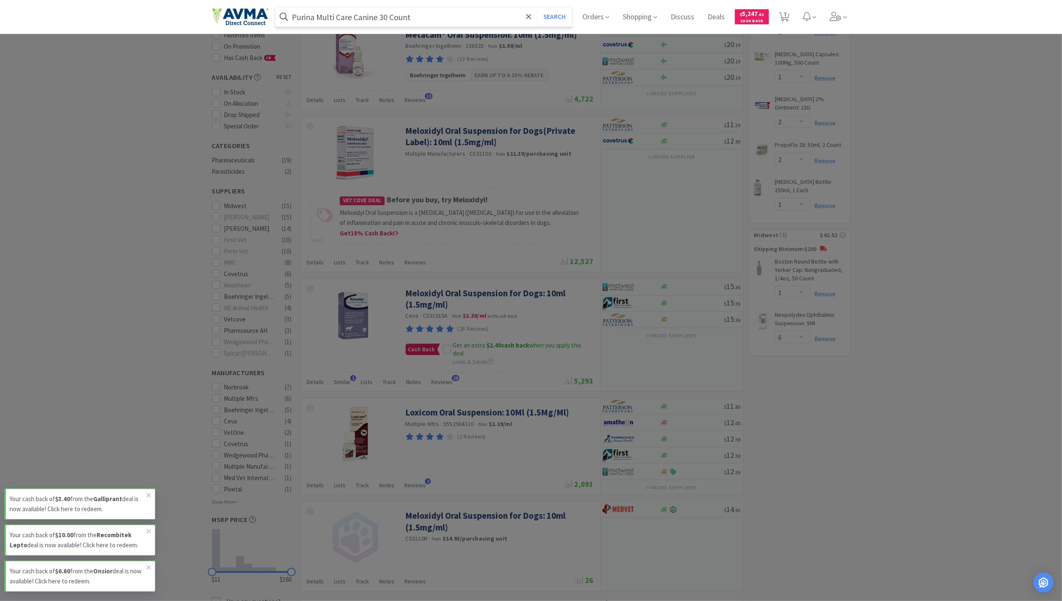
click at [537, 7] on button "Search" at bounding box center [554, 16] width 35 height 19
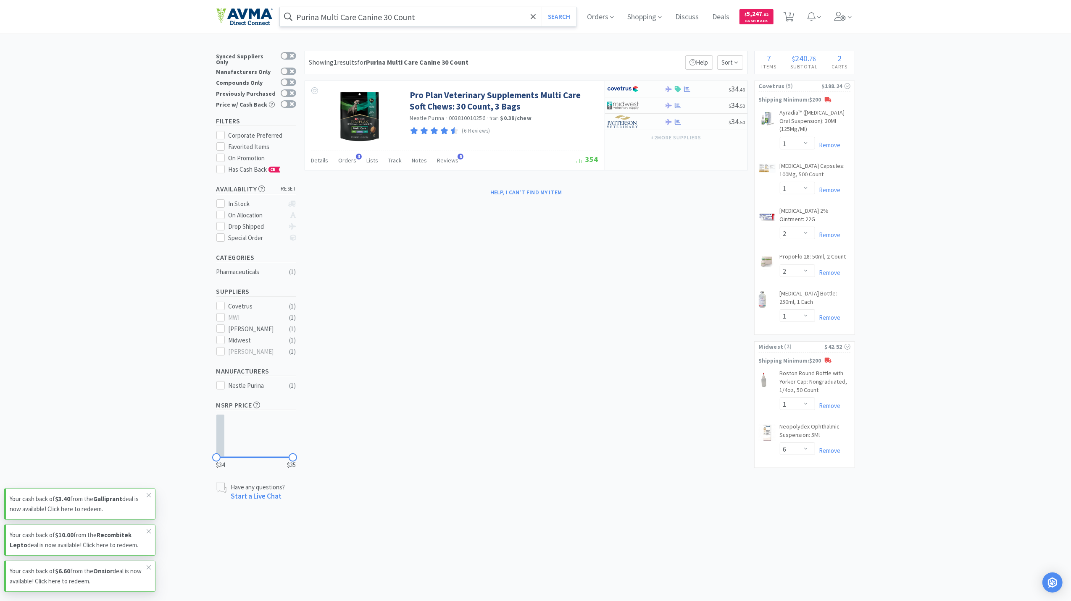
drag, startPoint x: 511, startPoint y: 27, endPoint x: 491, endPoint y: 25, distance: 19.9
click at [511, 27] on div "Purina Multi Care Canine 30 Count Search Orders Shopping Discuss Discuss Deals …" at bounding box center [535, 17] width 638 height 34
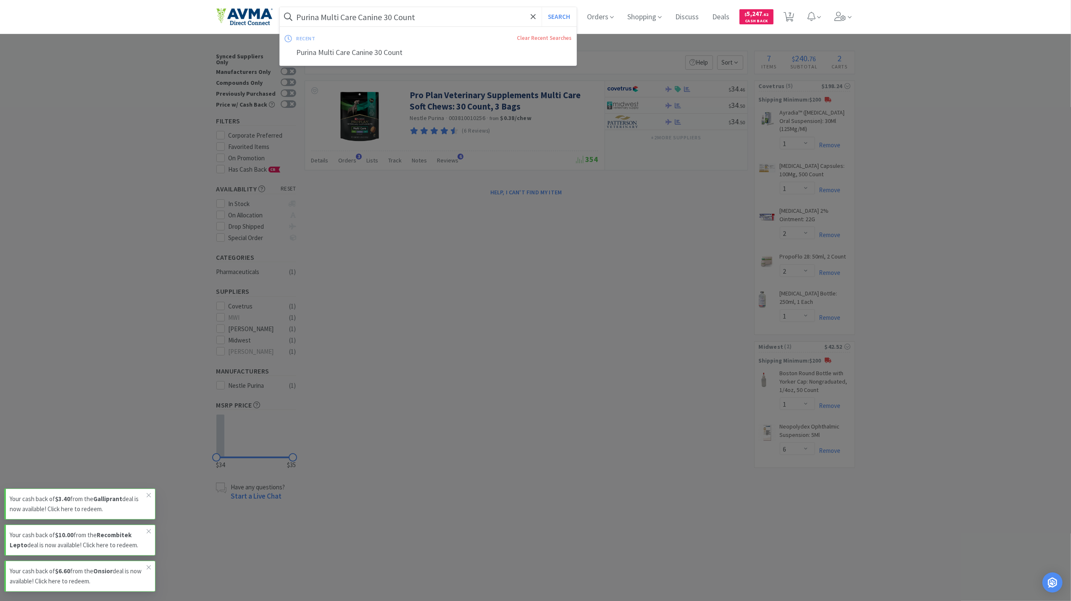
click at [480, 22] on input "Purina Multi Care Canine 30 Count" at bounding box center [428, 16] width 297 height 19
paste input "6"
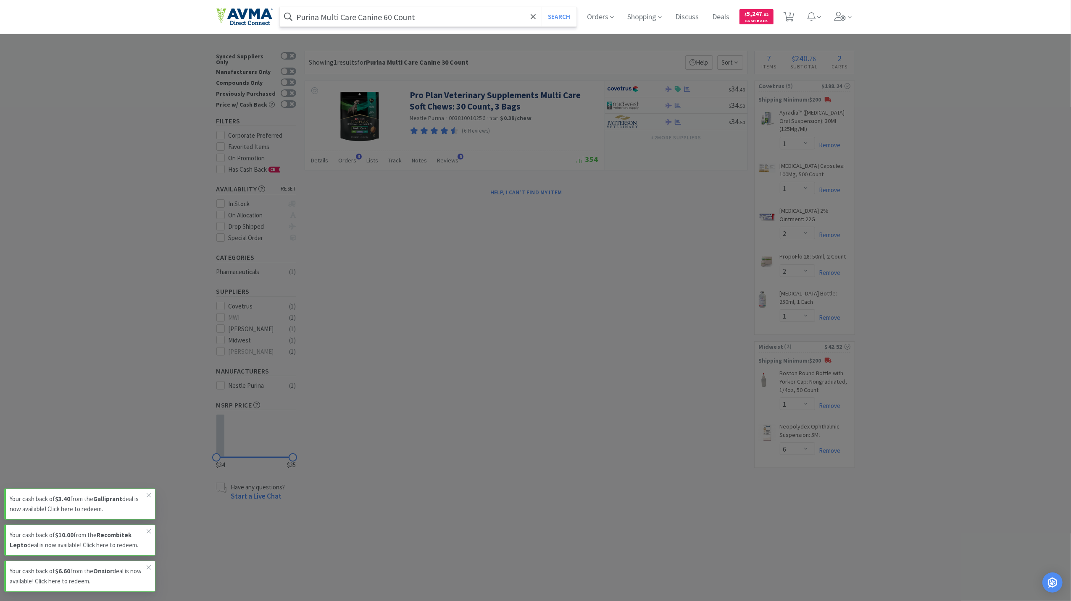
click at [541, 7] on button "Search" at bounding box center [558, 16] width 35 height 19
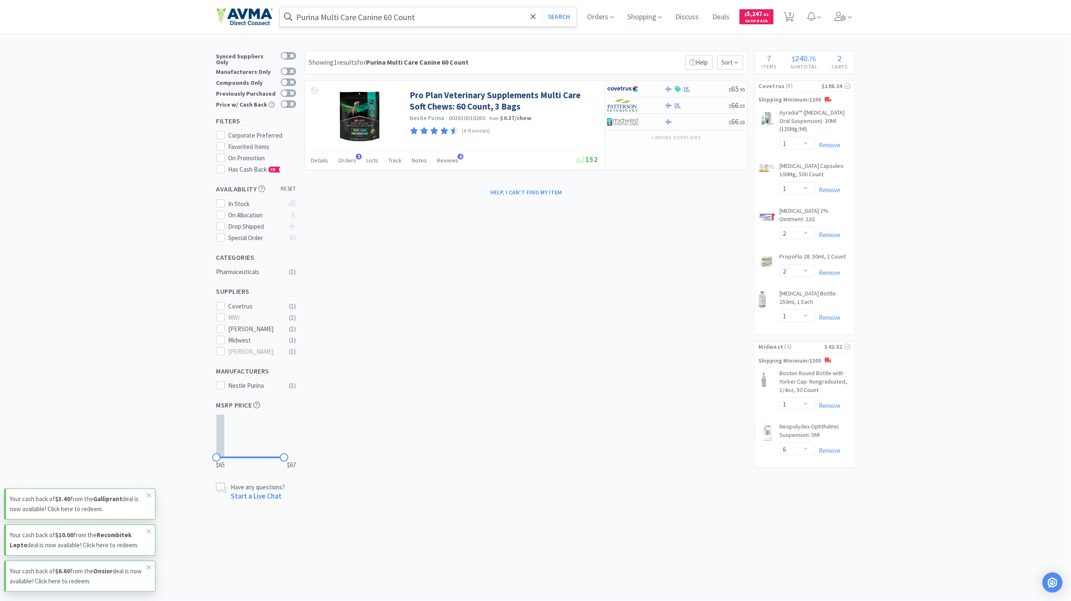
click at [446, 21] on input "Purina Multi Care Canine 60 Count" at bounding box center [428, 16] width 297 height 19
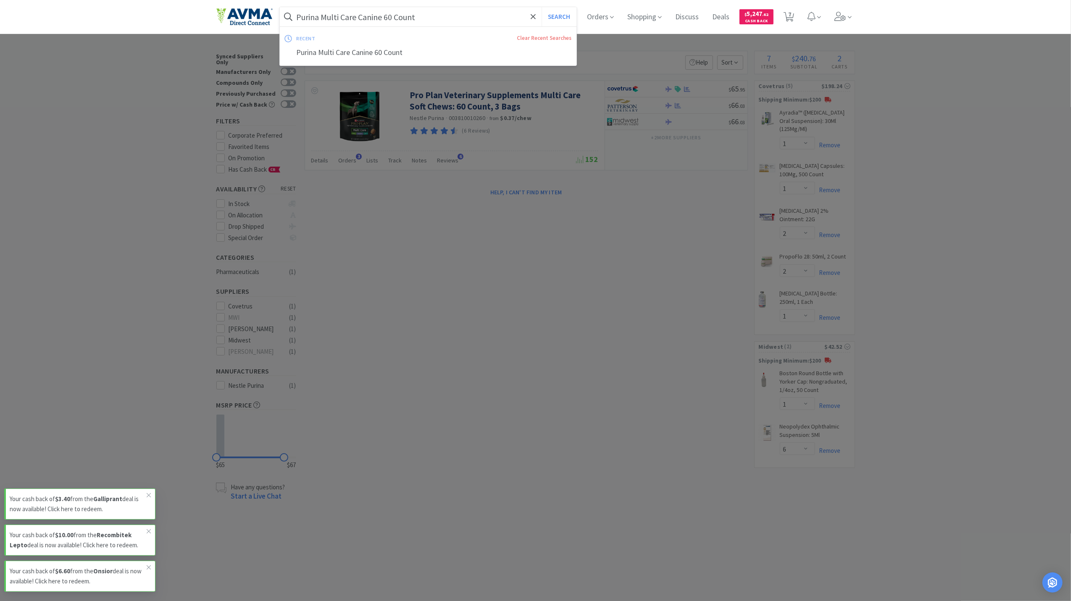
paste input "ToxiBan Suspension with [MEDICAL_DATA] - 240mL"
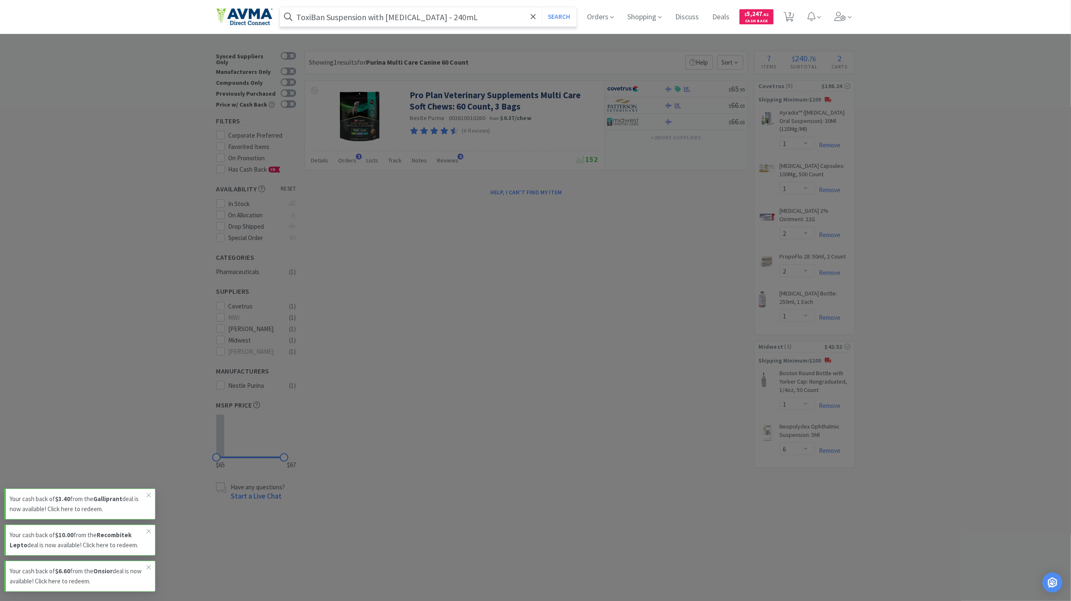
click at [541, 7] on button "Search" at bounding box center [558, 16] width 35 height 19
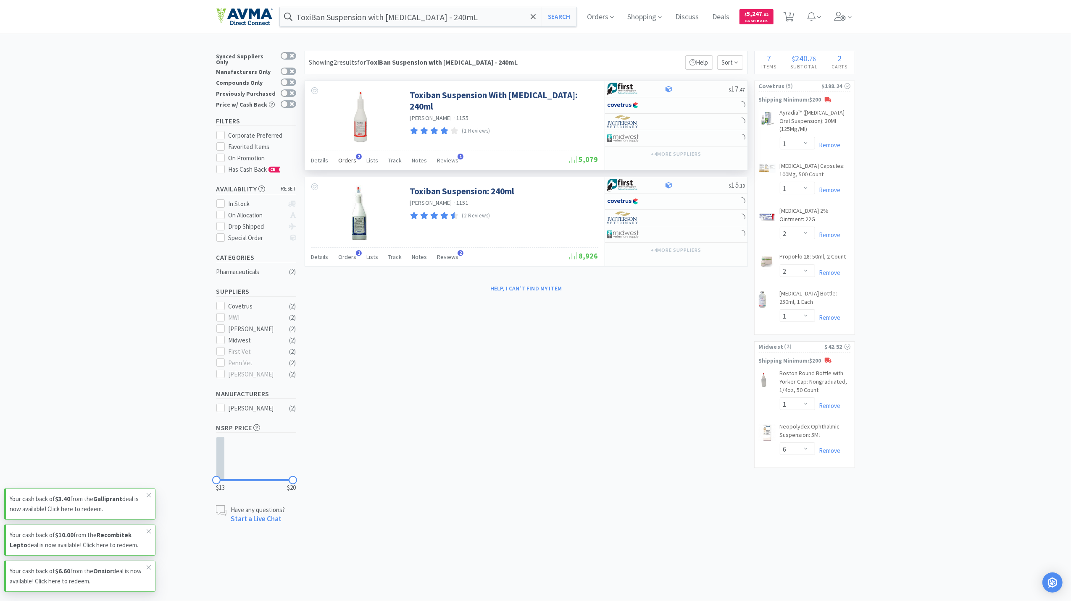
click at [344, 164] on span "Orders" at bounding box center [348, 161] width 18 height 8
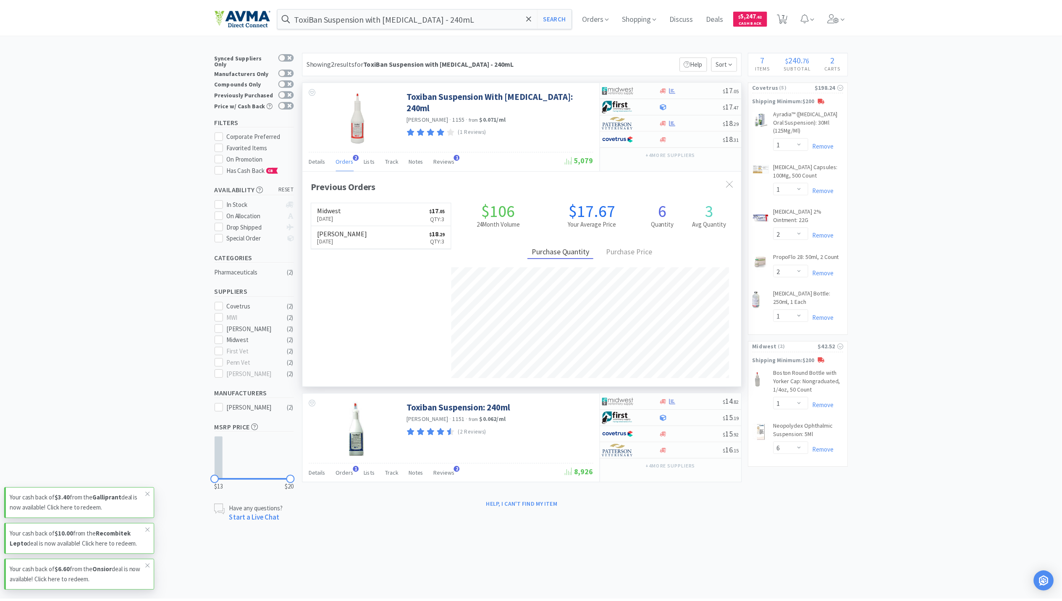
scroll to position [217, 442]
click at [444, 21] on input "ToxiBan Suspension with [MEDICAL_DATA] - 240mL" at bounding box center [428, 16] width 297 height 19
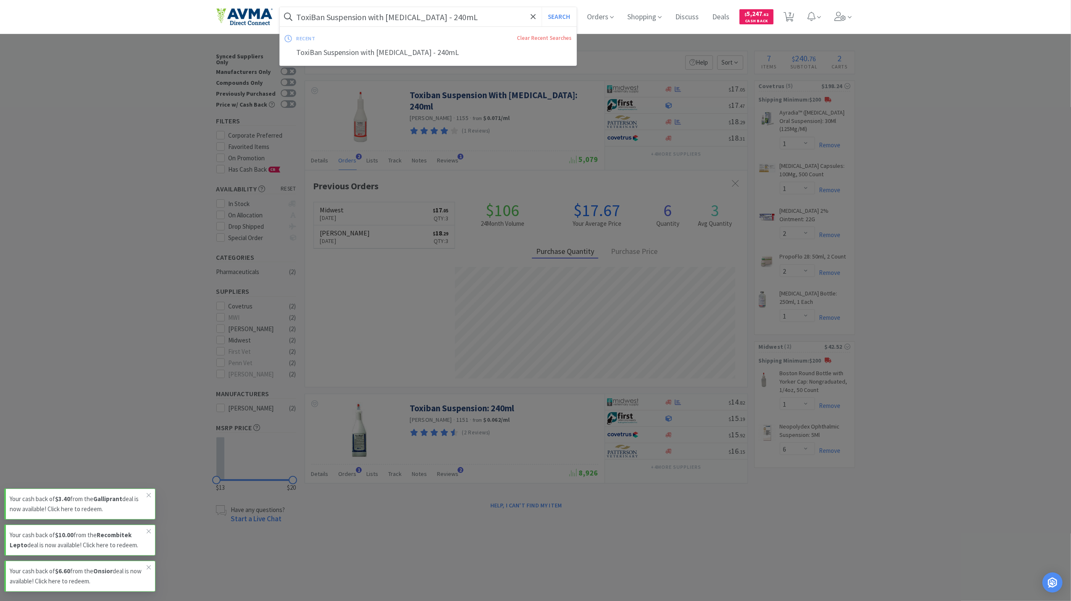
paste input "[MEDICAL_DATA] 250 mg Tablets"
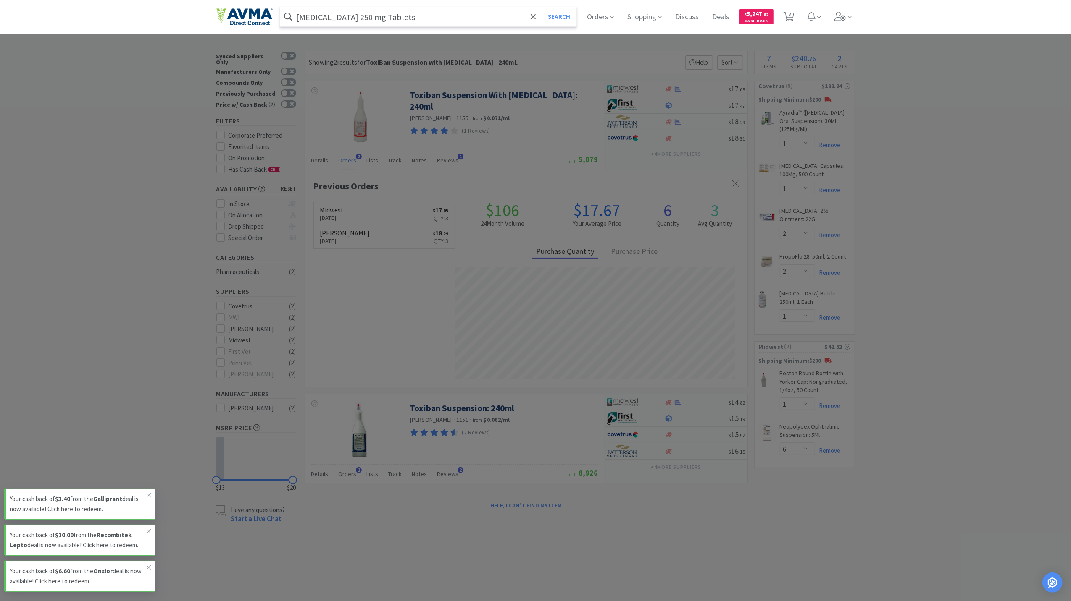
click at [541, 7] on button "Search" at bounding box center [558, 16] width 35 height 19
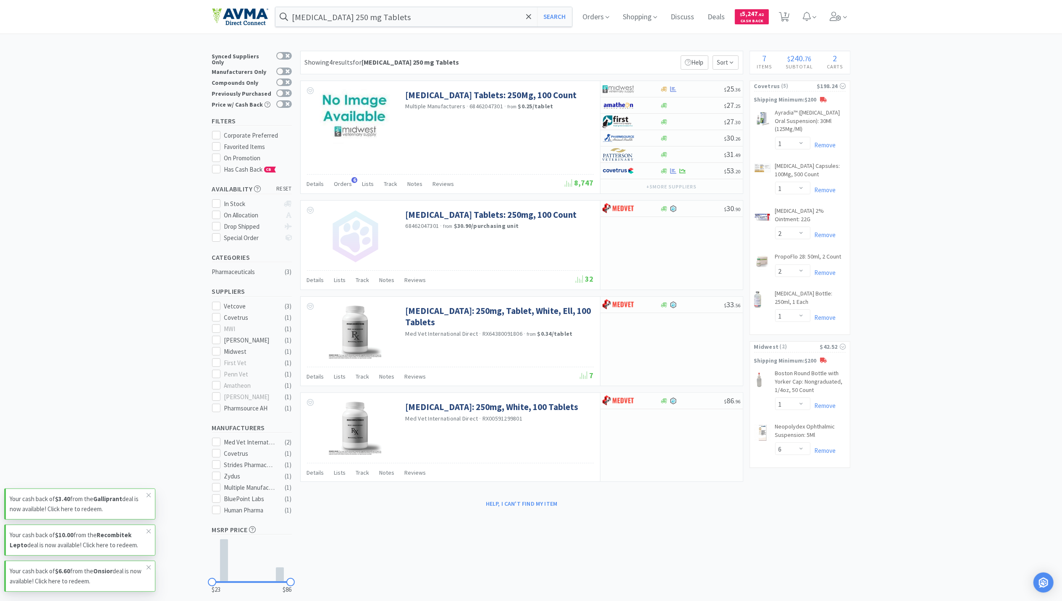
click at [377, 4] on div "[MEDICAL_DATA] 250 mg Tablets Search Orders Shopping Discuss Discuss Deals Deal…" at bounding box center [531, 17] width 638 height 34
click at [395, 22] on input "[MEDICAL_DATA] 250 mg Tablets" at bounding box center [424, 16] width 297 height 19
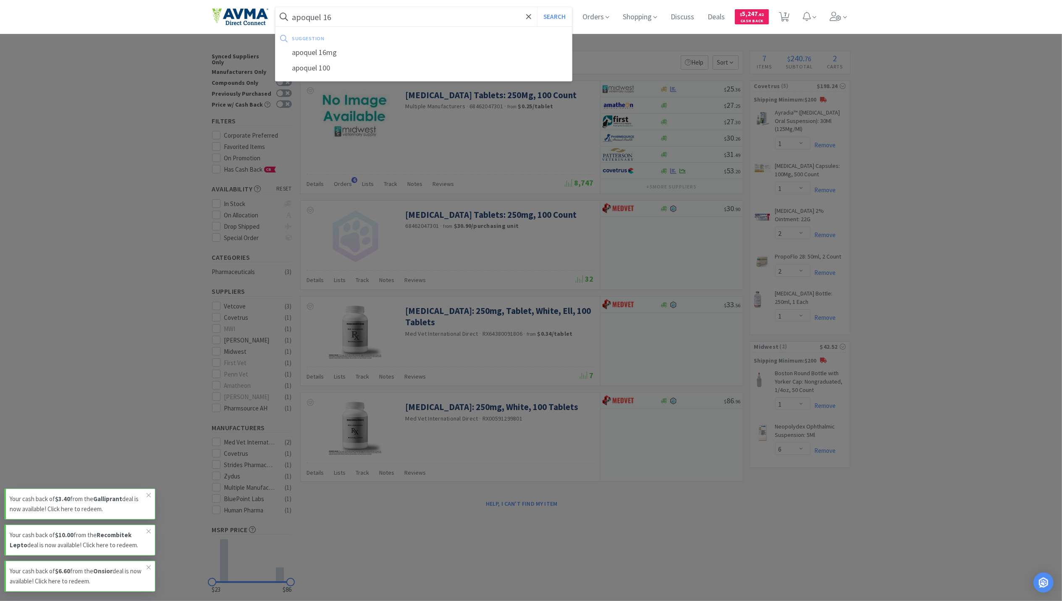
type input "apoquel 16"
click at [537, 7] on button "Search" at bounding box center [554, 16] width 35 height 19
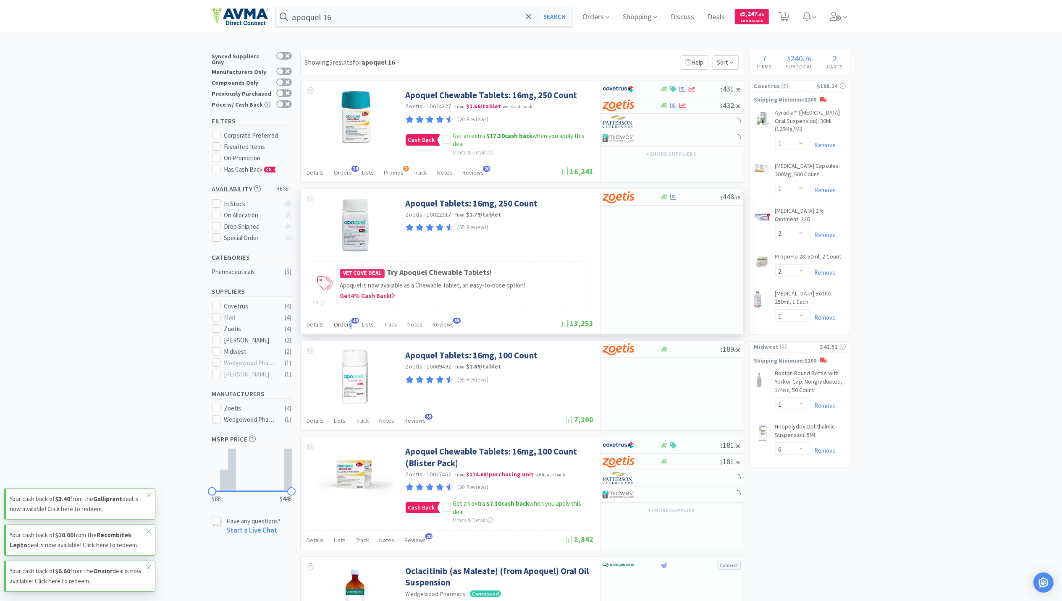
click at [349, 327] on span "Orders" at bounding box center [343, 325] width 18 height 8
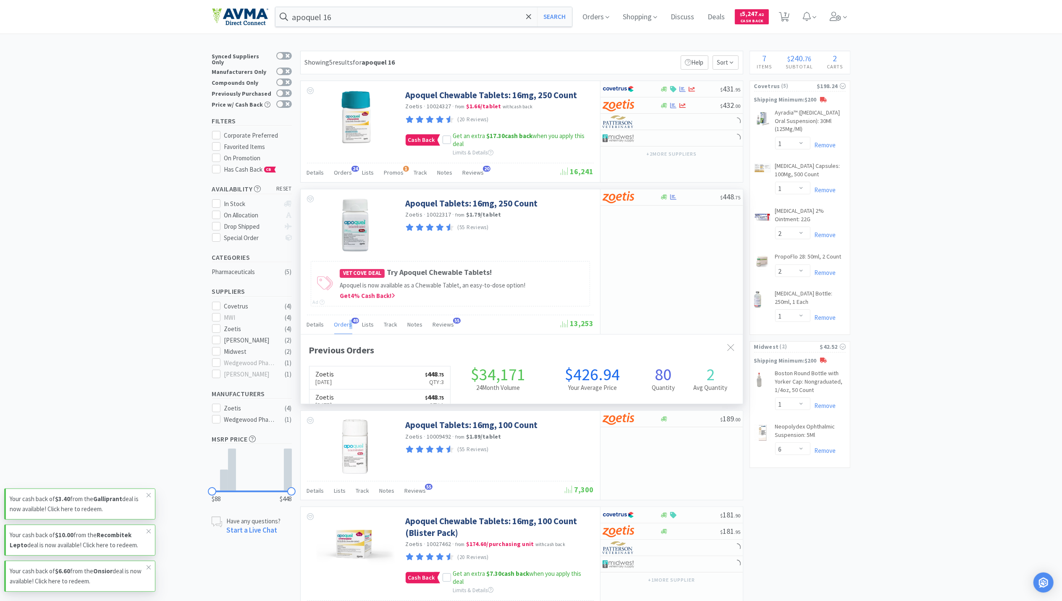
scroll to position [226, 442]
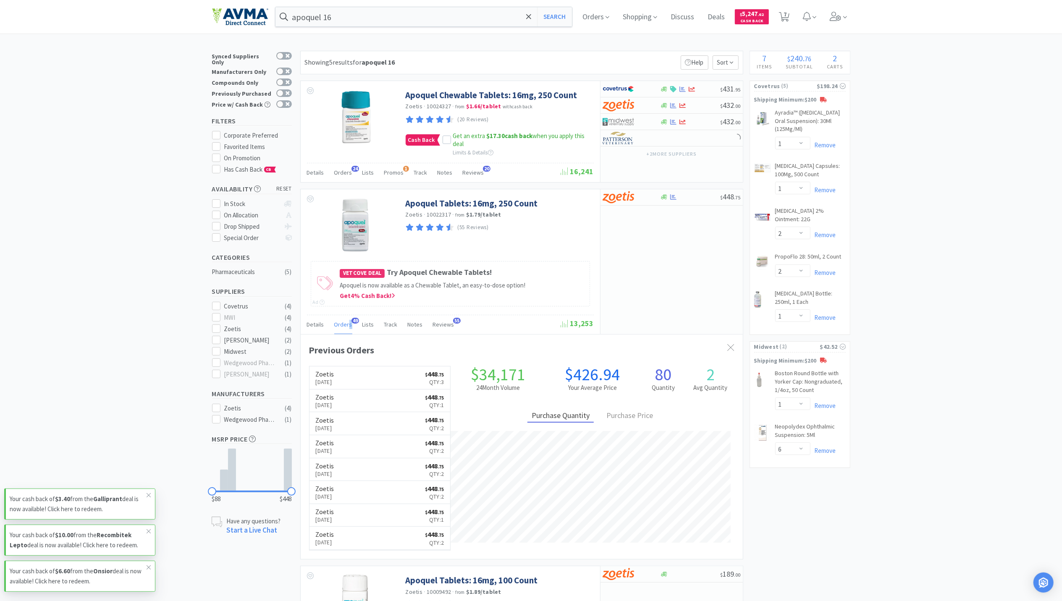
drag, startPoint x: 349, startPoint y: 327, endPoint x: 336, endPoint y: 372, distance: 47.1
click at [336, 372] on link "Zoetis [DATE] $ 448 . 75 Qty: 3" at bounding box center [380, 378] width 141 height 23
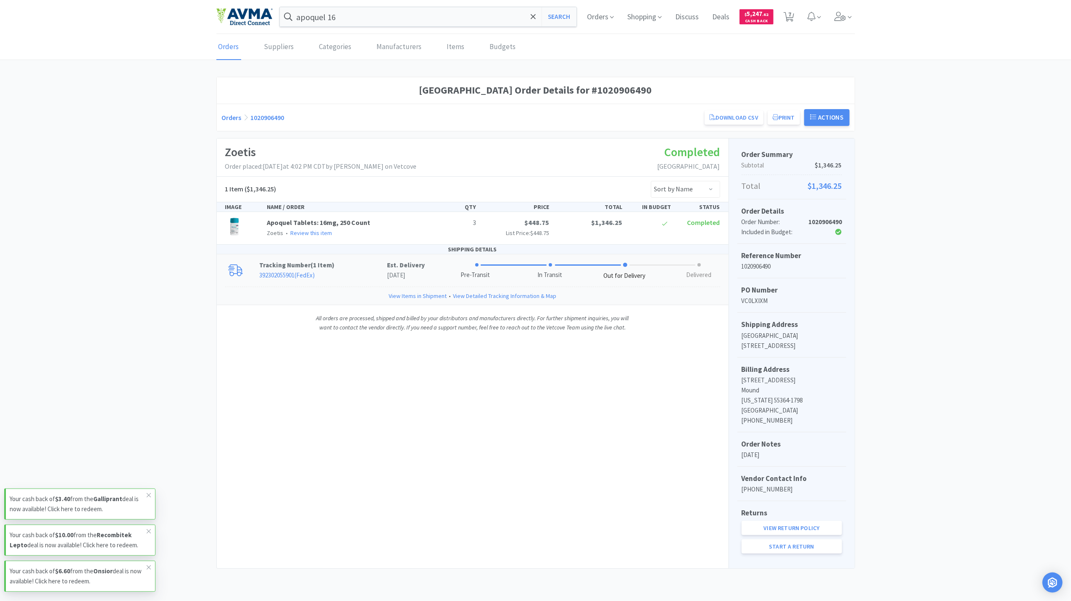
click at [465, 298] on link "View Detailed Tracking Information & Map" at bounding box center [504, 295] width 103 height 9
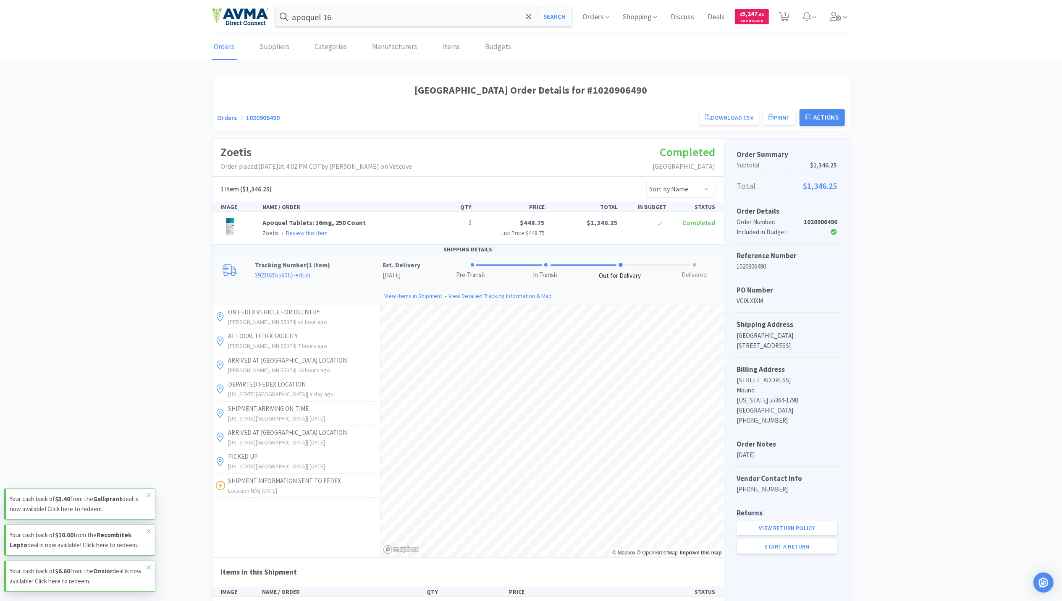
click at [165, 205] on div "[GEOGRAPHIC_DATA] Order Details for #1020906490 Orders 1020906490 Download CSV …" at bounding box center [531, 371] width 1062 height 588
click at [960, 299] on div "[GEOGRAPHIC_DATA] Order Details for #1020906490 Orders 1020906490 Download CSV …" at bounding box center [531, 371] width 1062 height 588
click at [916, 90] on div "[GEOGRAPHIC_DATA] Order Details for #1020906490 Orders 1020906490 Download CSV …" at bounding box center [531, 371] width 1062 height 588
